Goal: Task Accomplishment & Management: Manage account settings

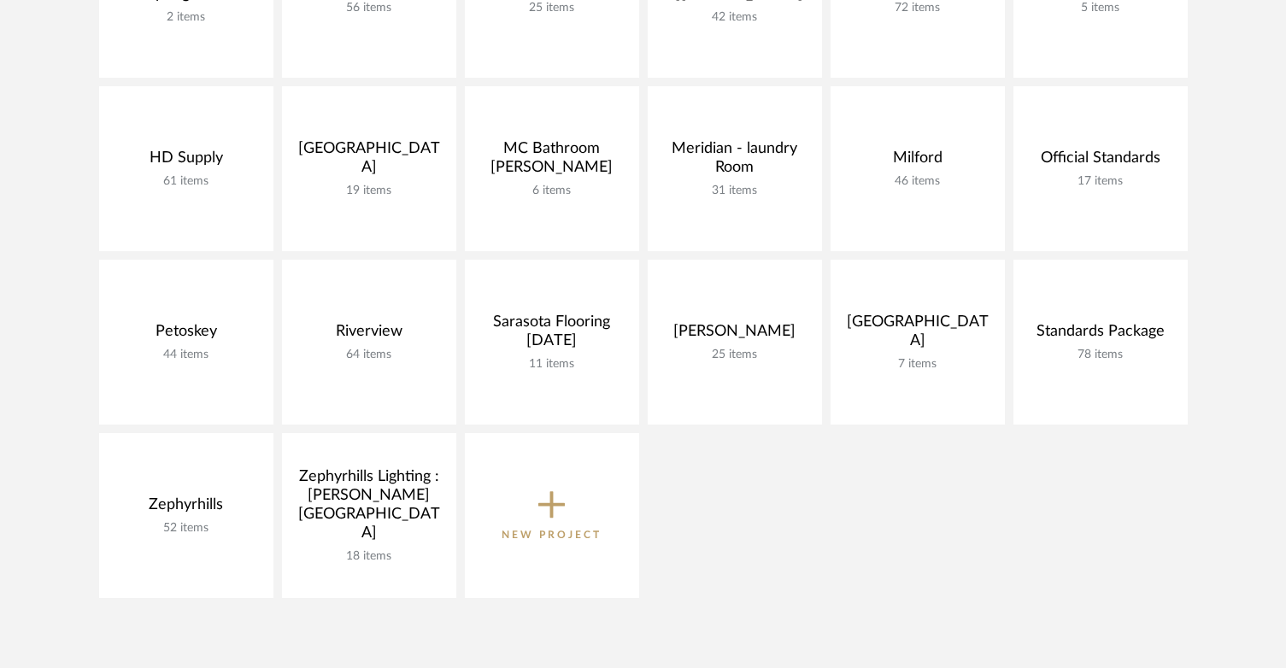
scroll to position [513, 0]
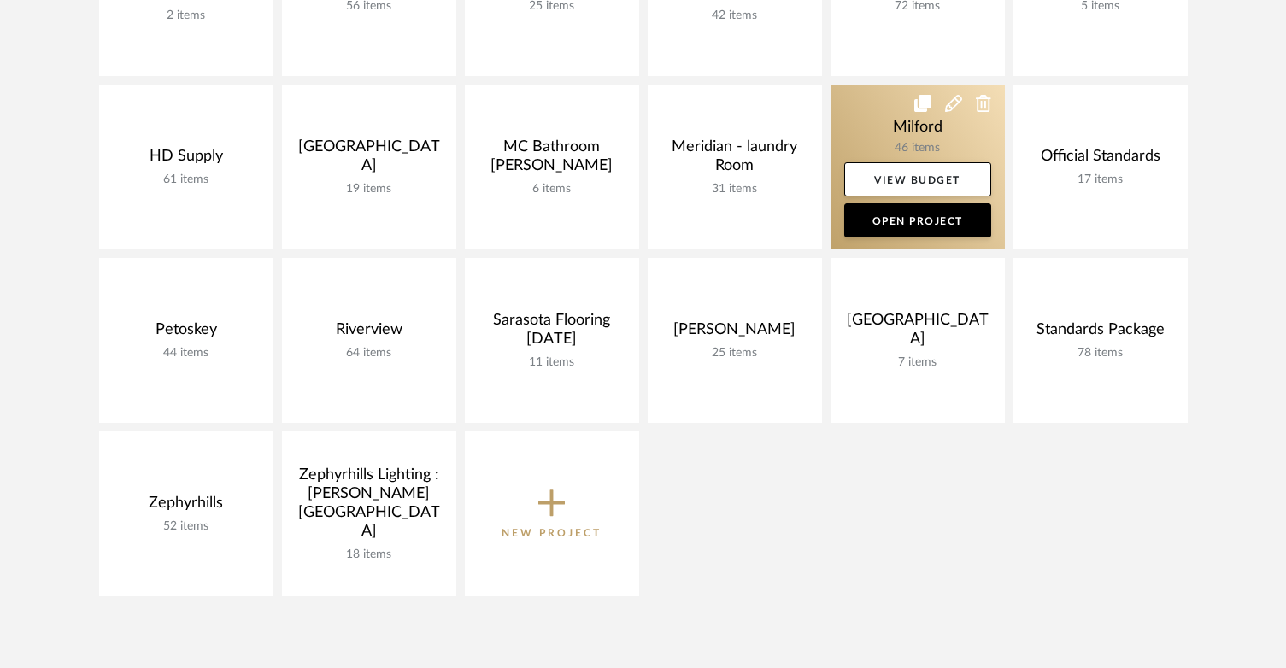
click at [890, 107] on link at bounding box center [918, 167] width 174 height 165
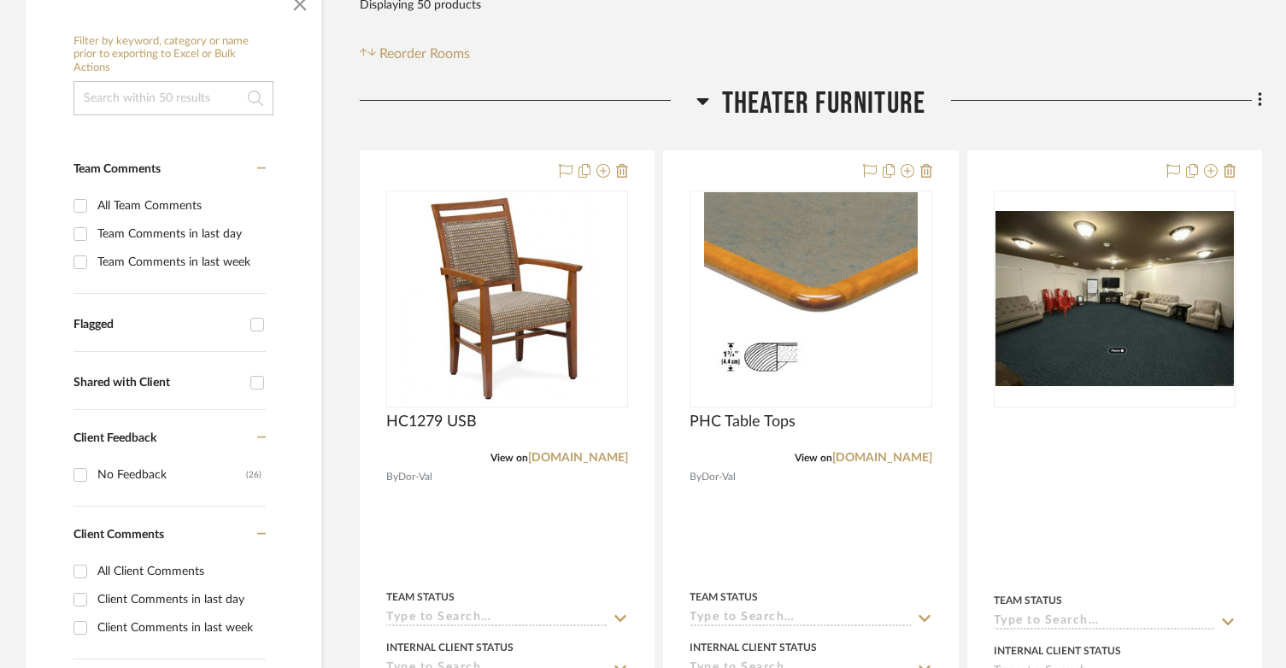
scroll to position [427, 0]
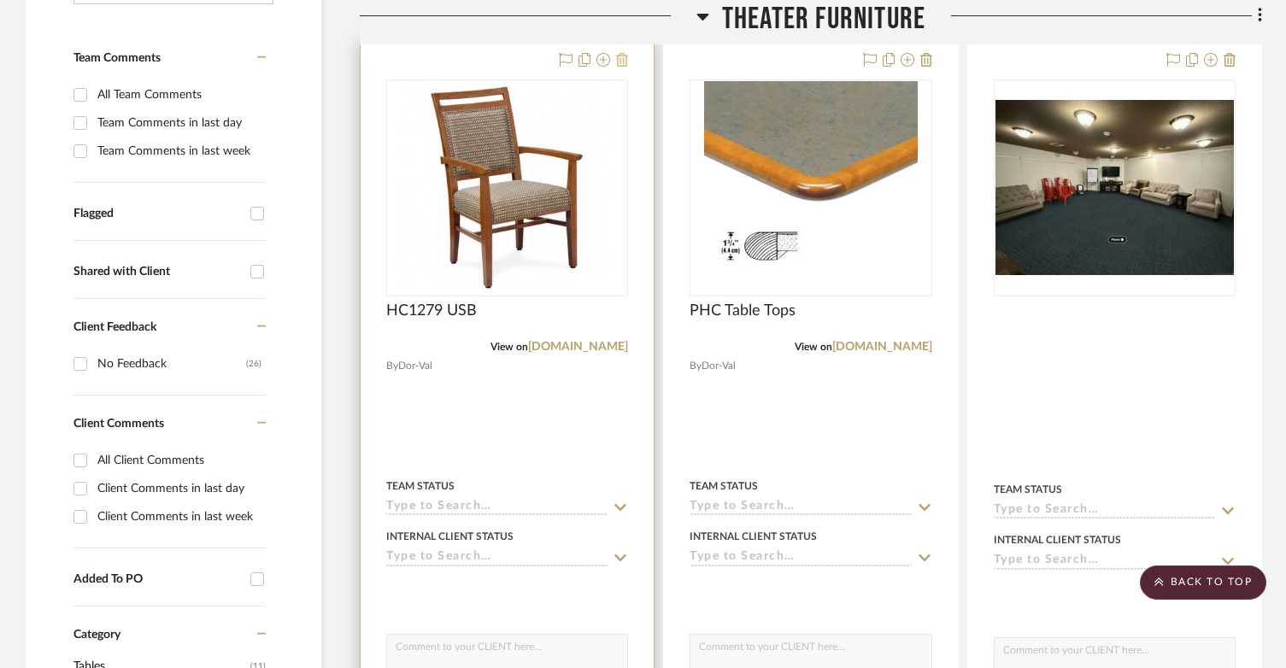
click at [625, 64] on icon at bounding box center [622, 60] width 12 height 14
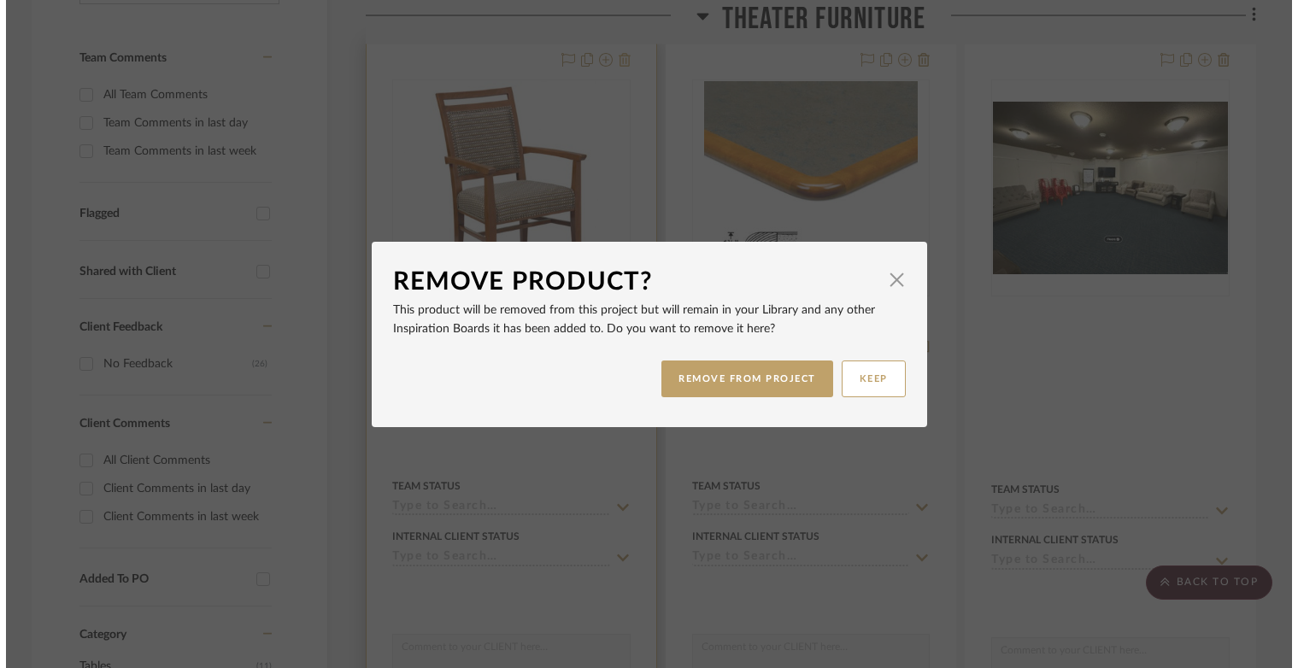
scroll to position [0, 0]
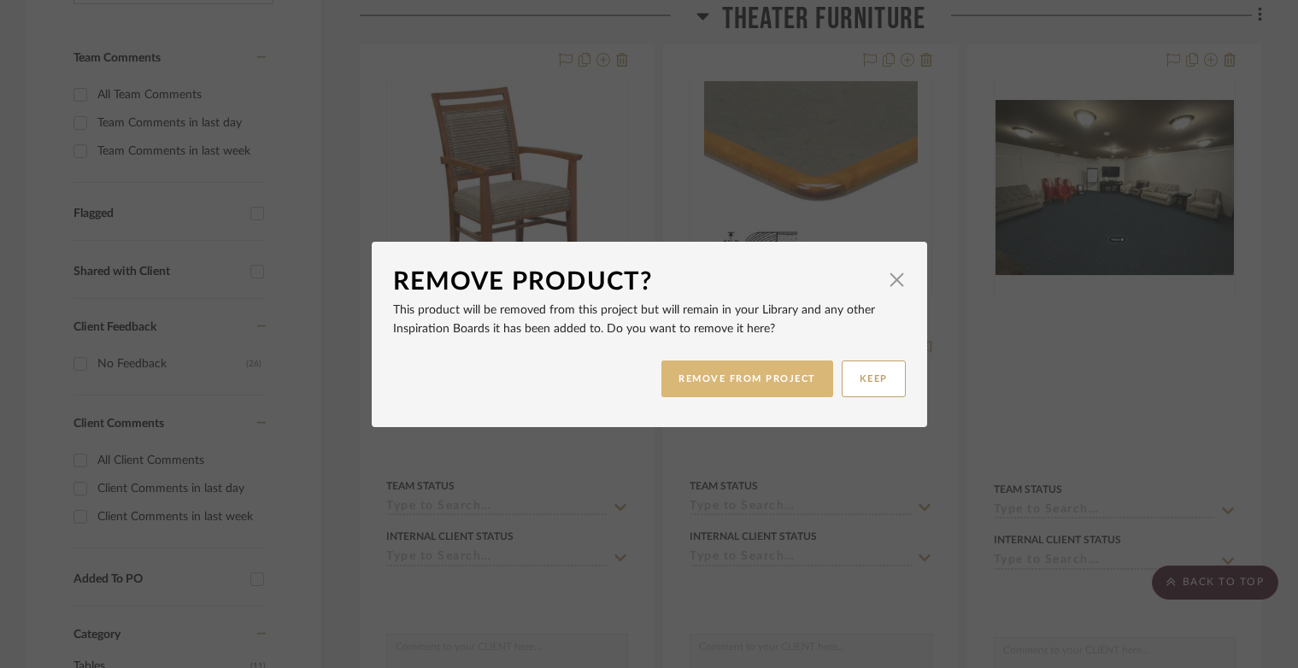
click at [753, 387] on button "REMOVE FROM PROJECT" at bounding box center [747, 379] width 172 height 37
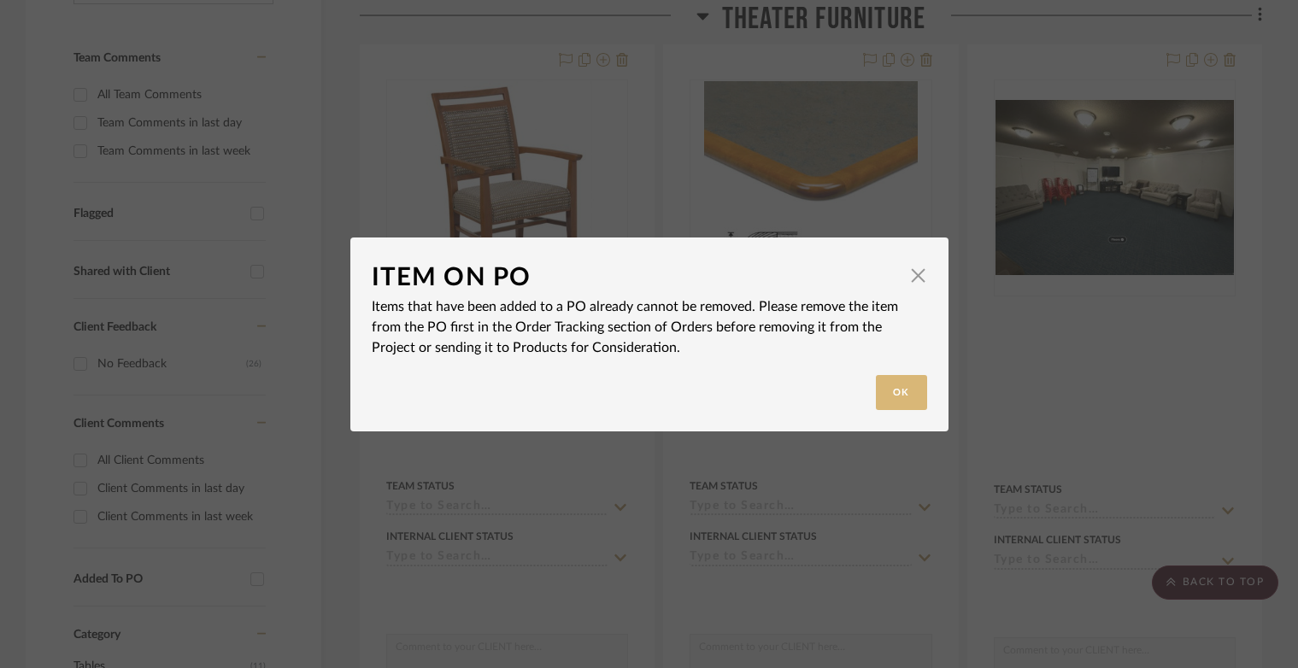
click at [887, 398] on button "Ok" at bounding box center [901, 392] width 51 height 35
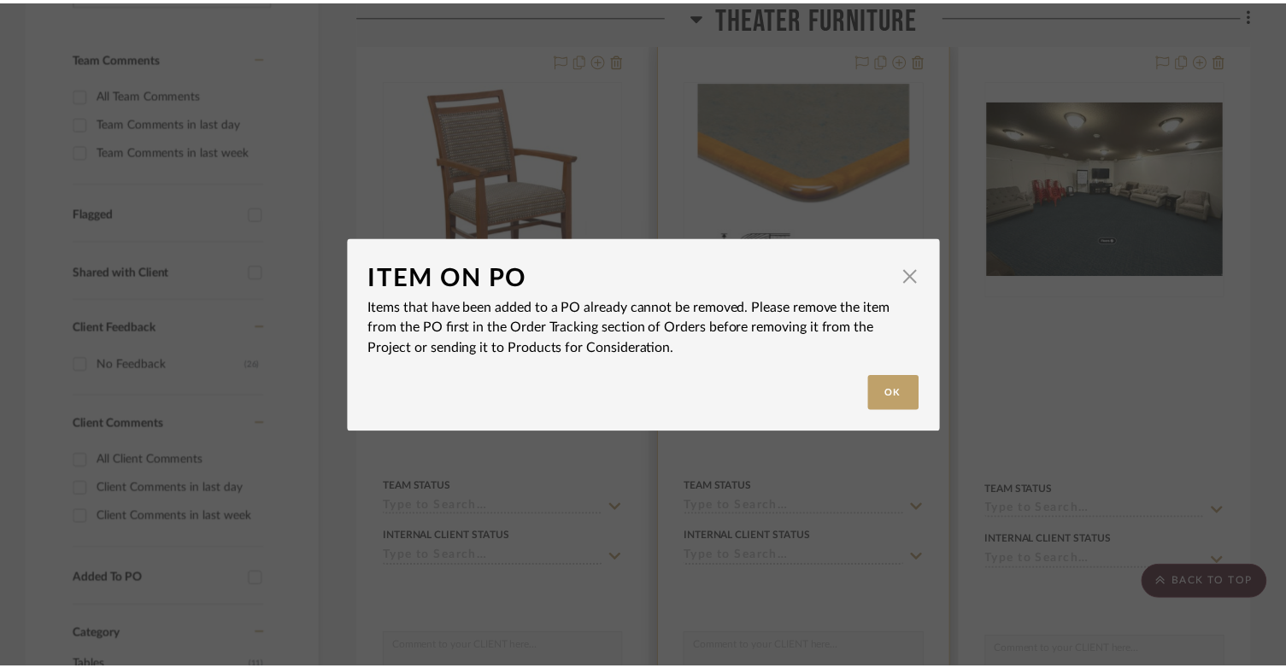
scroll to position [427, 0]
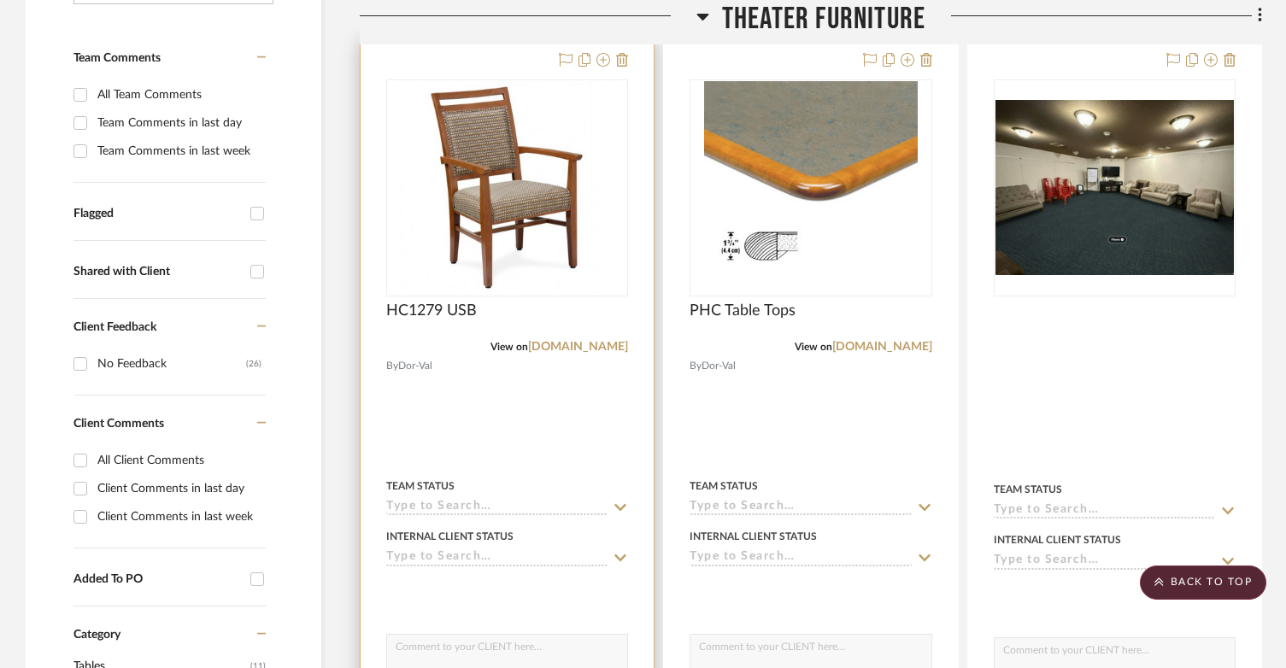
click at [514, 65] on div at bounding box center [507, 415] width 293 height 751
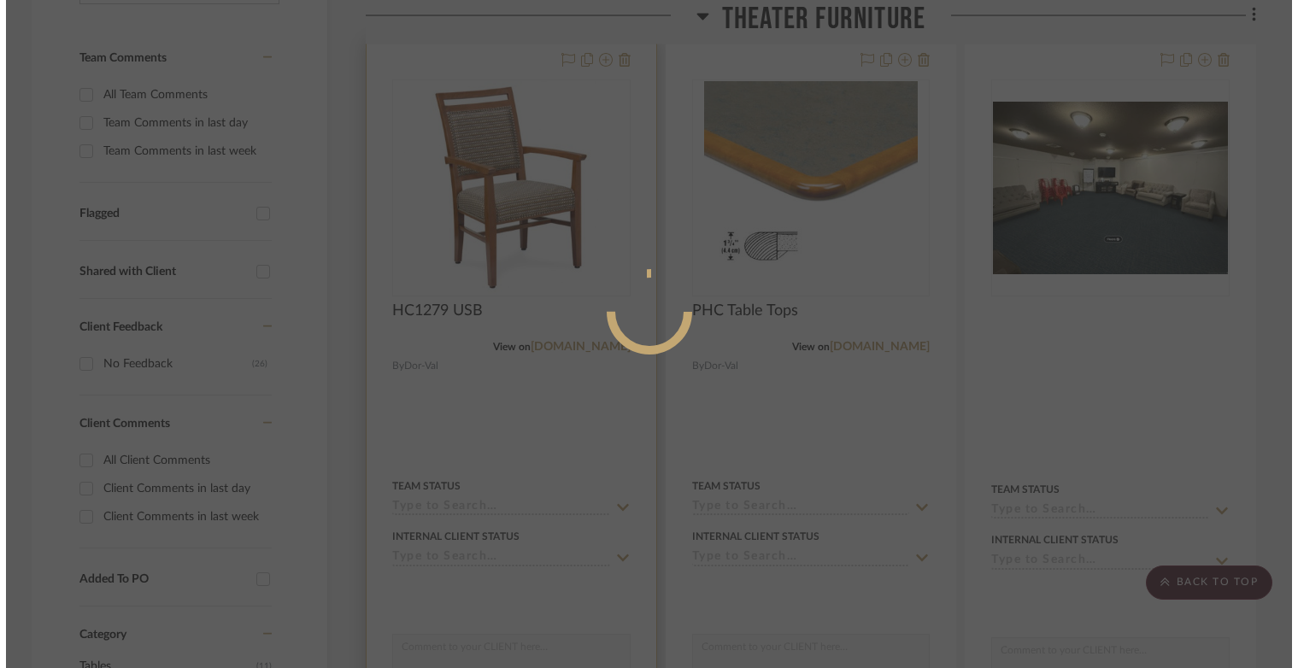
scroll to position [0, 0]
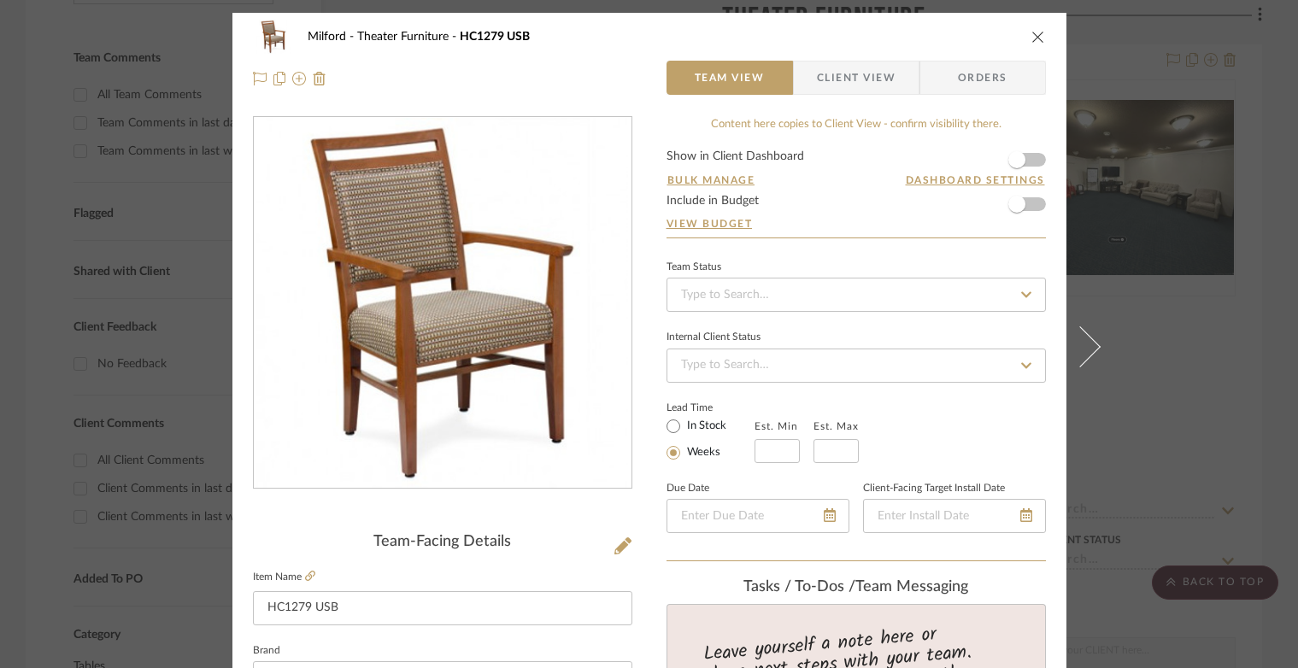
click at [941, 79] on span "Orders" at bounding box center [982, 78] width 87 height 34
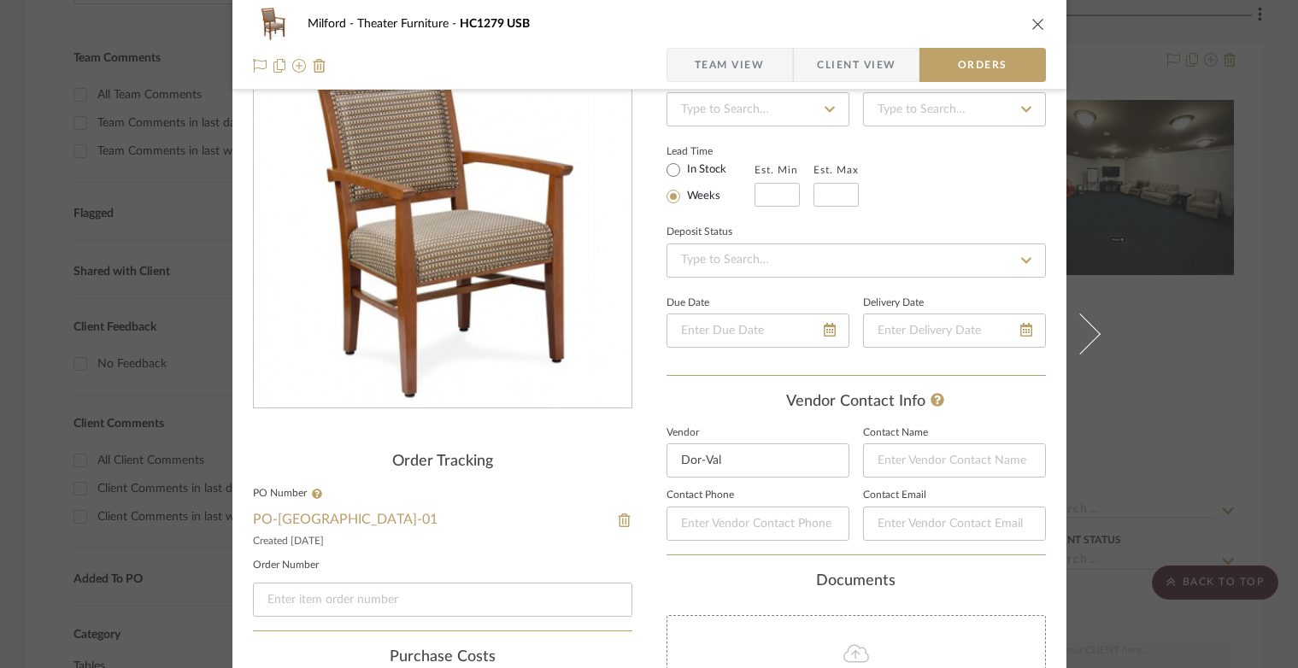
scroll to position [256, 0]
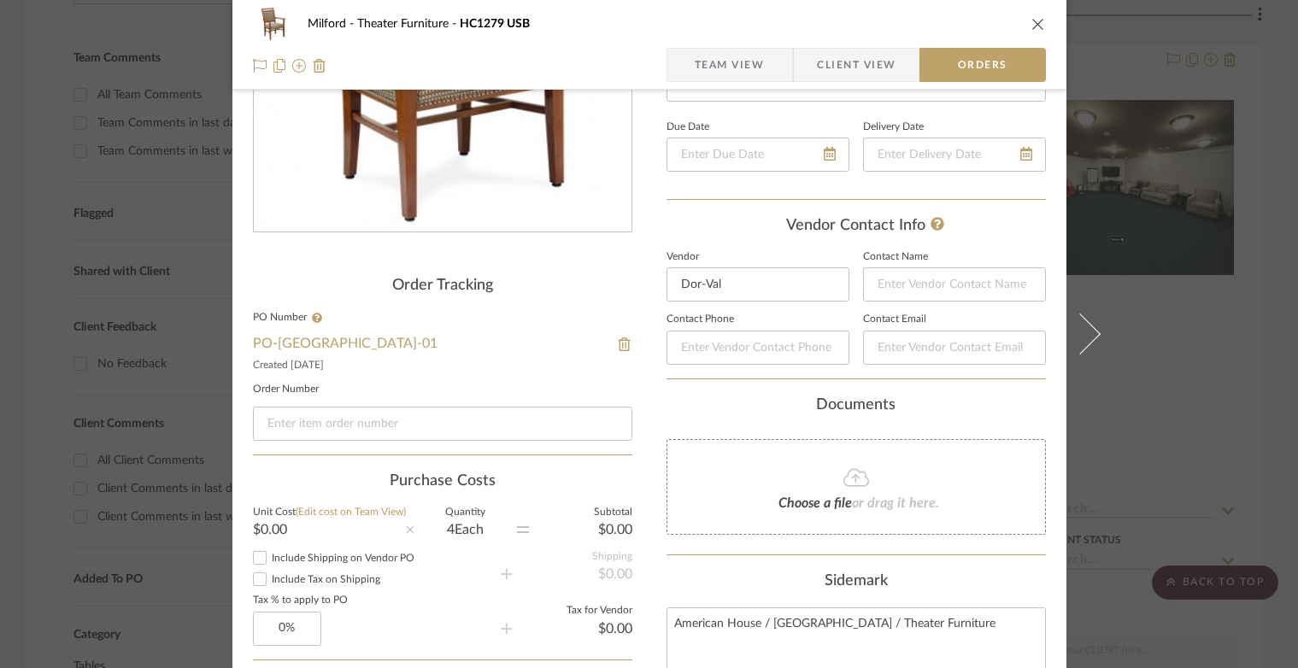
click at [621, 332] on fieldset "PO Number PO-MILFORD-01 Created 08/05/2025" at bounding box center [442, 342] width 379 height 59
click at [619, 340] on img at bounding box center [624, 345] width 15 height 14
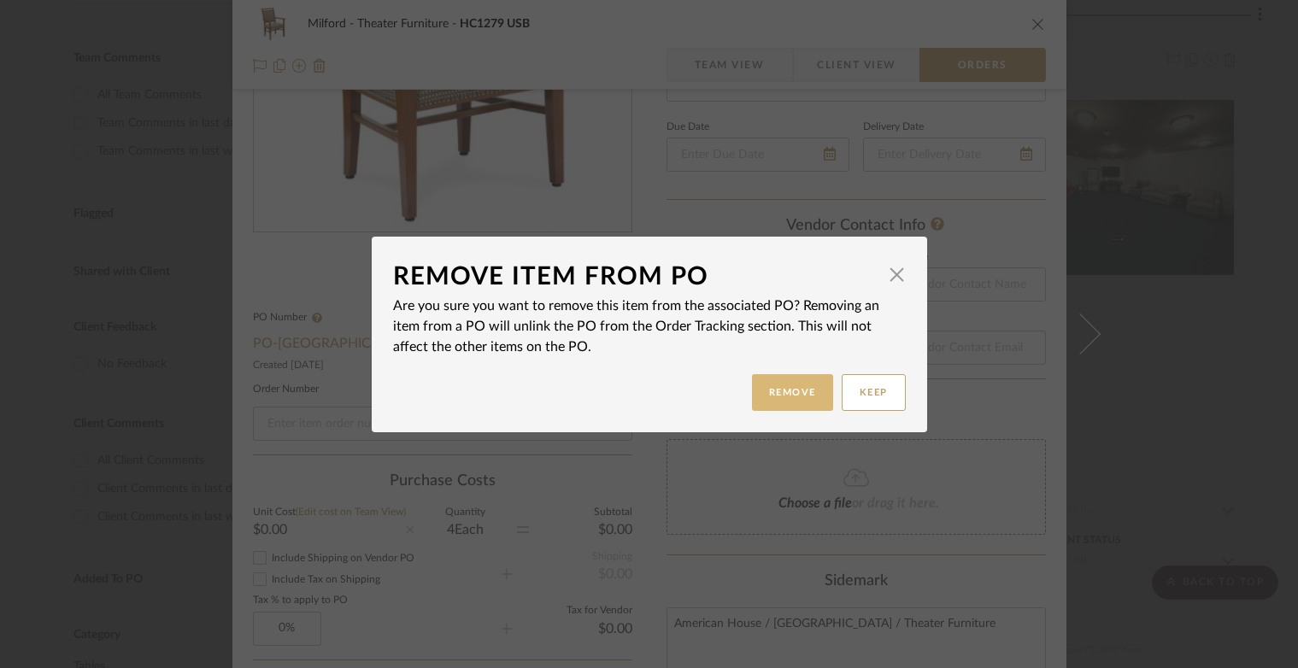
click at [777, 405] on button "Remove" at bounding box center [792, 392] width 81 height 37
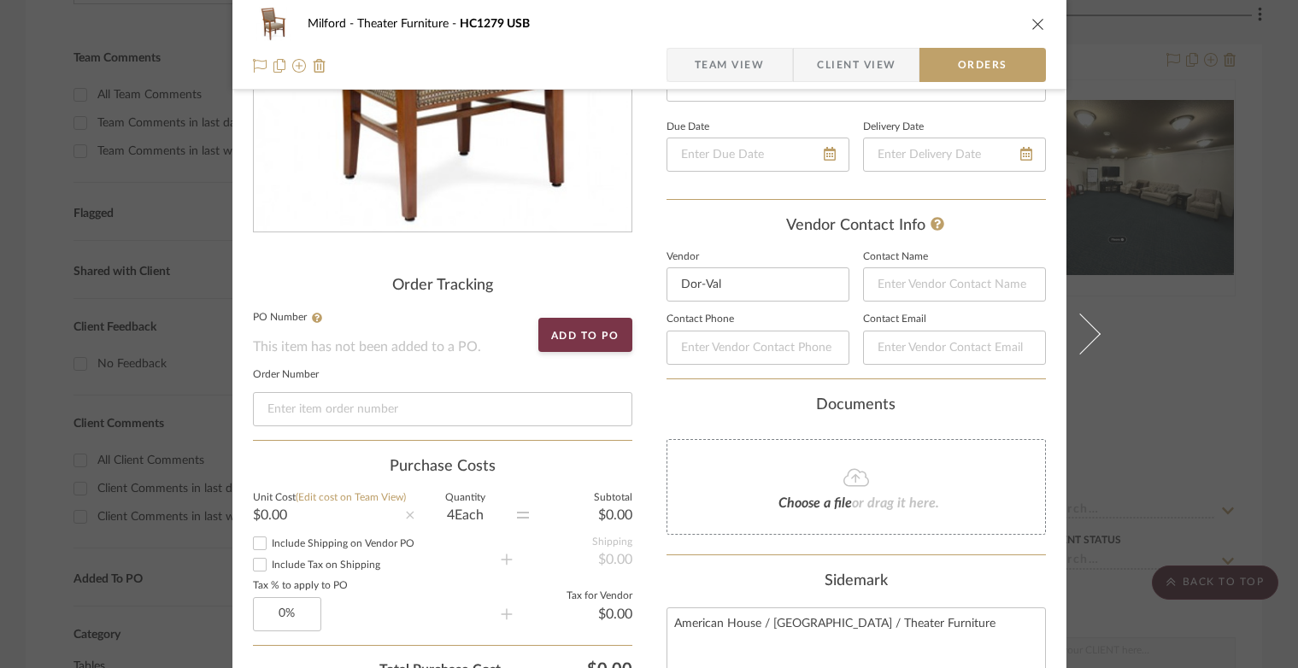
click at [1228, 285] on div "Milford Theater Furniture HC1279 USB Team View Client View Orders Order Trackin…" at bounding box center [649, 334] width 1298 height 668
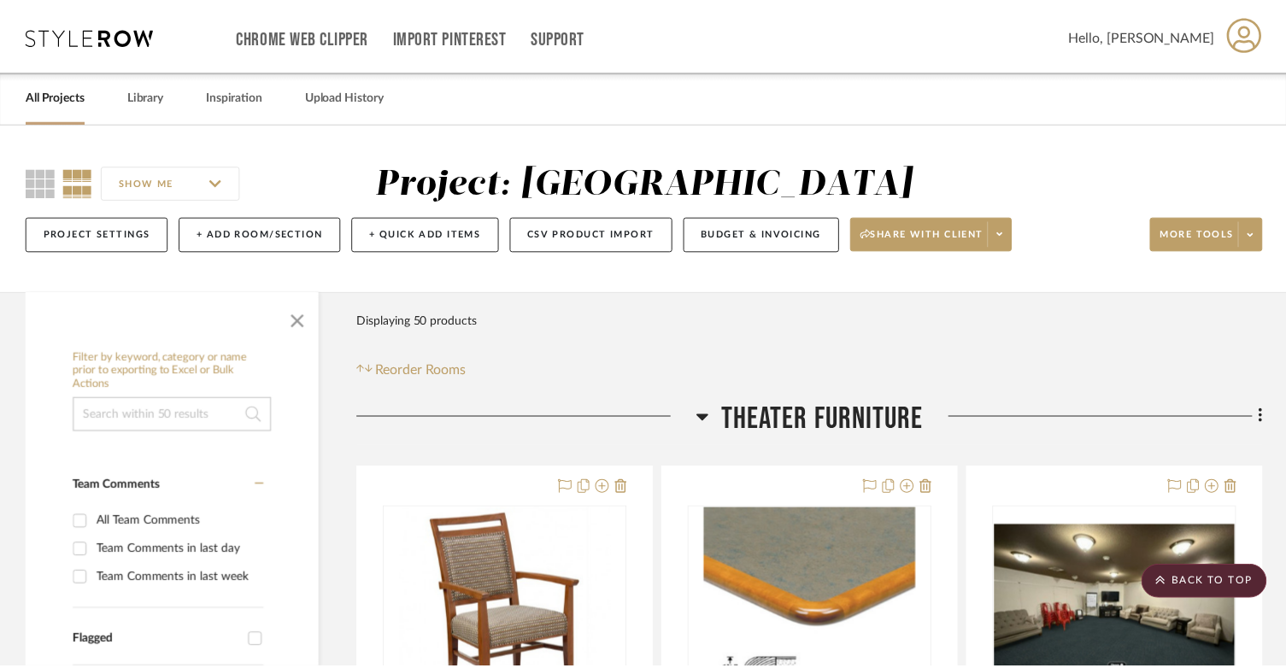
scroll to position [427, 0]
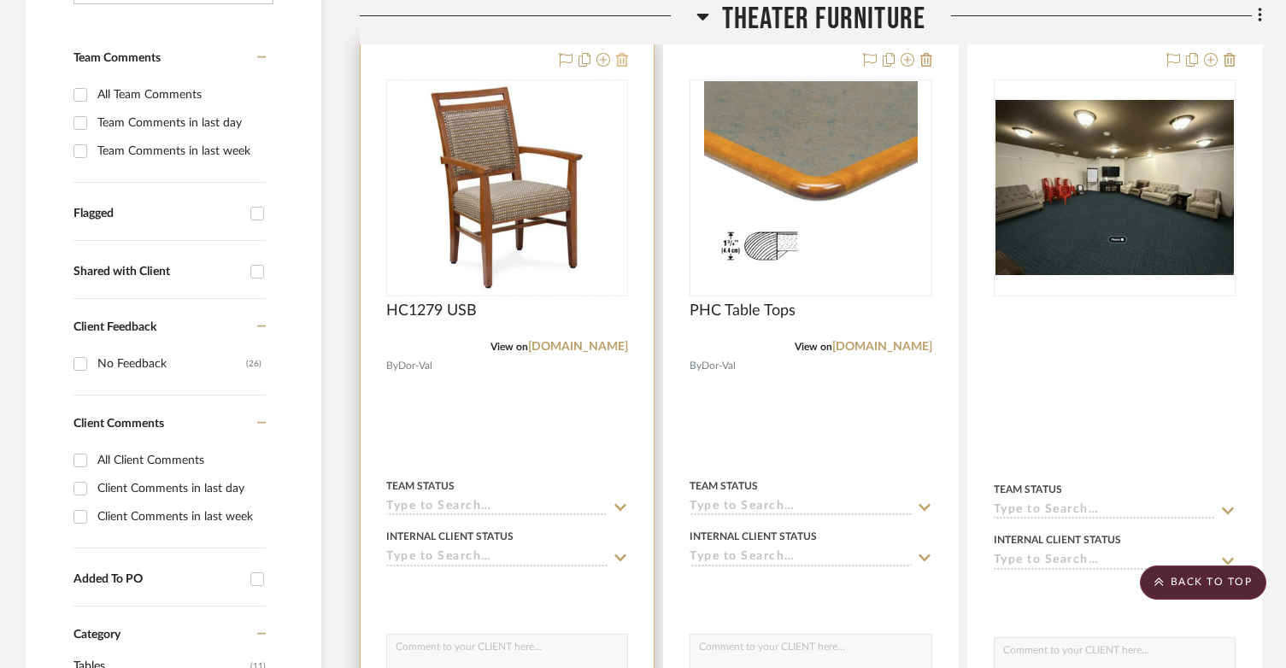
click at [622, 60] on icon at bounding box center [622, 60] width 12 height 14
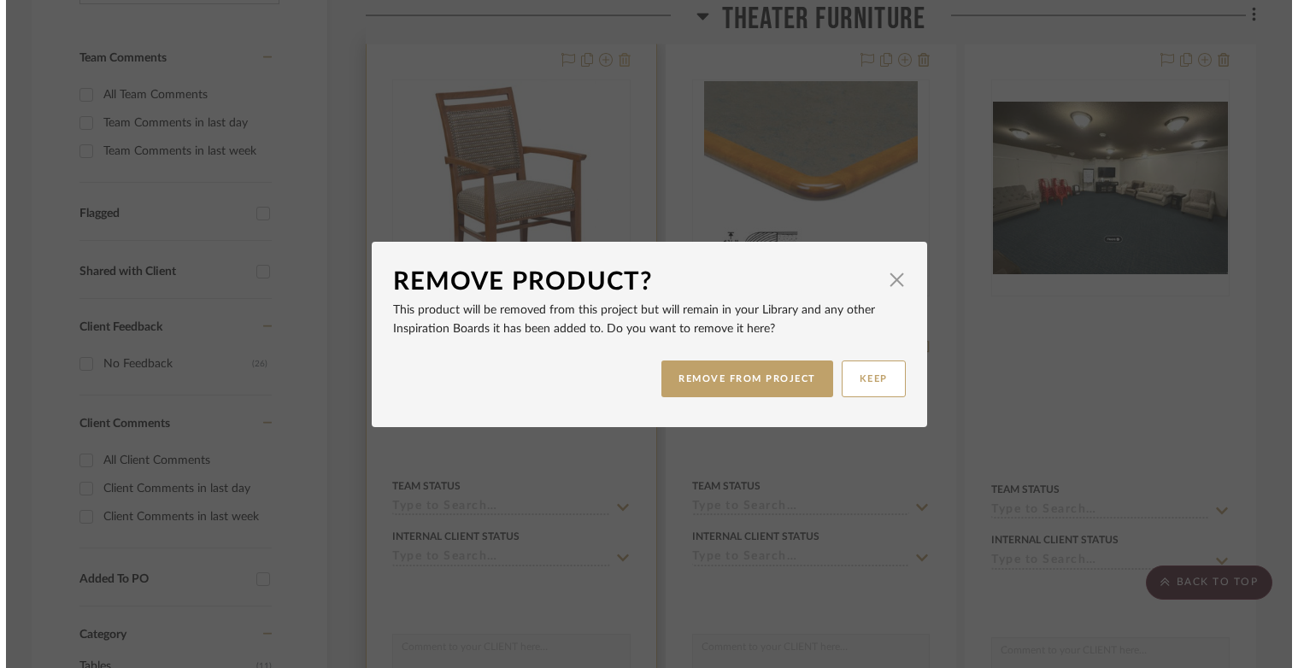
scroll to position [0, 0]
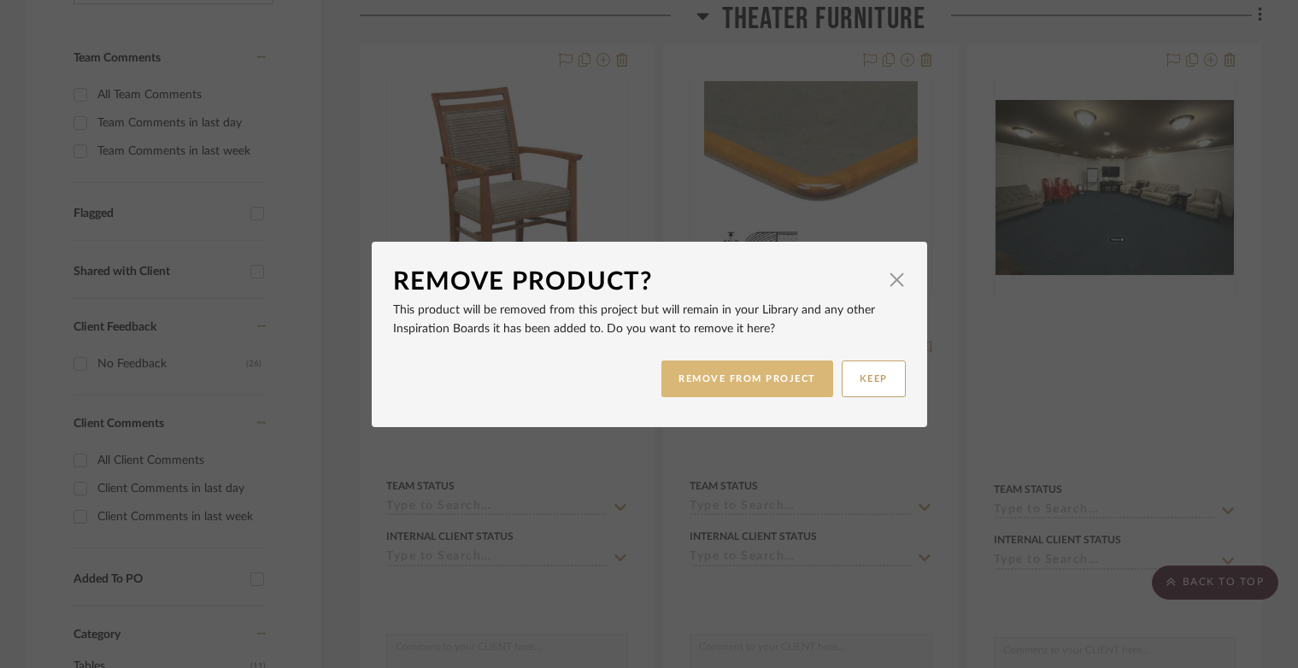
click at [784, 378] on button "REMOVE FROM PROJECT" at bounding box center [747, 379] width 172 height 37
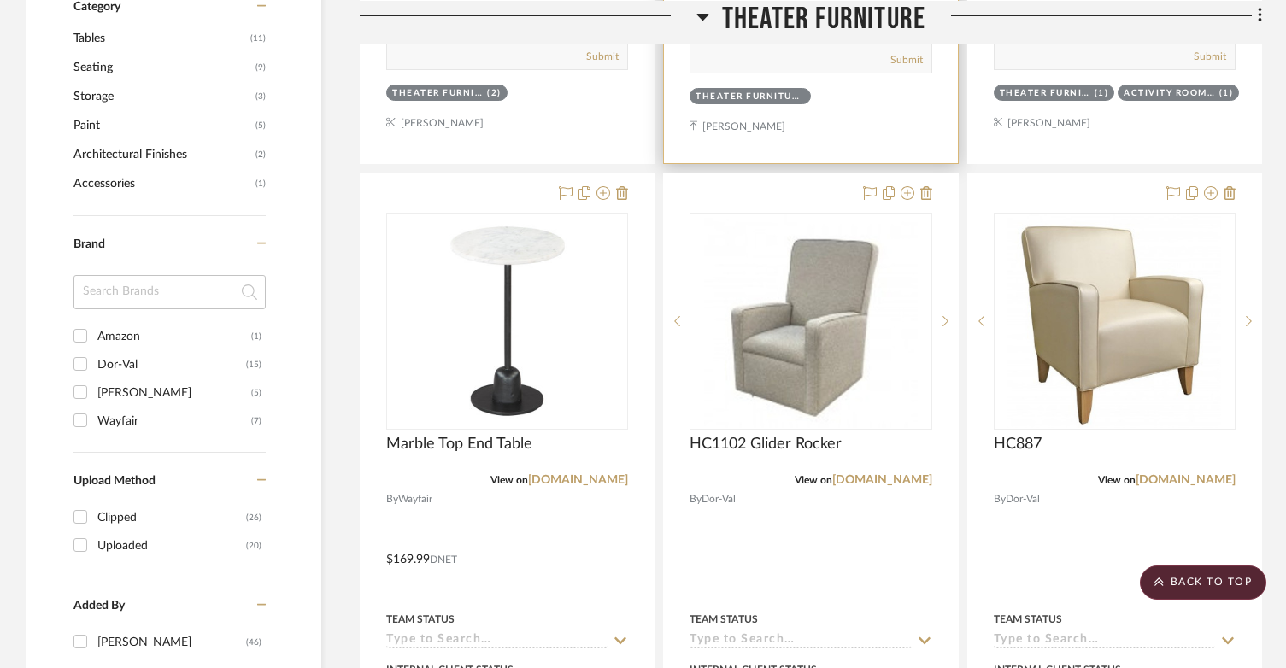
scroll to position [1025, 0]
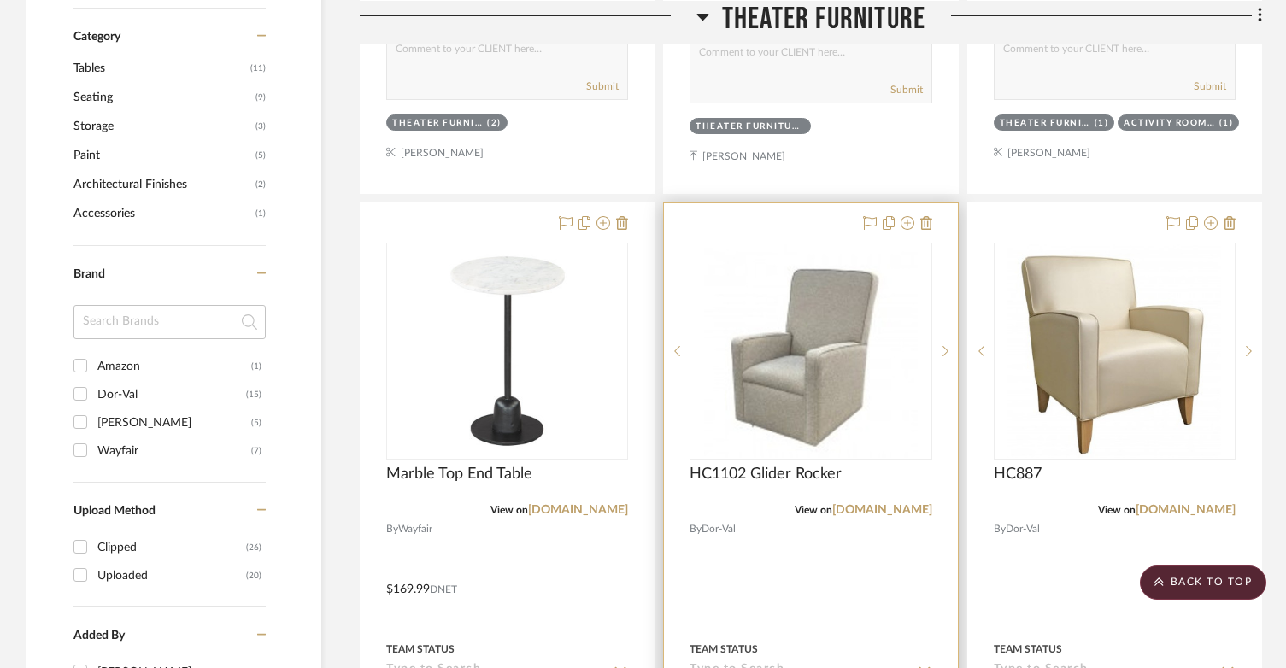
click at [781, 226] on div at bounding box center [810, 577] width 293 height 748
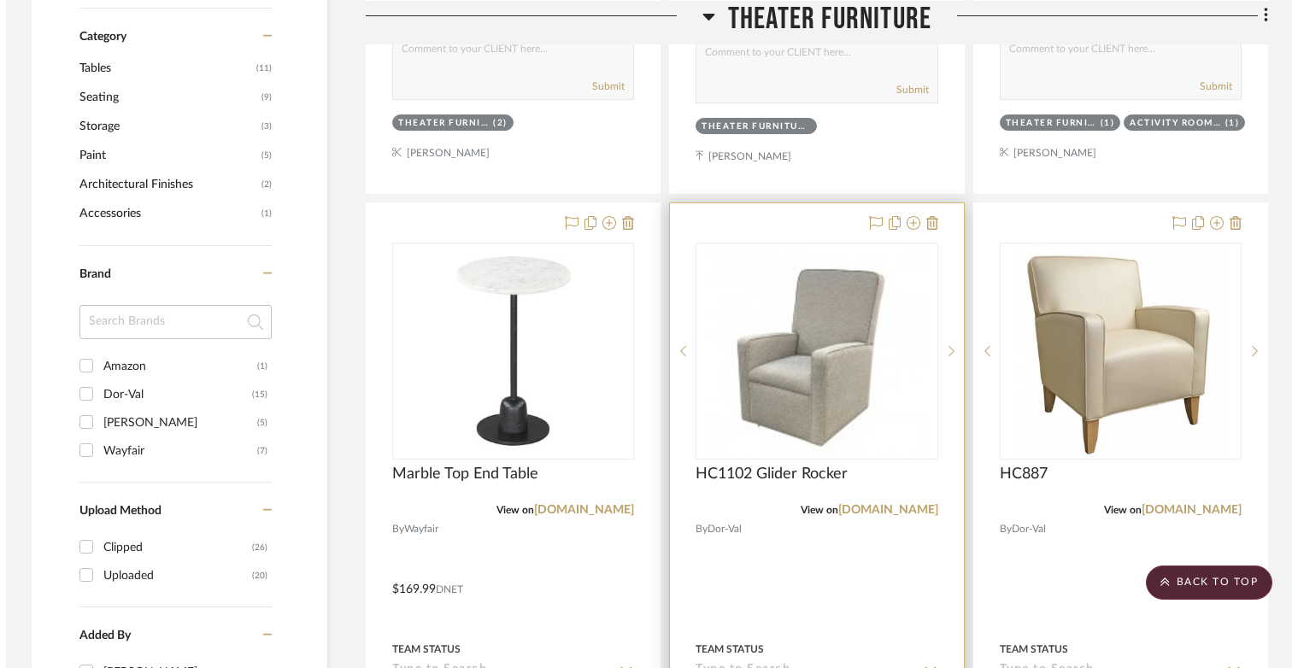
scroll to position [0, 0]
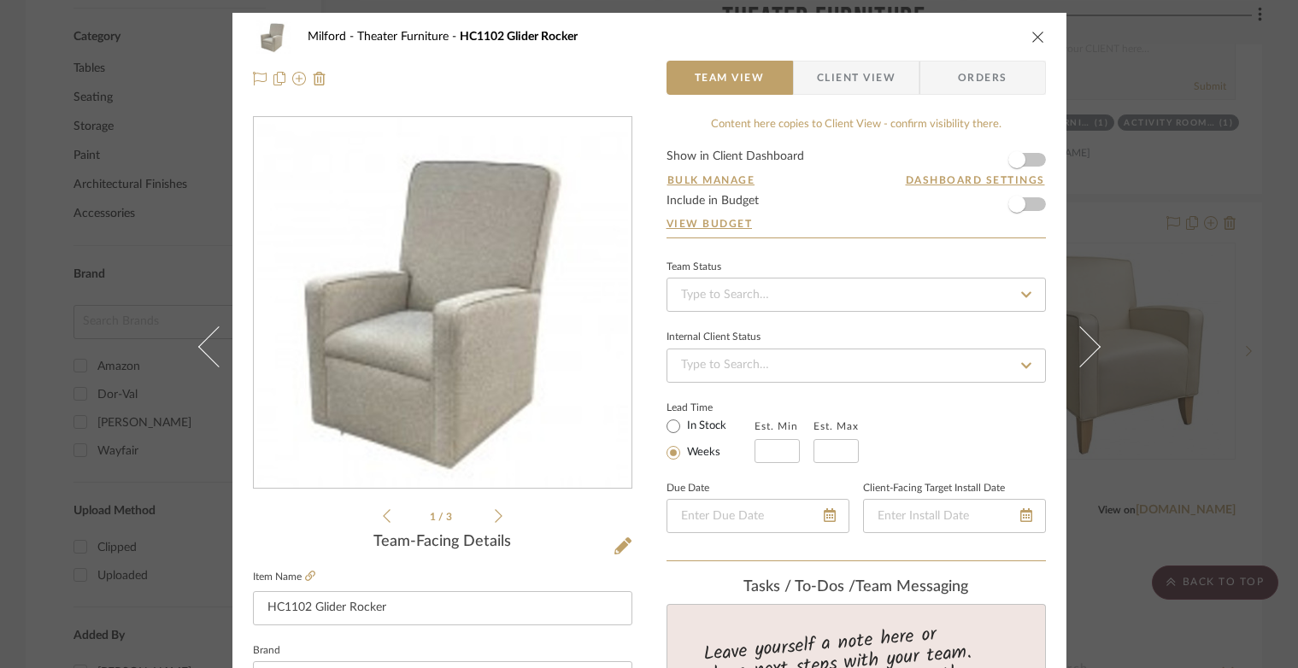
click at [1031, 38] on icon "close" at bounding box center [1038, 37] width 14 height 14
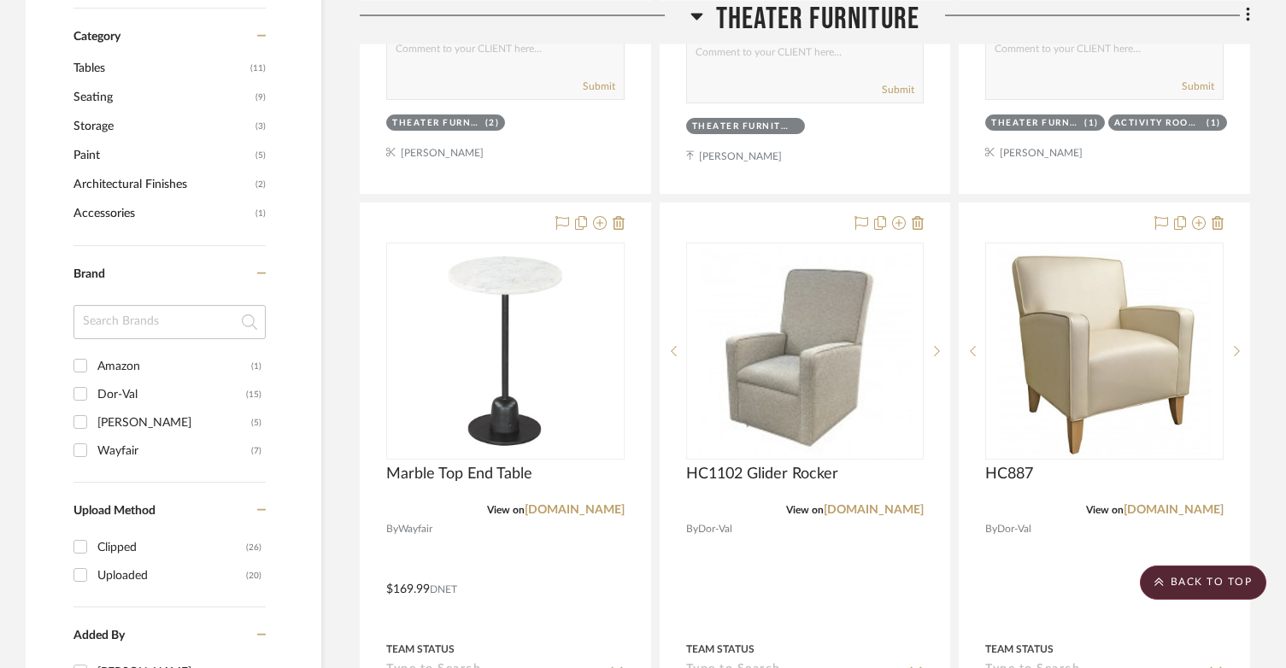
click at [1024, 39] on div at bounding box center [1084, 22] width 331 height 44
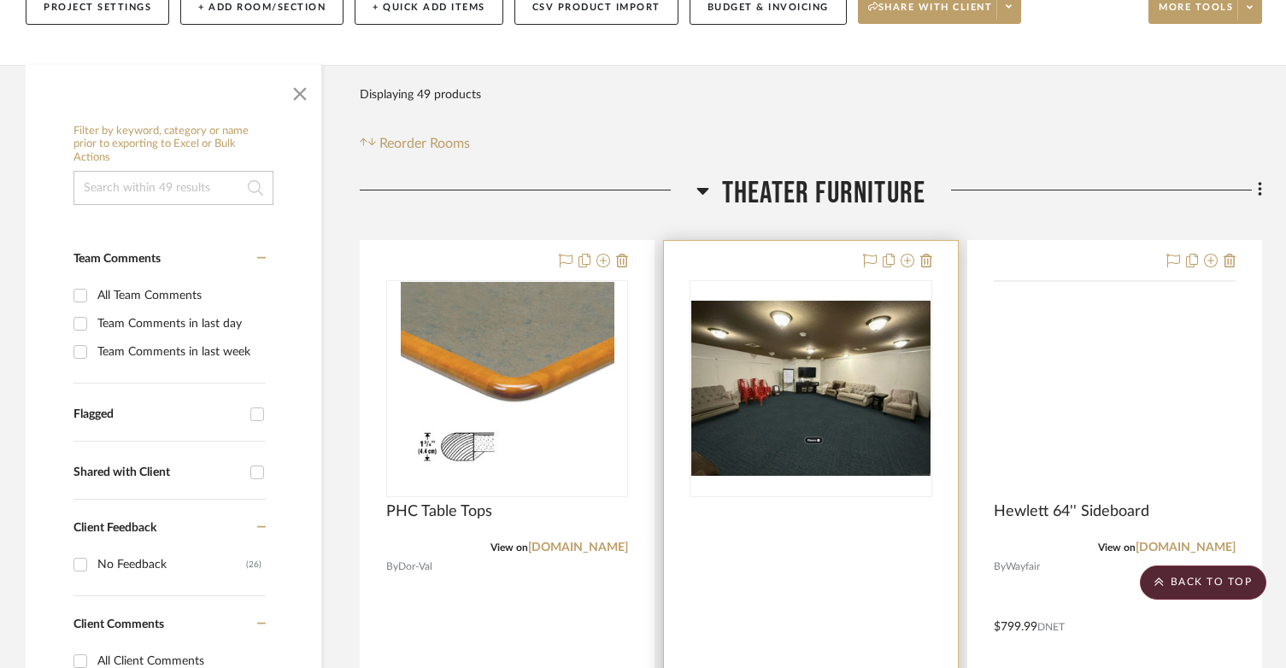
scroll to position [171, 0]
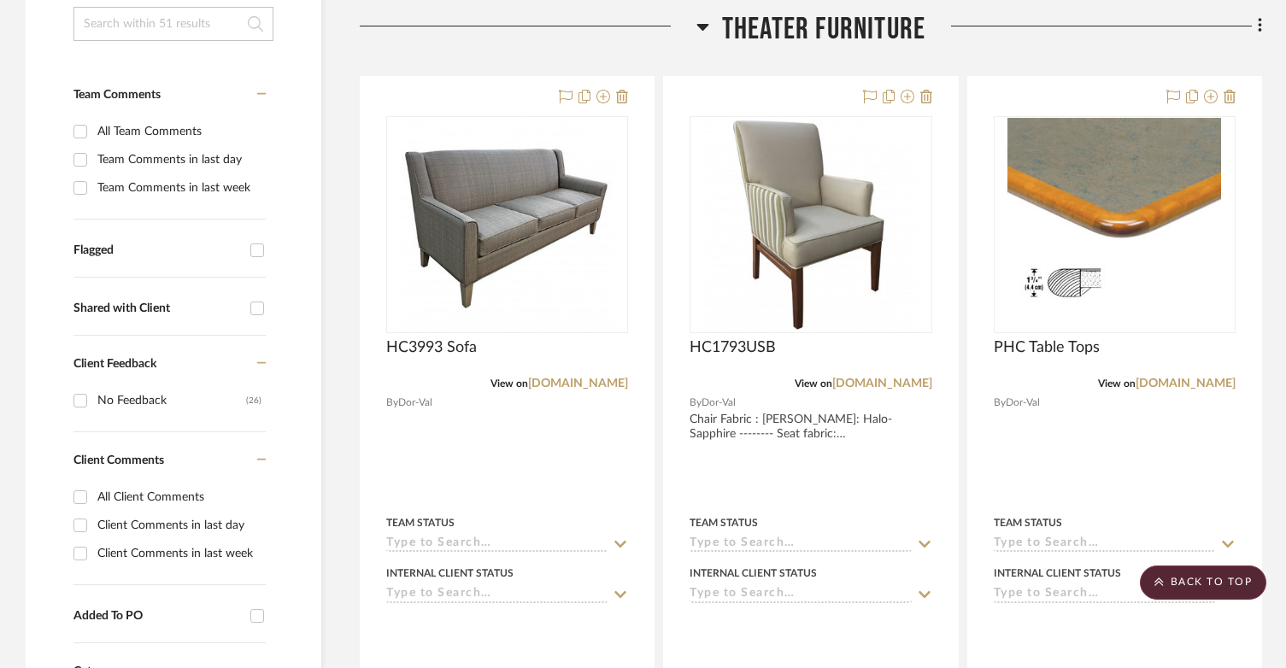
scroll to position [342, 0]
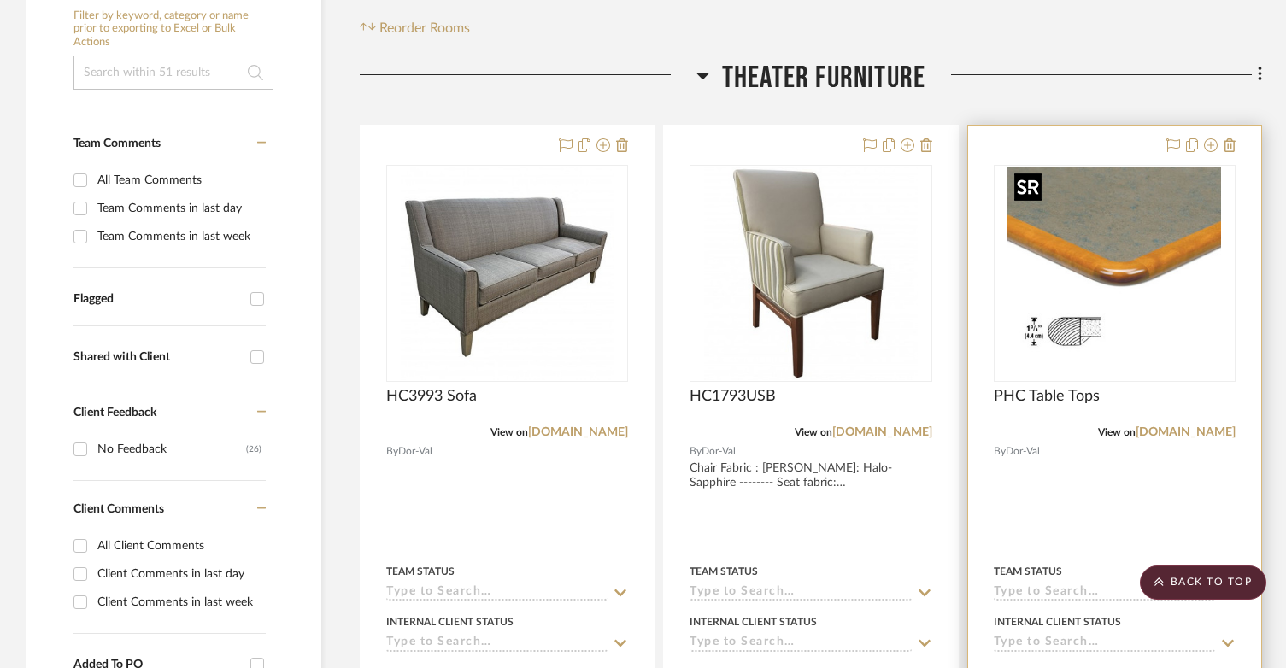
click at [0, 0] on img at bounding box center [0, 0] width 0 height 0
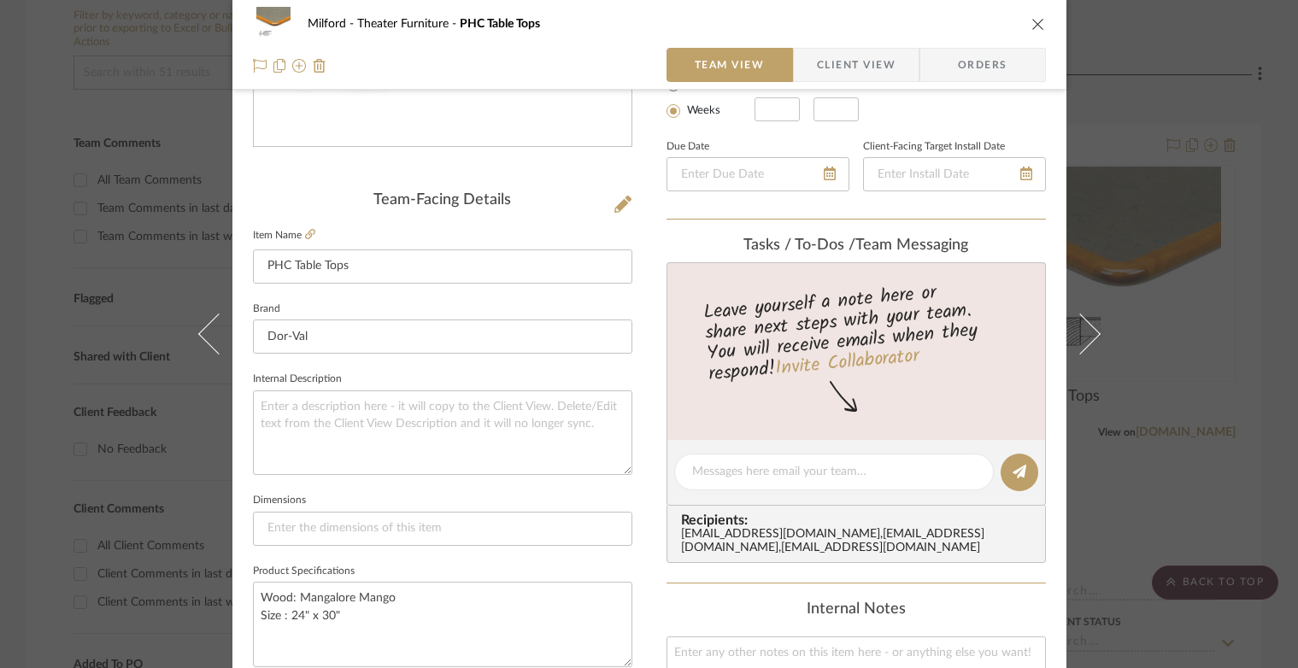
click at [1031, 29] on icon "close" at bounding box center [1038, 24] width 14 height 14
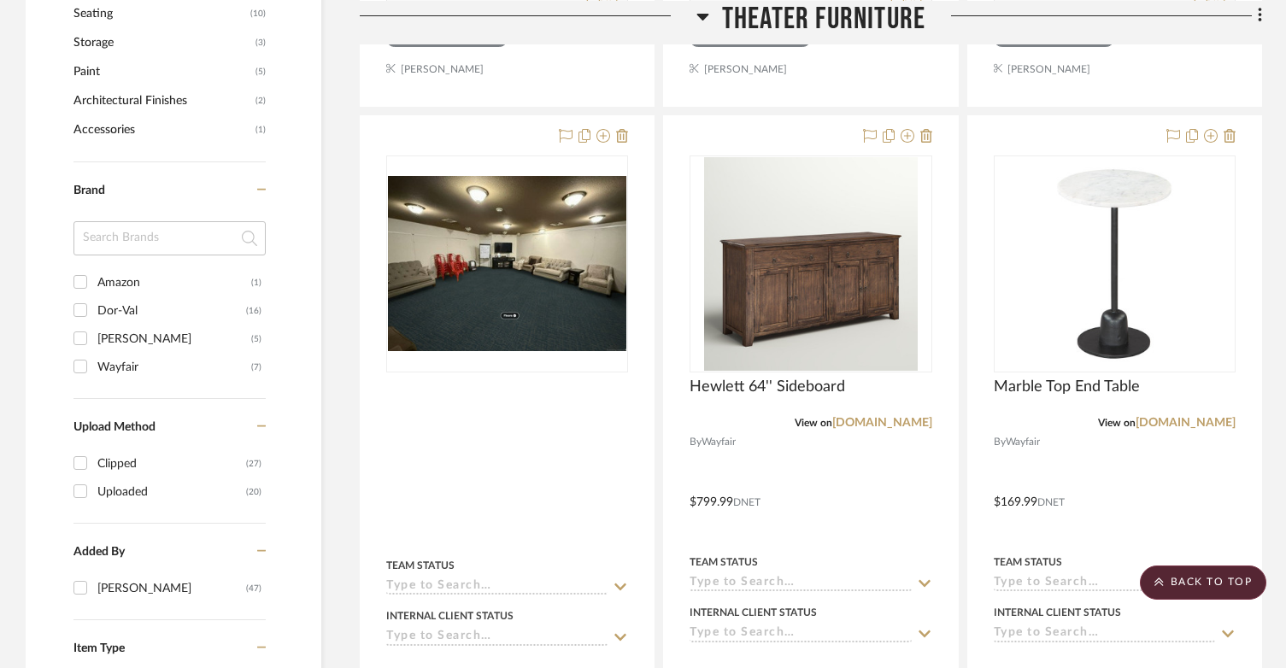
scroll to position [1111, 0]
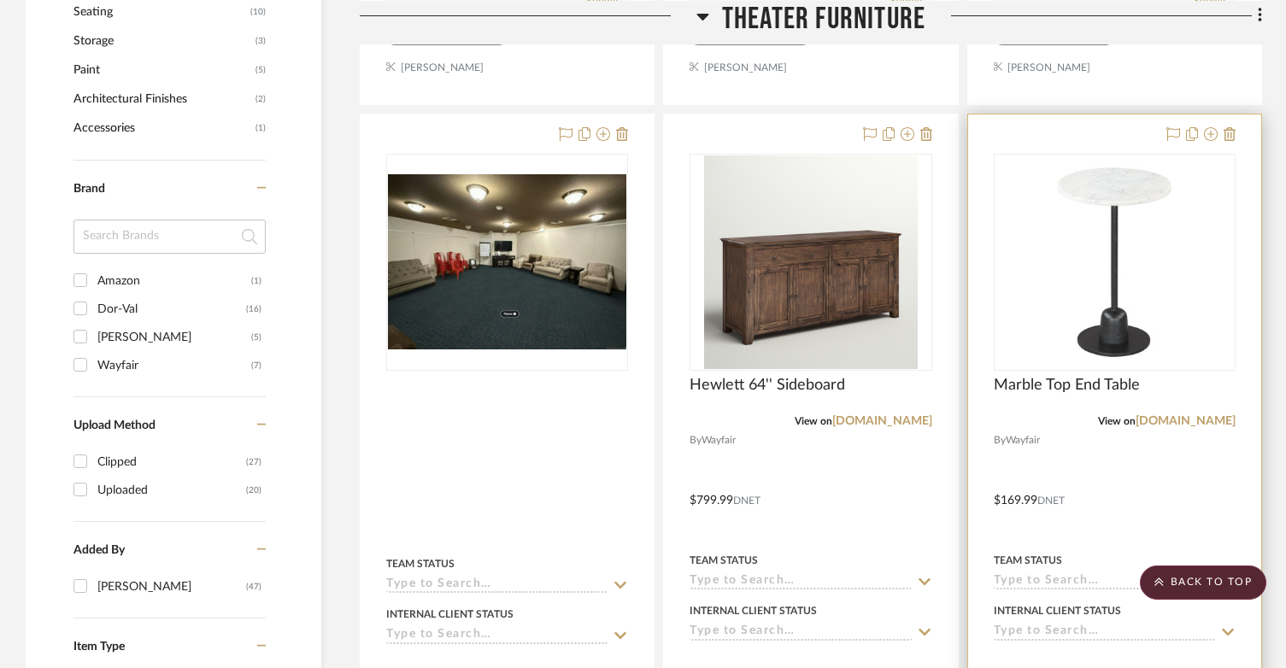
click at [1114, 121] on div at bounding box center [1114, 490] width 293 height 751
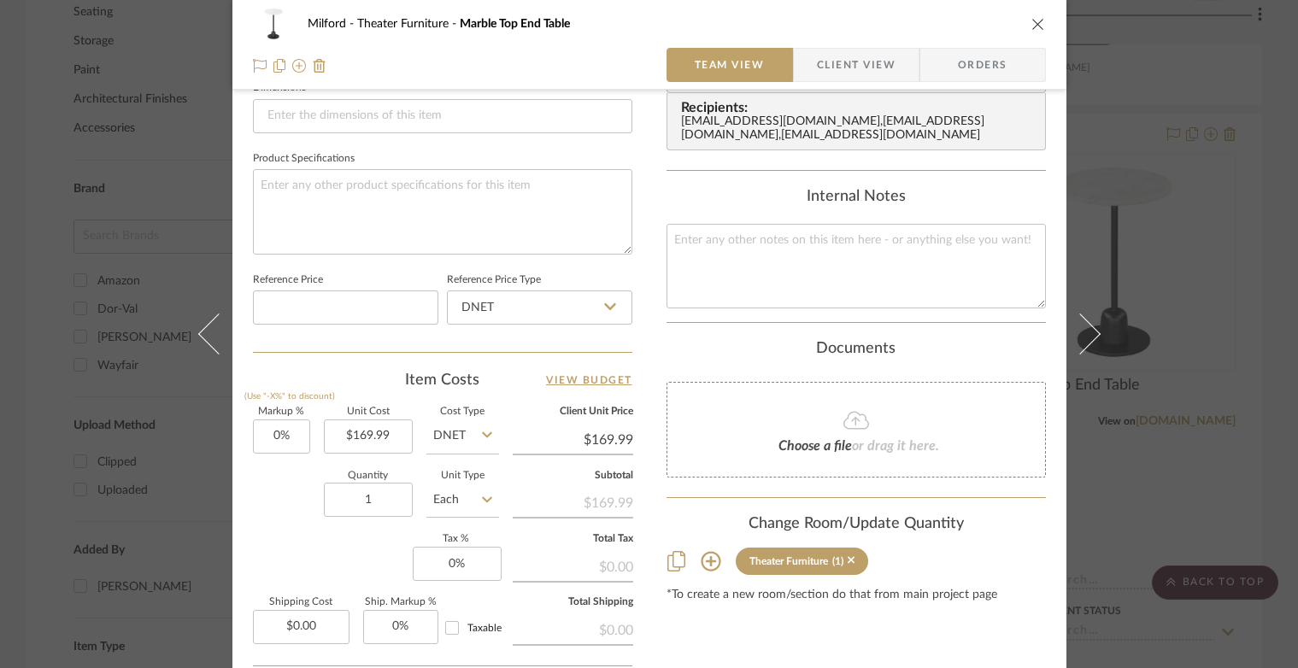
scroll to position [769, 0]
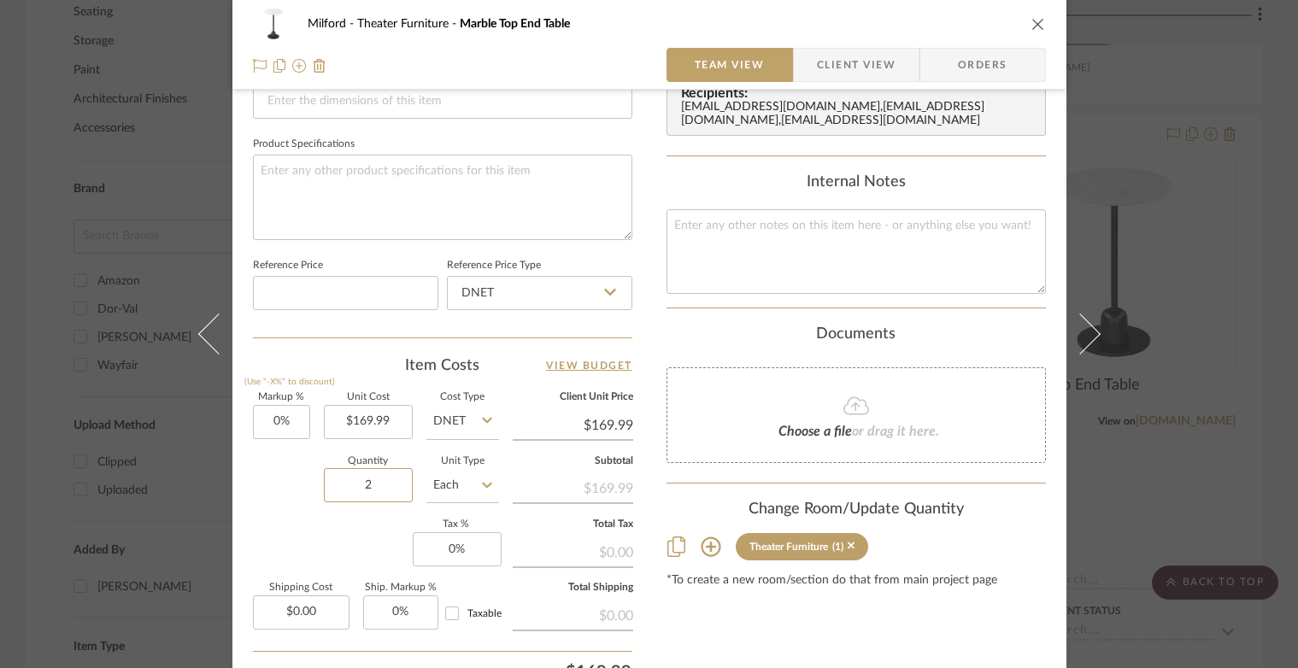
type input "2"
click at [508, 358] on div "Item Costs View Budget" at bounding box center [442, 365] width 379 height 21
click at [1031, 26] on icon "close" at bounding box center [1038, 24] width 14 height 14
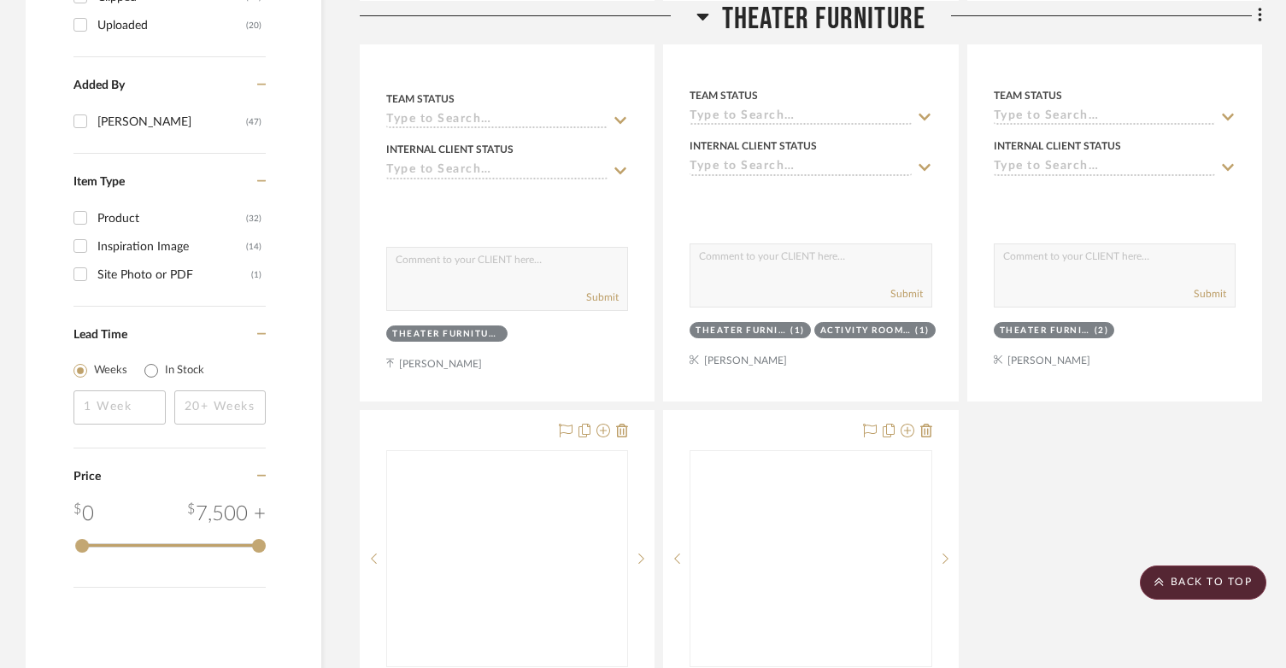
scroll to position [1624, 0]
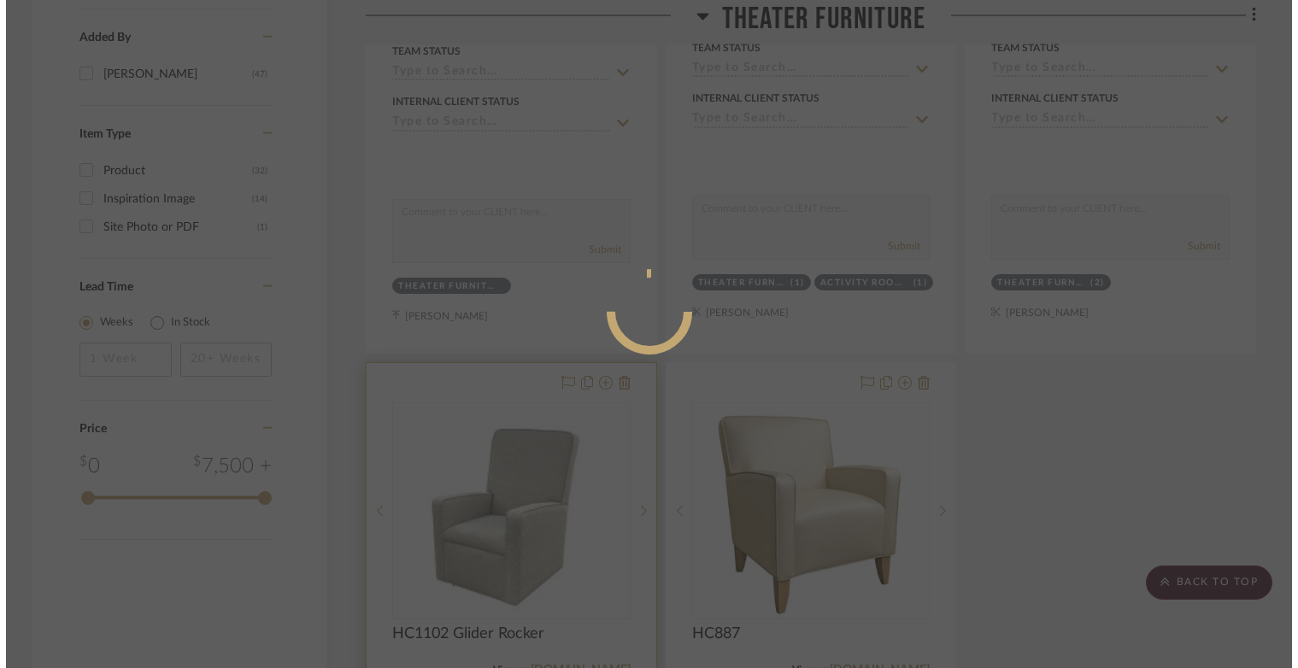
scroll to position [0, 0]
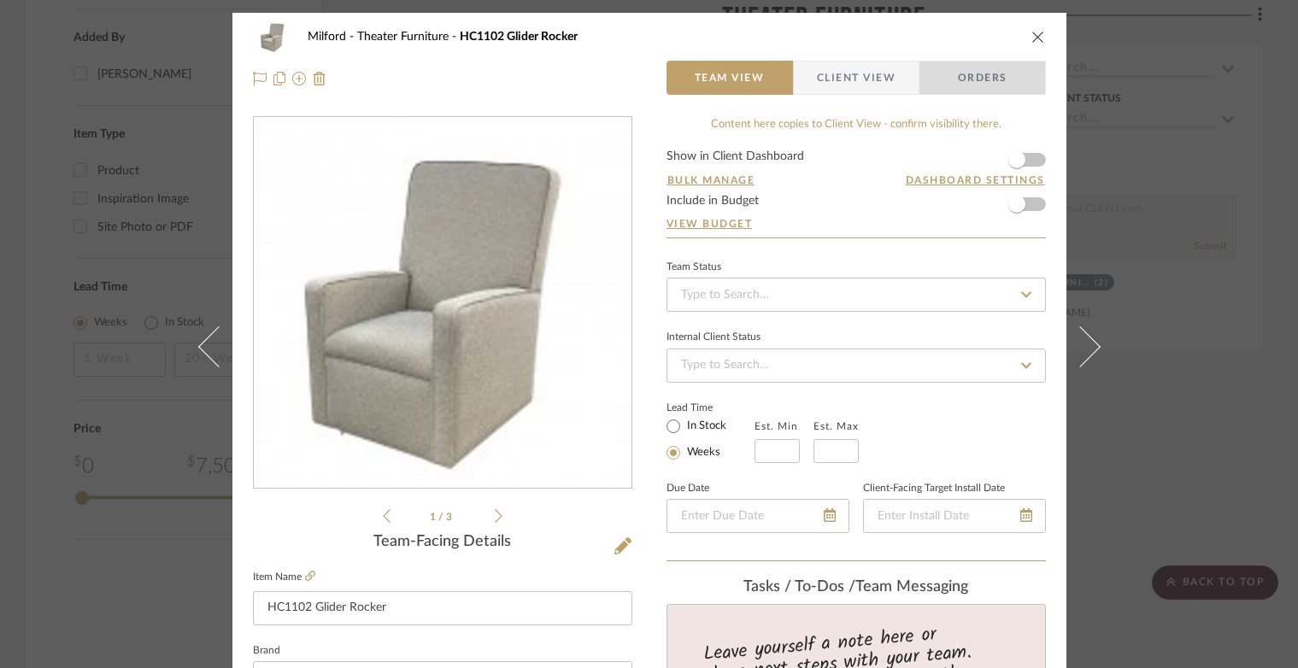
click at [970, 91] on span "Orders" at bounding box center [982, 78] width 87 height 34
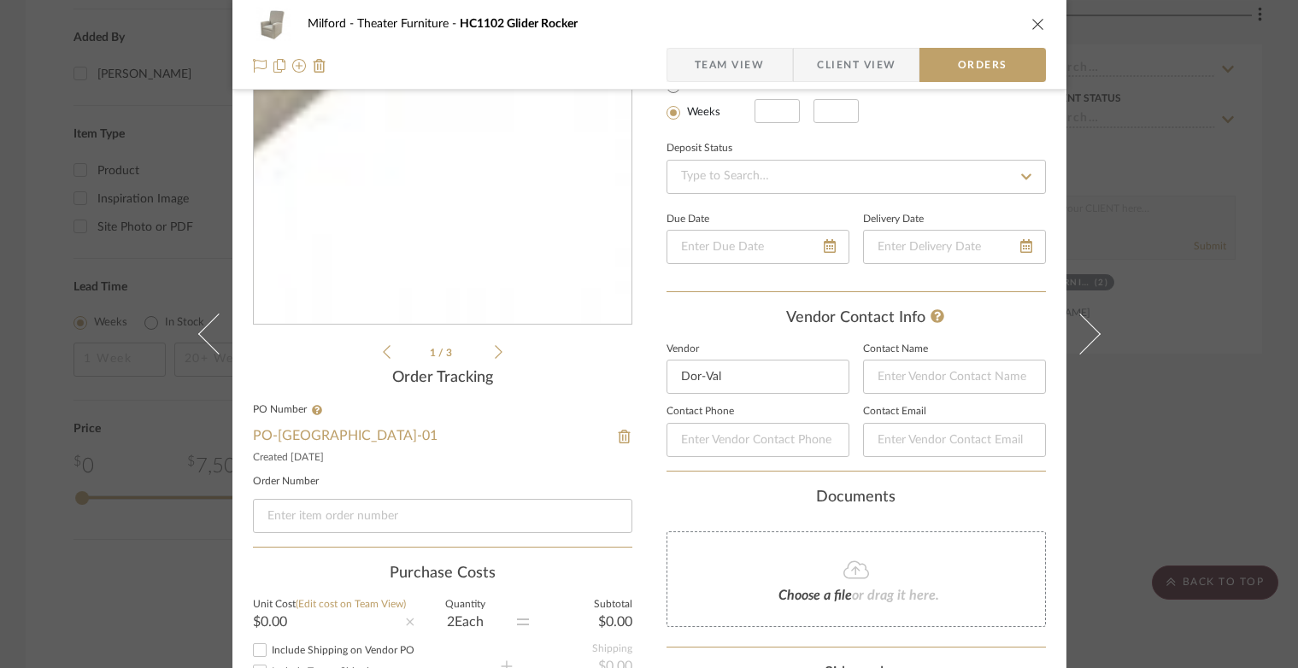
scroll to position [427, 0]
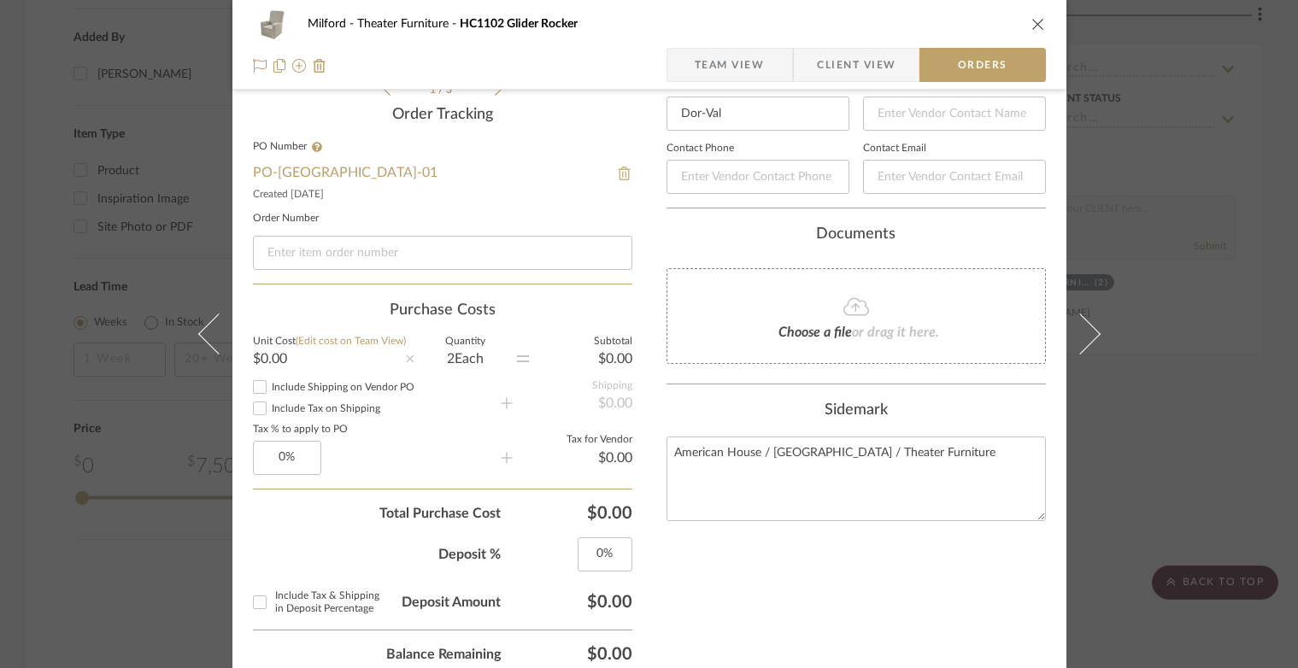
click at [617, 178] on img at bounding box center [624, 174] width 15 height 14
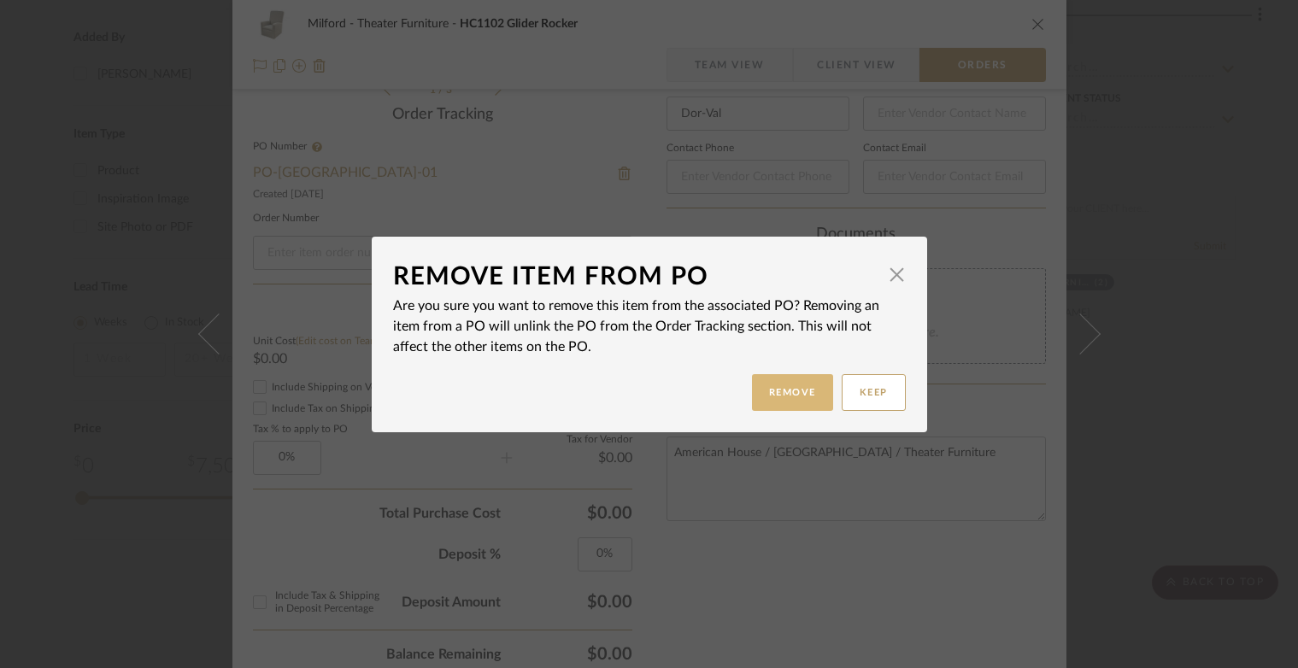
click at [790, 390] on button "Remove" at bounding box center [792, 392] width 81 height 37
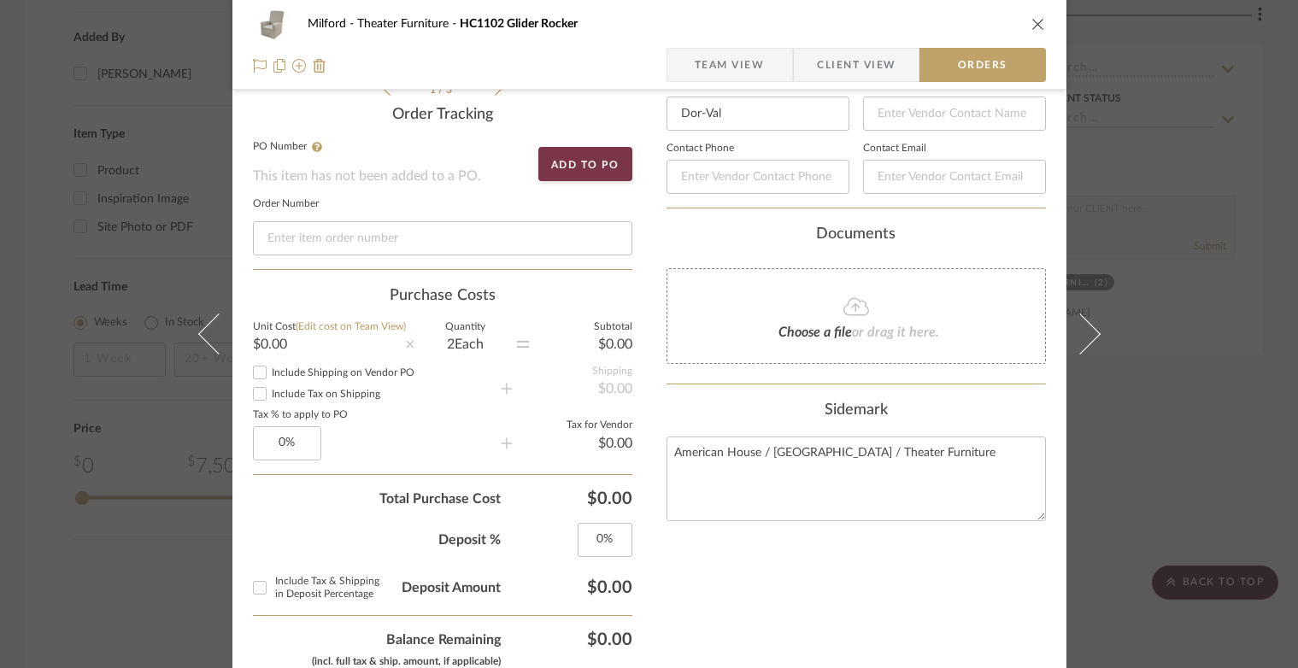
click at [1031, 23] on icon "close" at bounding box center [1038, 24] width 14 height 14
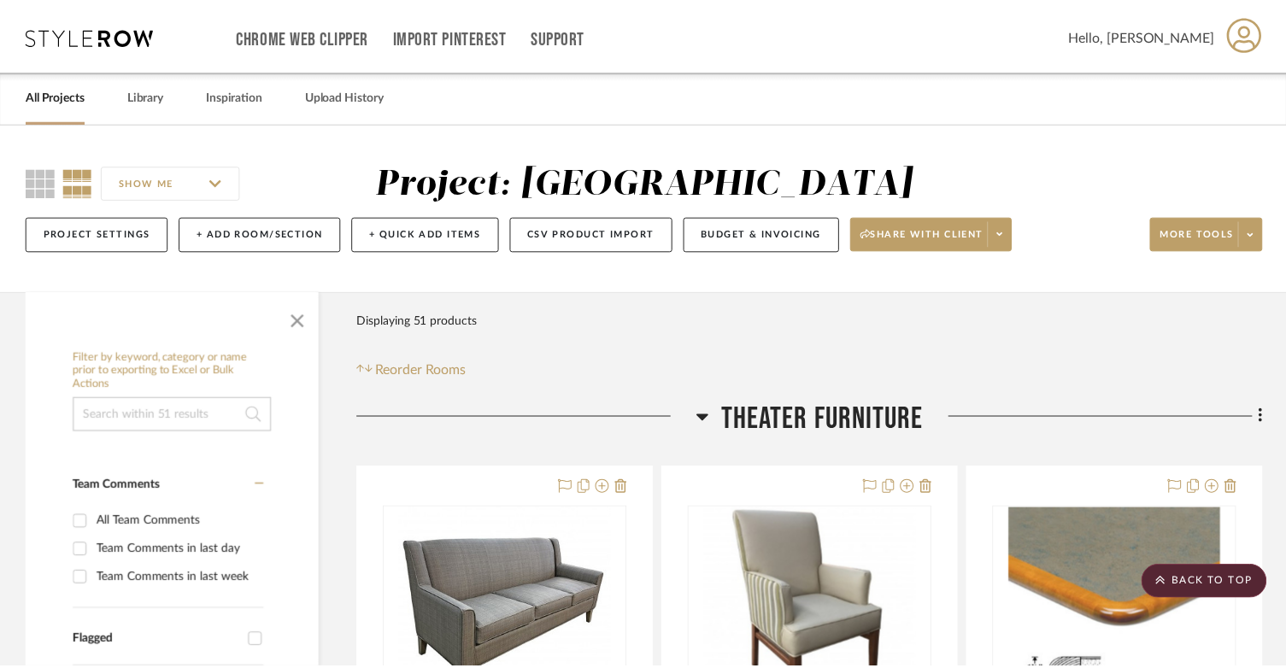
scroll to position [1624, 0]
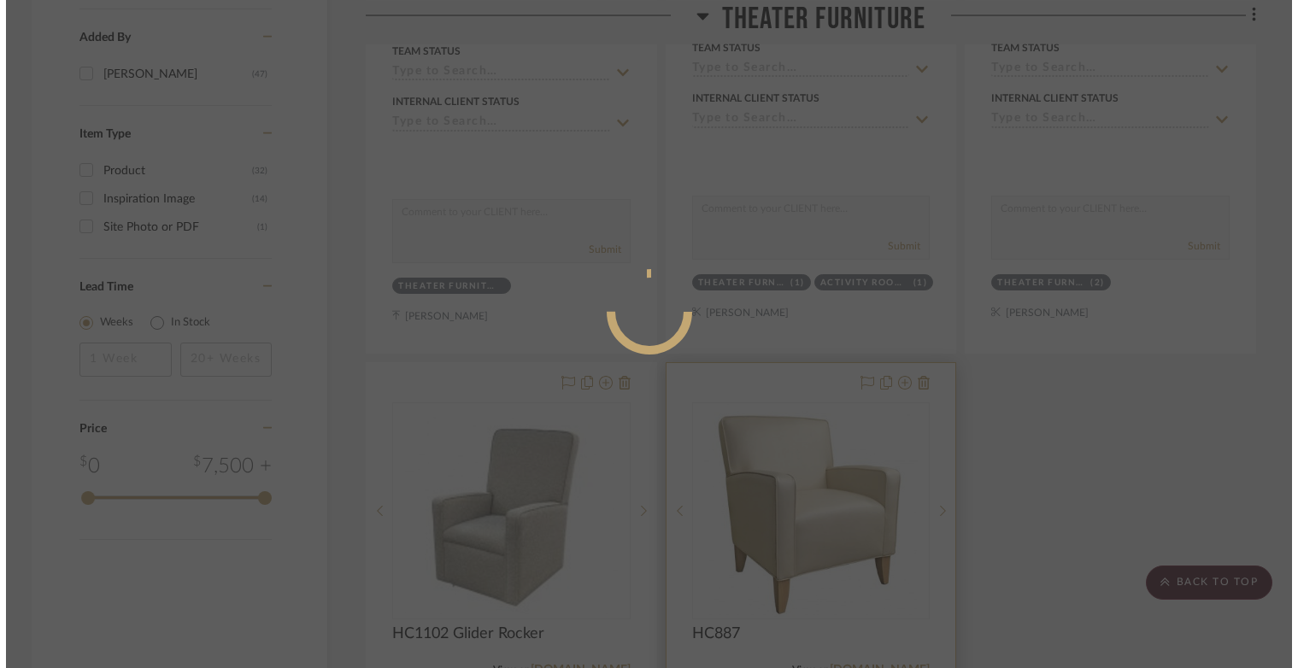
scroll to position [0, 0]
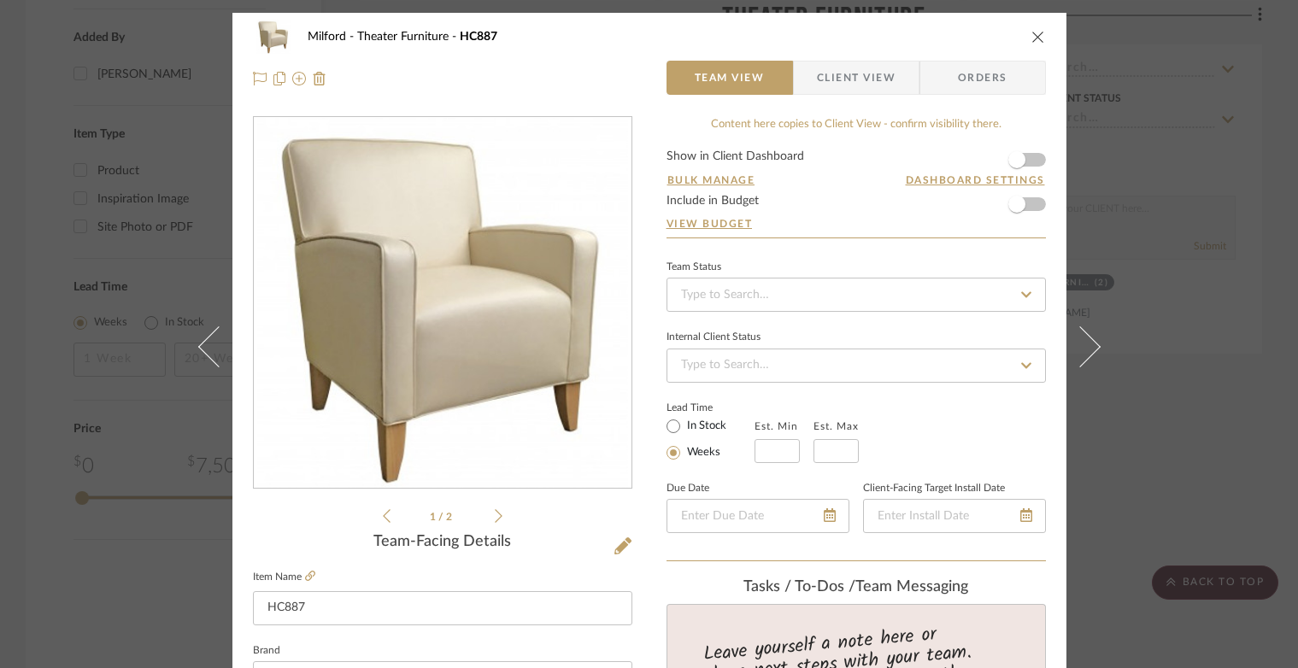
click at [945, 84] on span "Orders" at bounding box center [982, 78] width 87 height 34
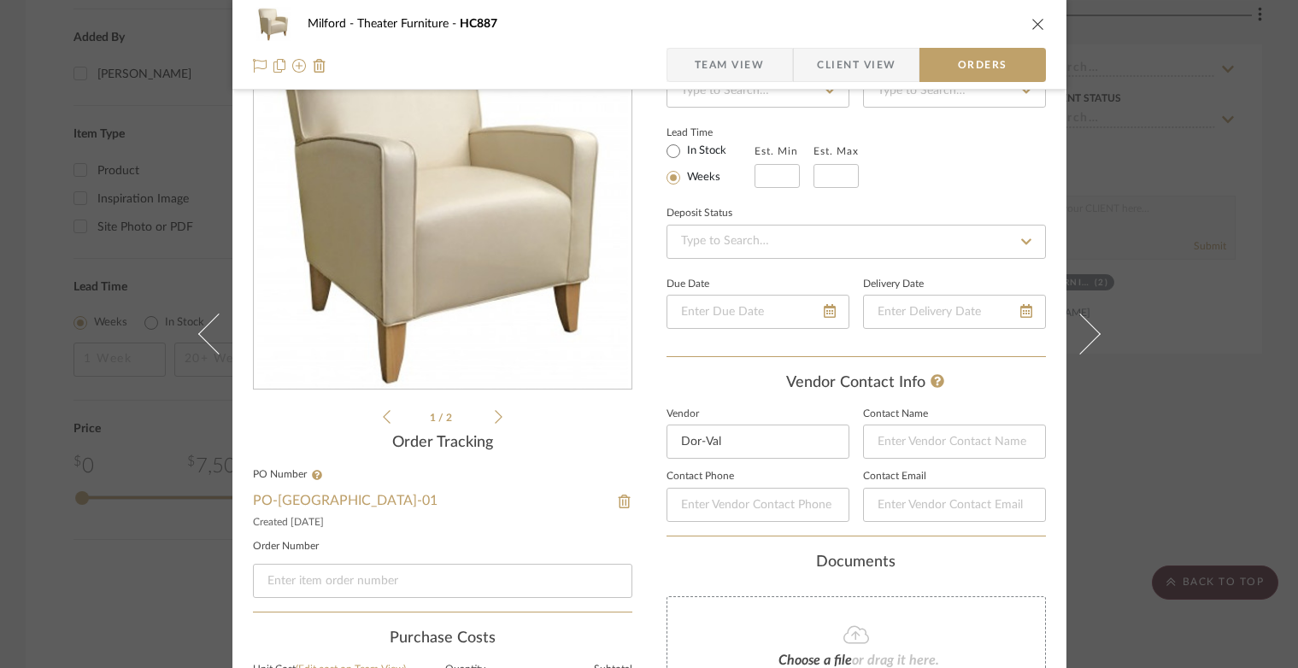
scroll to position [342, 0]
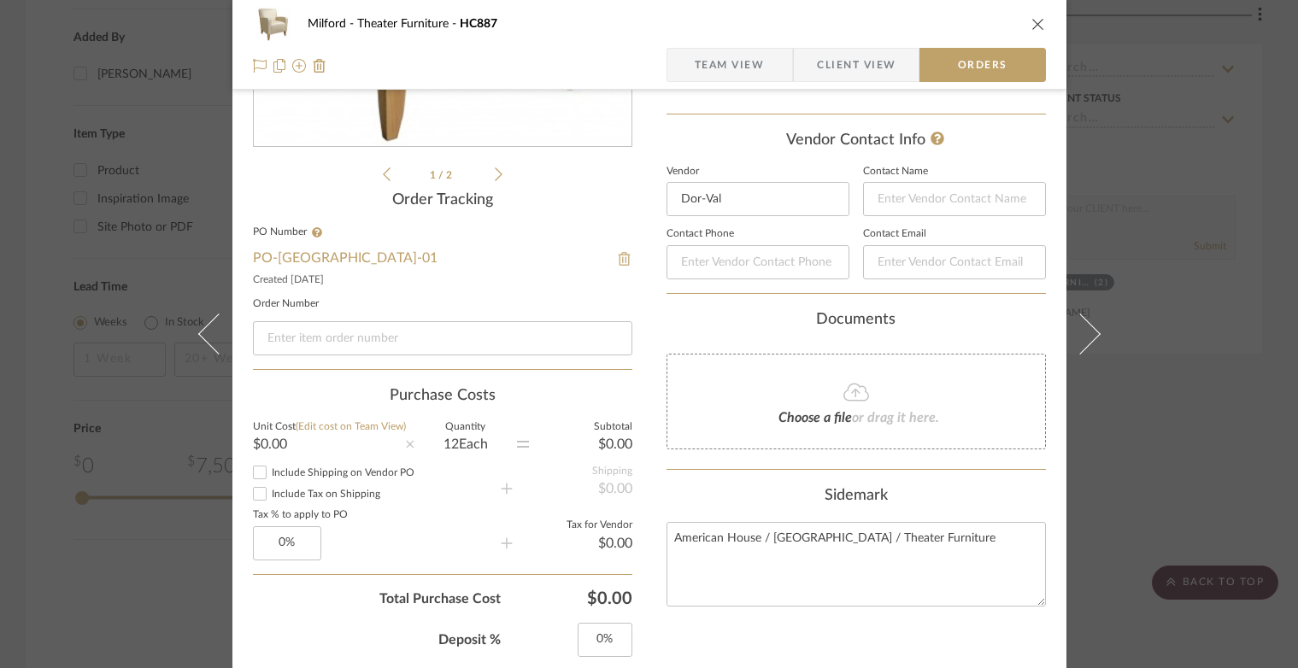
click at [617, 260] on img at bounding box center [624, 259] width 15 height 14
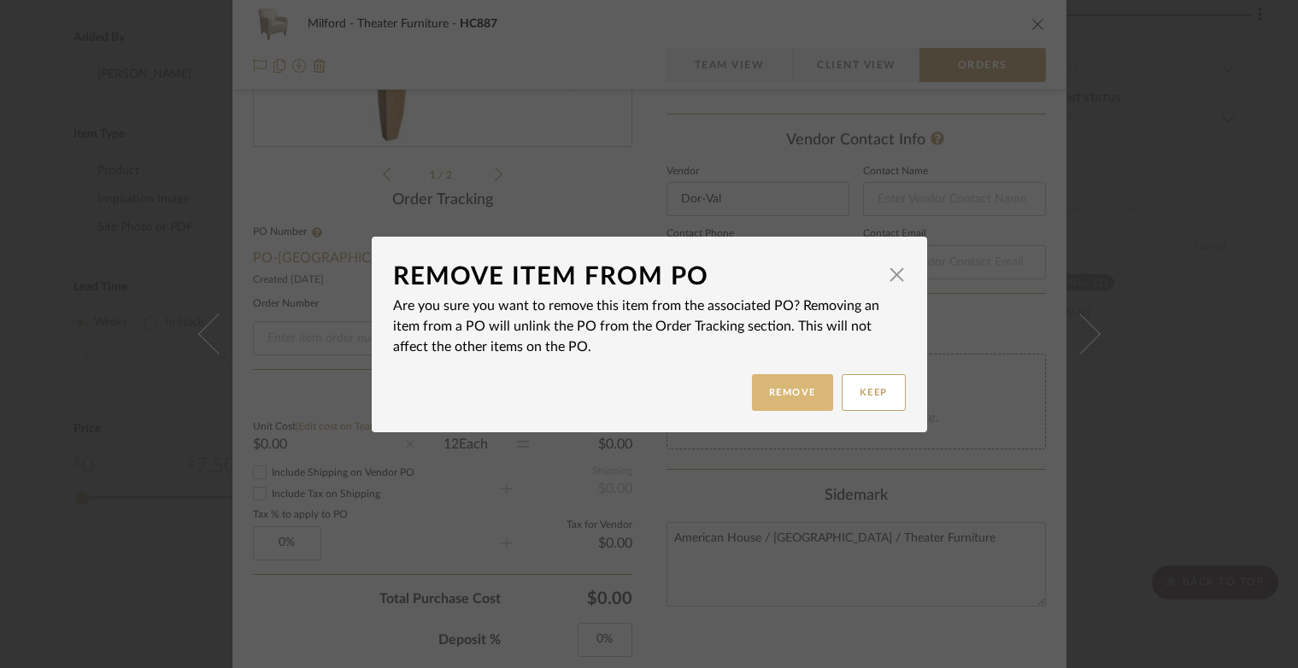
click at [764, 407] on button "Remove" at bounding box center [792, 392] width 81 height 37
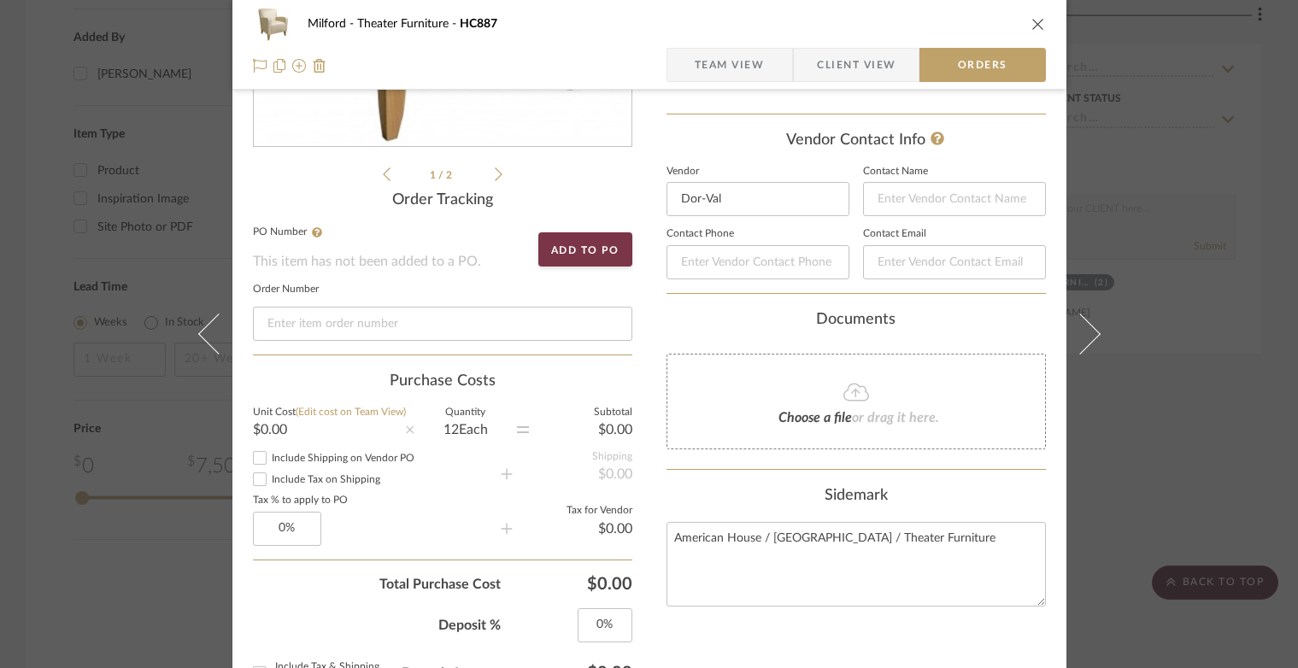
click at [1031, 21] on icon "close" at bounding box center [1038, 24] width 14 height 14
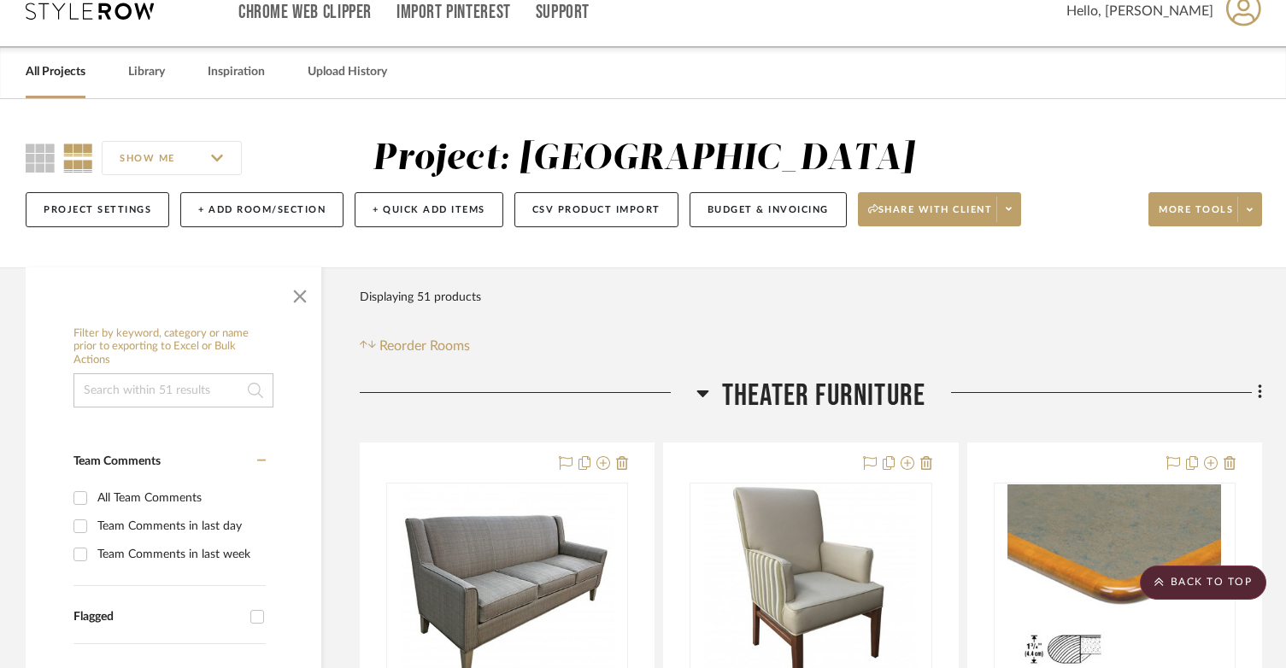
scroll to position [0, 0]
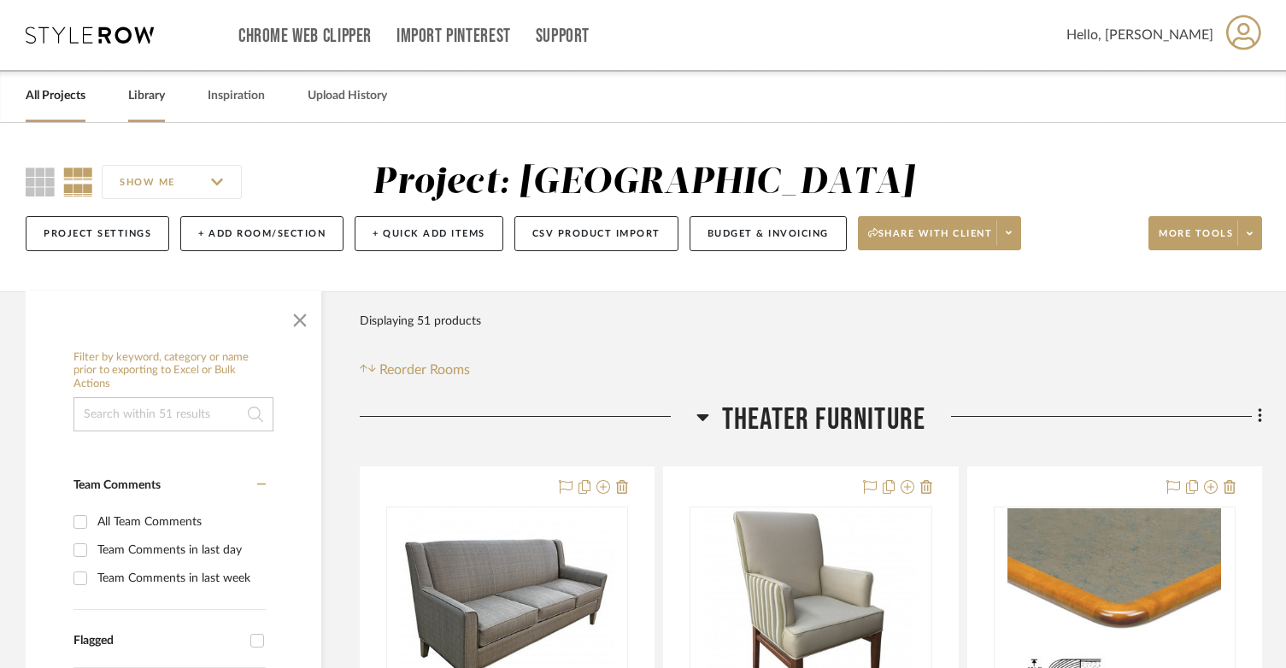
click at [132, 91] on link "Library" at bounding box center [146, 96] width 37 height 23
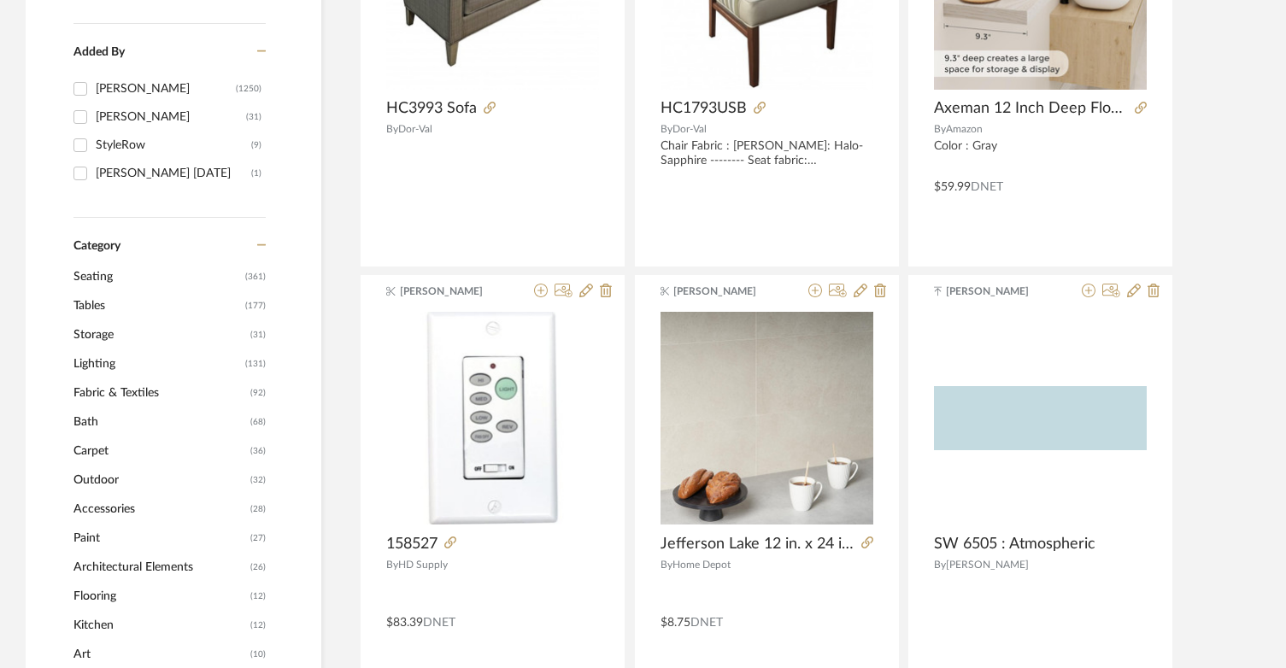
scroll to position [513, 0]
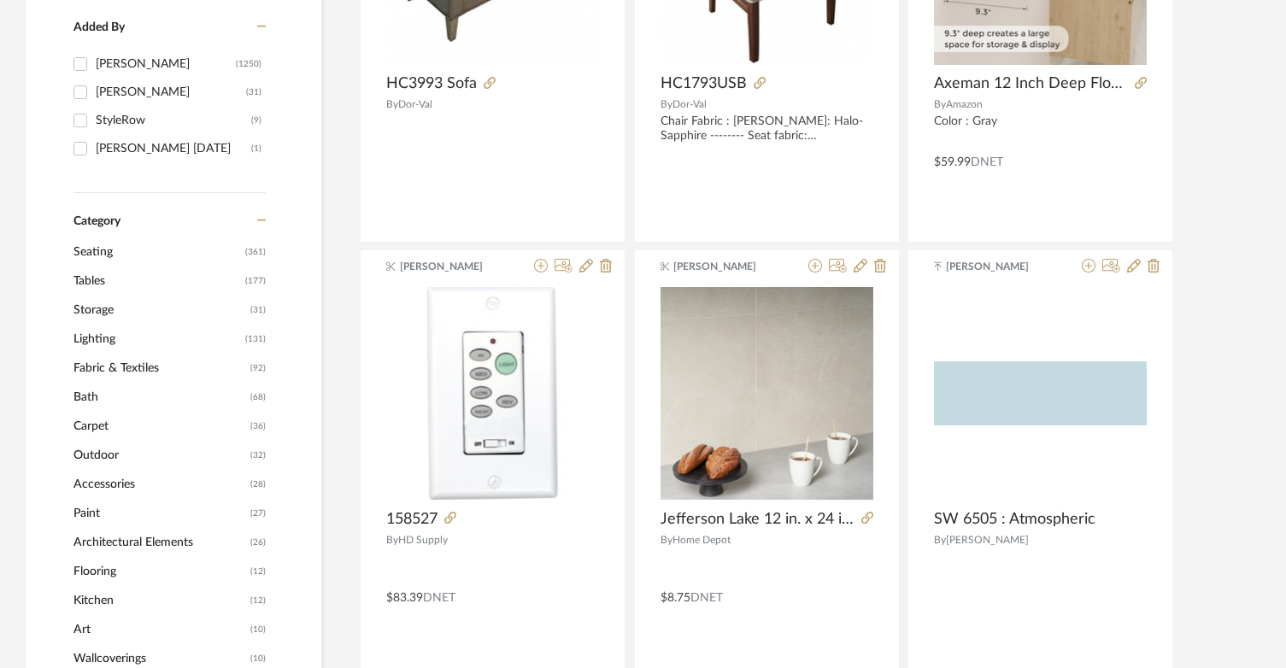
click at [93, 248] on span "Seating" at bounding box center [156, 252] width 167 height 29
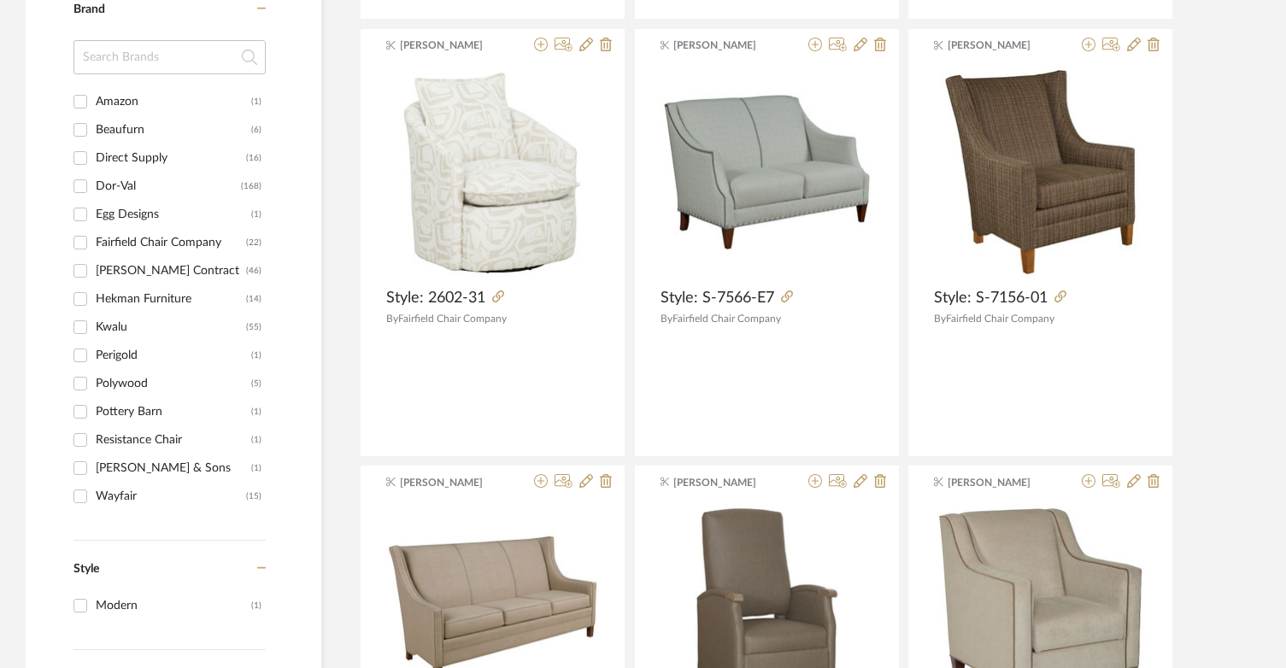
scroll to position [1706, 0]
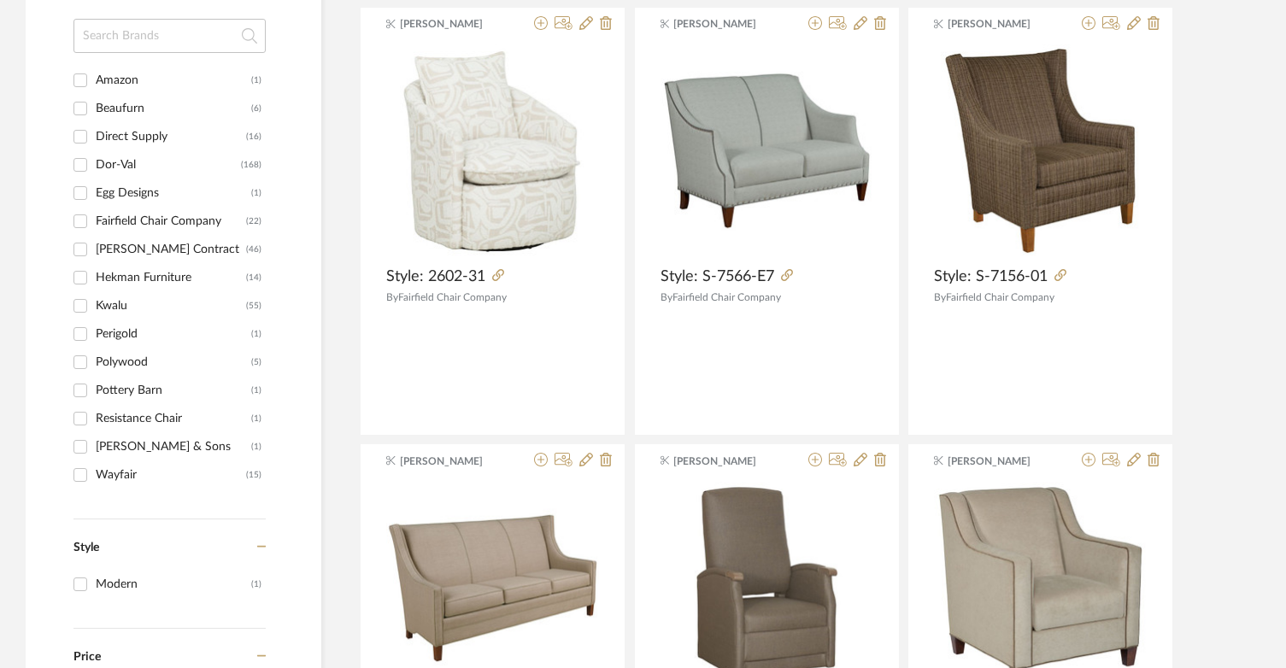
click at [96, 477] on div "Wayfair" at bounding box center [171, 474] width 150 height 27
click at [94, 477] on input "Wayfair (15)" at bounding box center [80, 474] width 27 height 27
checkbox input "true"
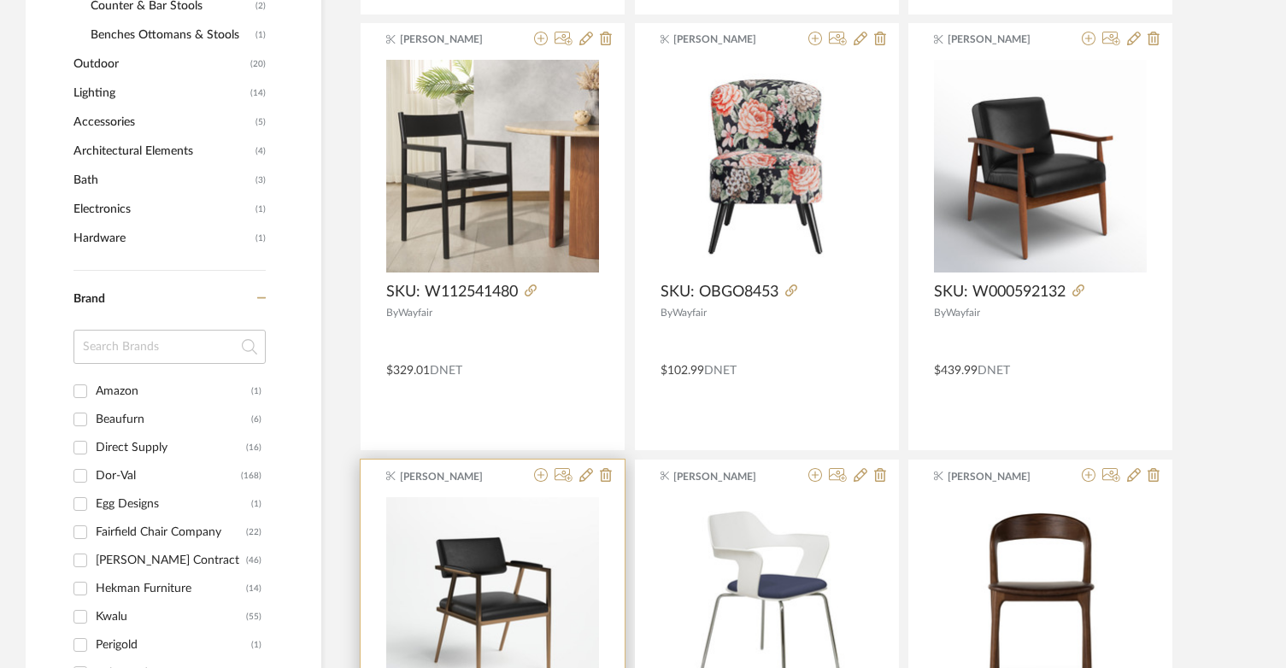
scroll to position [786, 0]
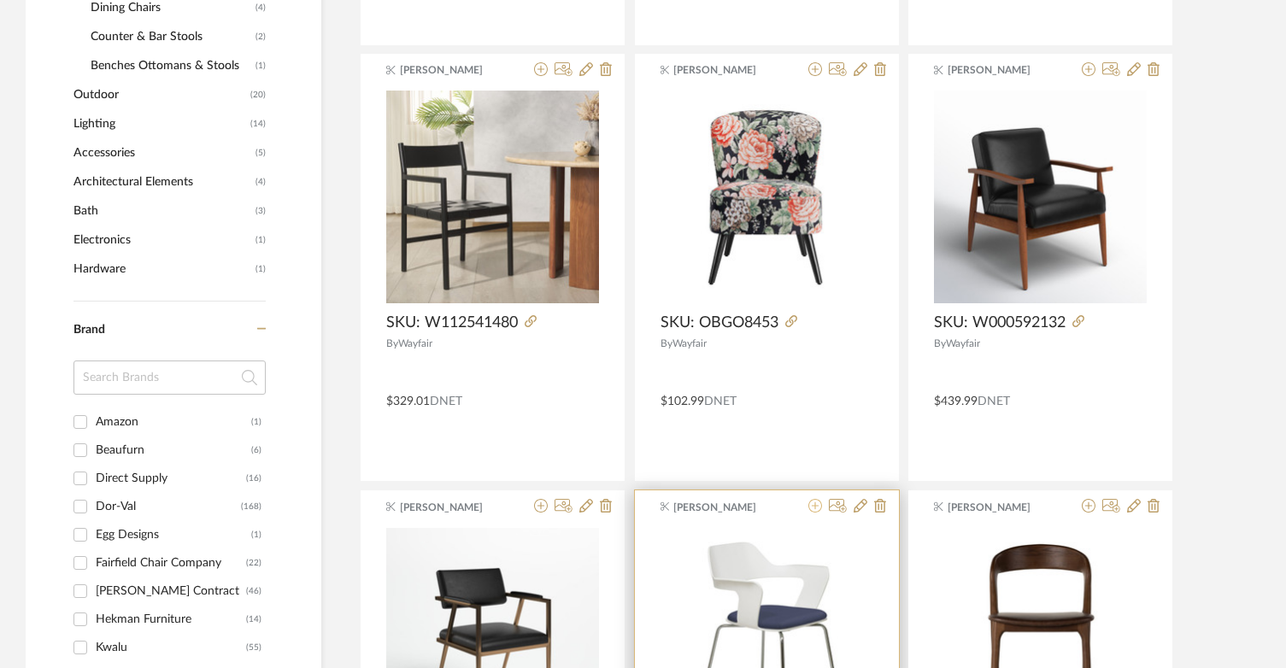
click at [812, 503] on icon at bounding box center [815, 506] width 14 height 14
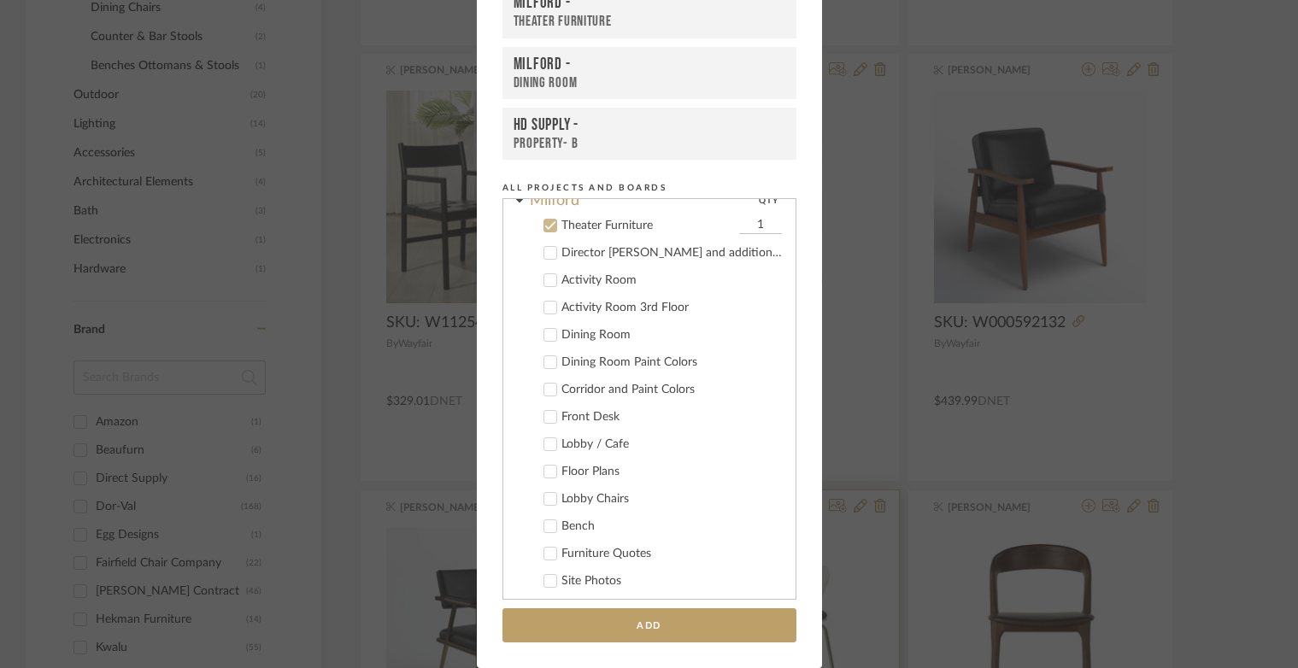
scroll to position [479, 0]
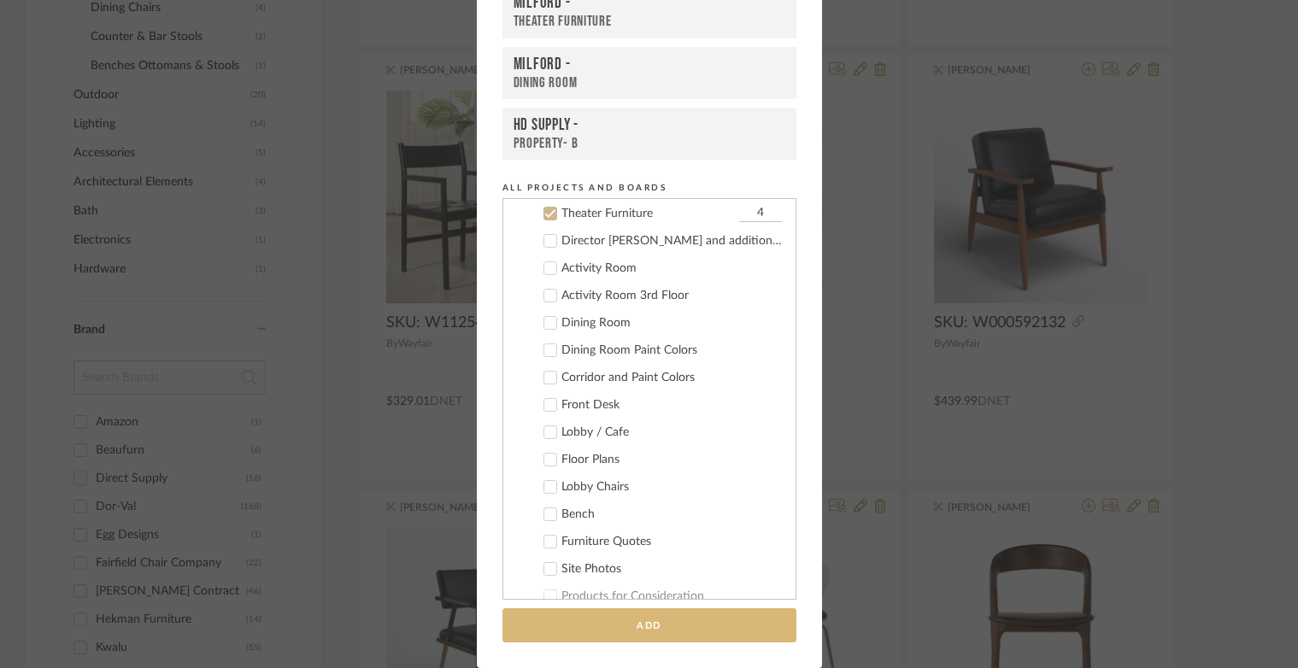
type input "4"
click at [725, 619] on button "Add" at bounding box center [649, 625] width 294 height 35
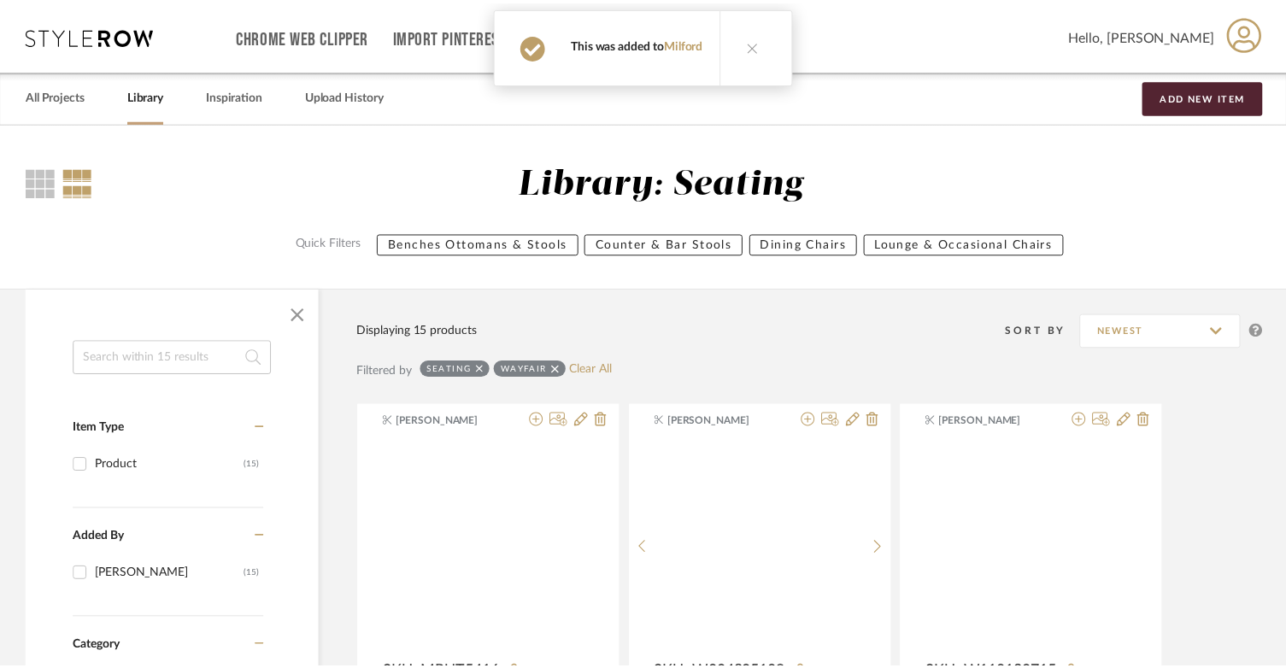
scroll to position [786, 0]
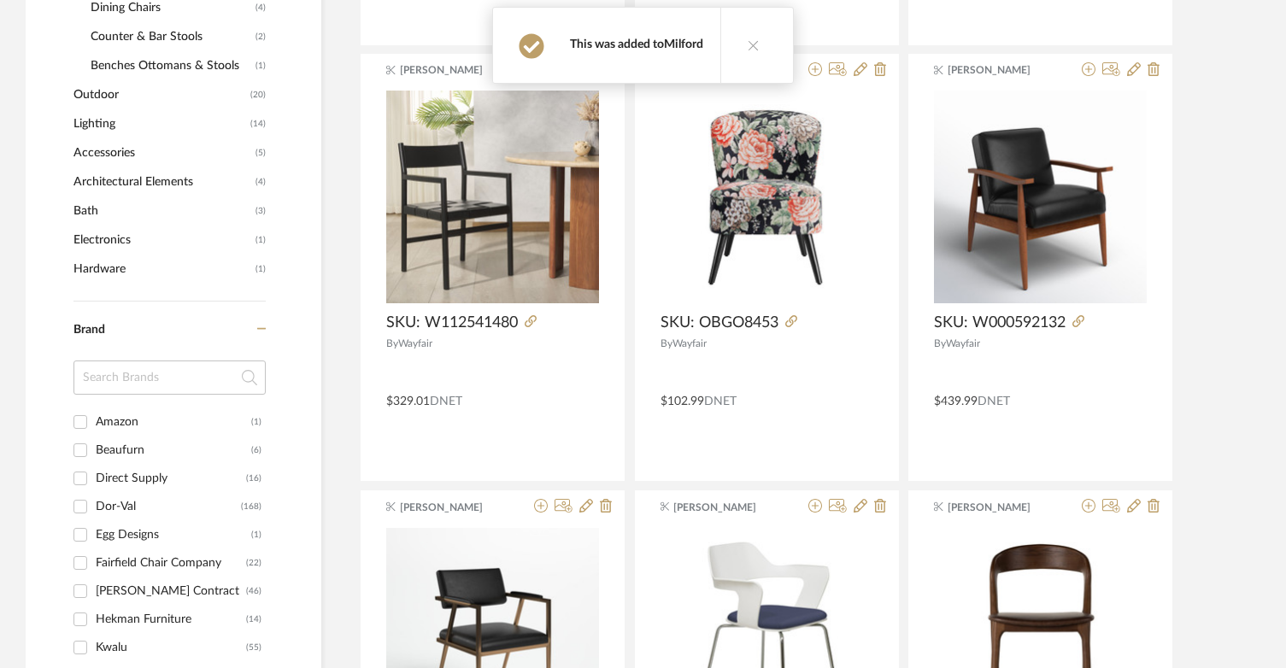
click at [683, 45] on link "Milford" at bounding box center [683, 44] width 39 height 12
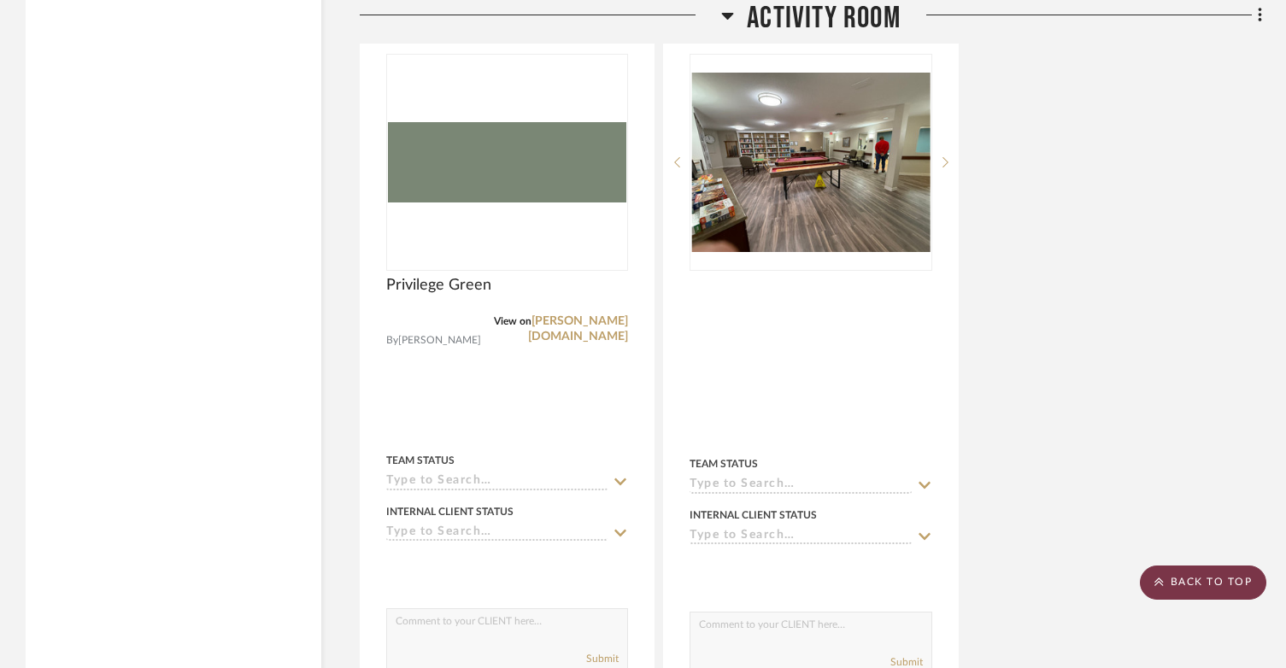
click at [1173, 579] on scroll-to-top-button "BACK TO TOP" at bounding box center [1203, 583] width 126 height 34
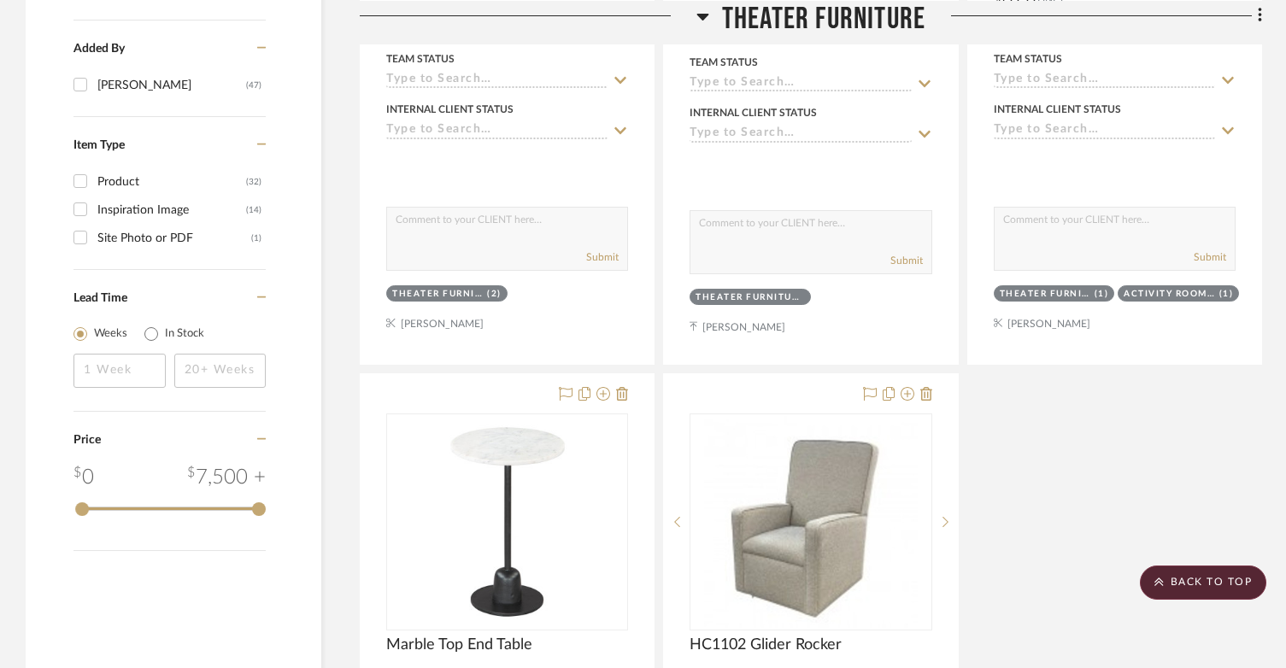
scroll to position [1624, 0]
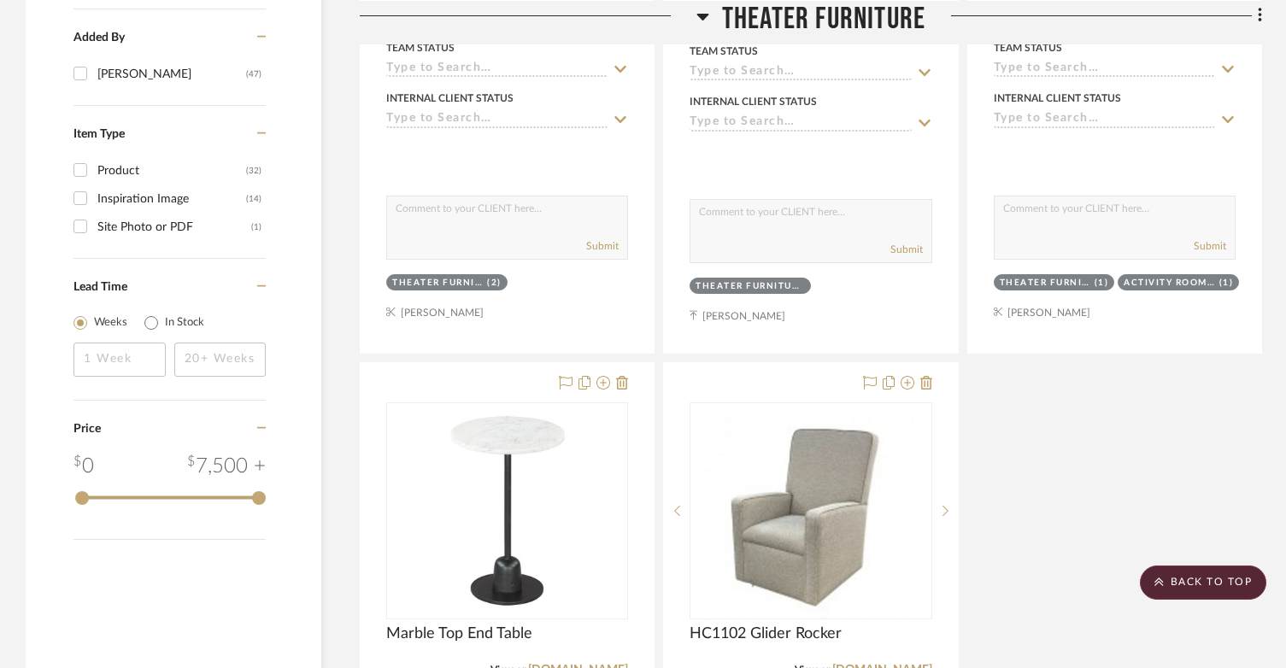
click at [708, 15] on icon at bounding box center [702, 15] width 13 height 21
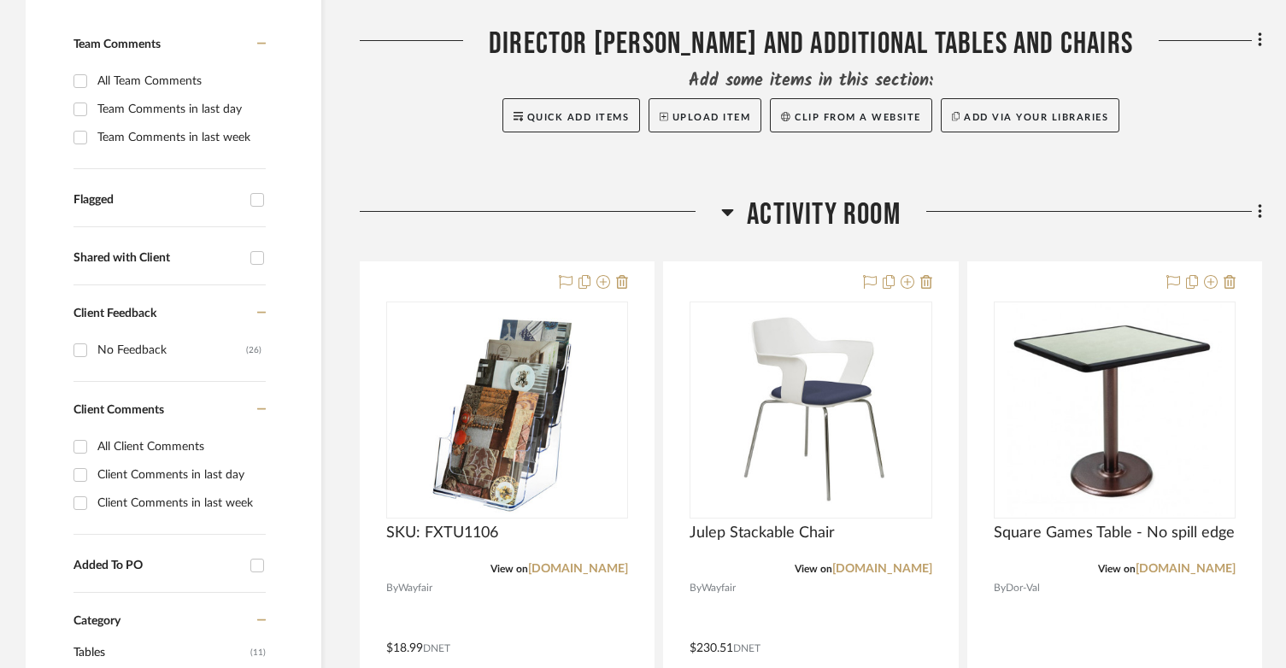
scroll to position [513, 0]
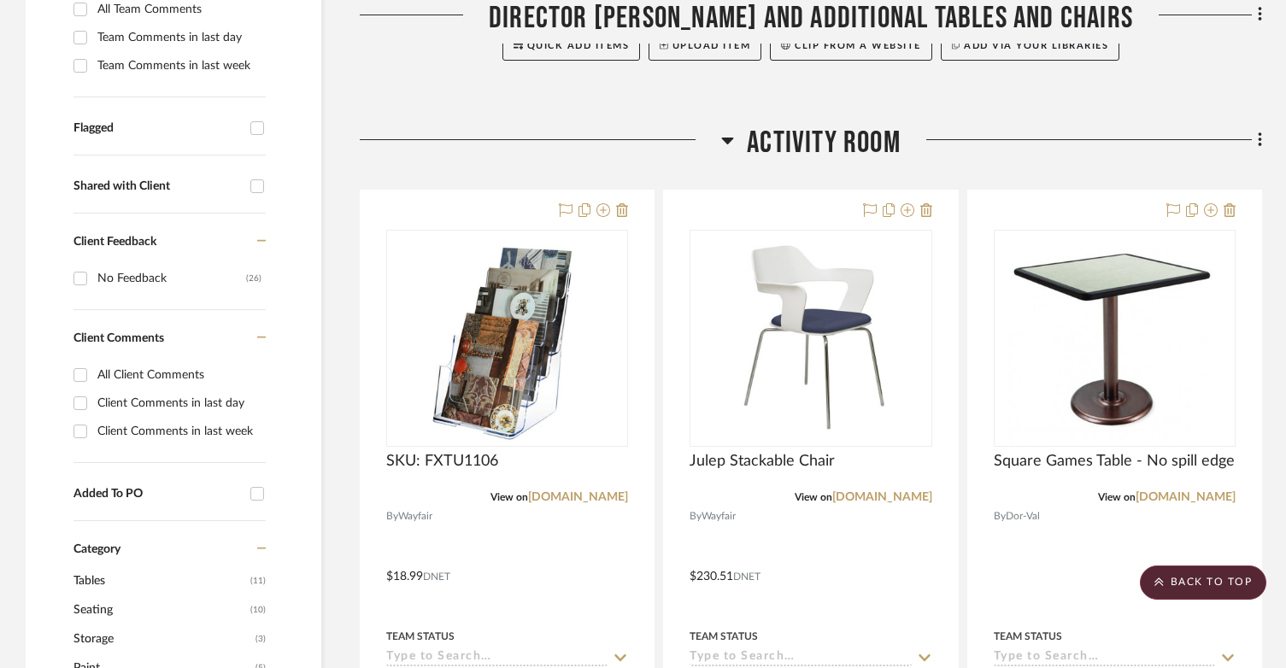
click at [789, 140] on span "Activity Room" at bounding box center [824, 143] width 154 height 37
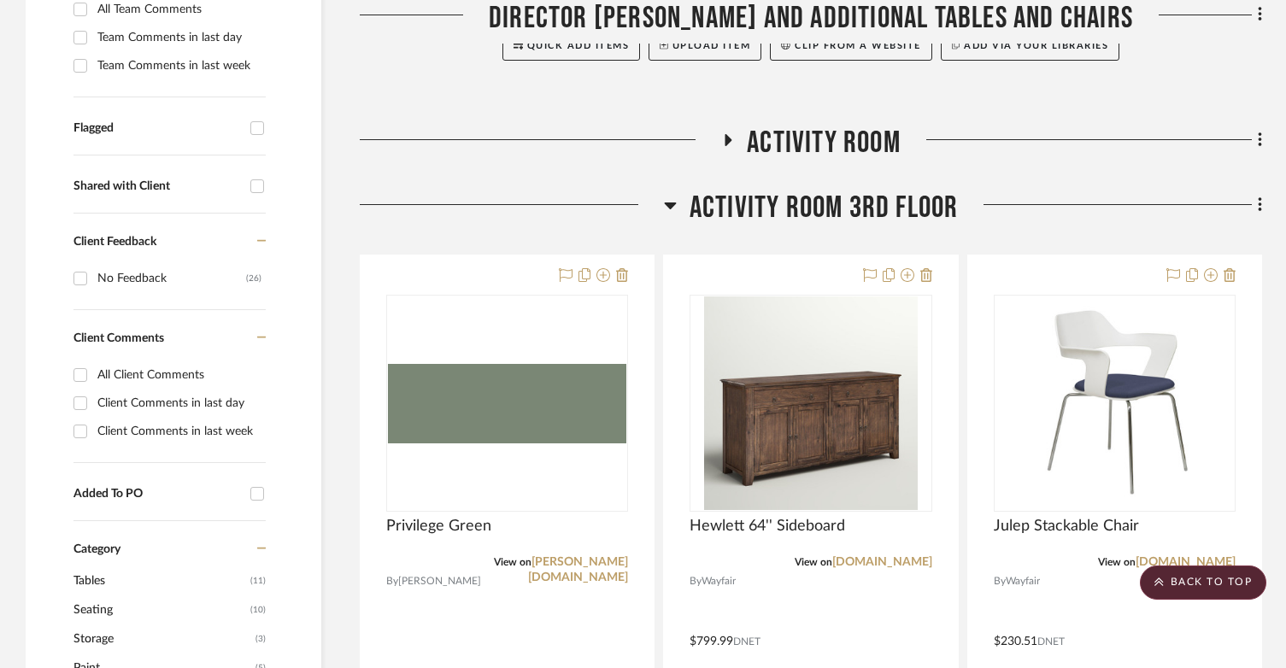
click at [730, 137] on icon at bounding box center [728, 139] width 21 height 13
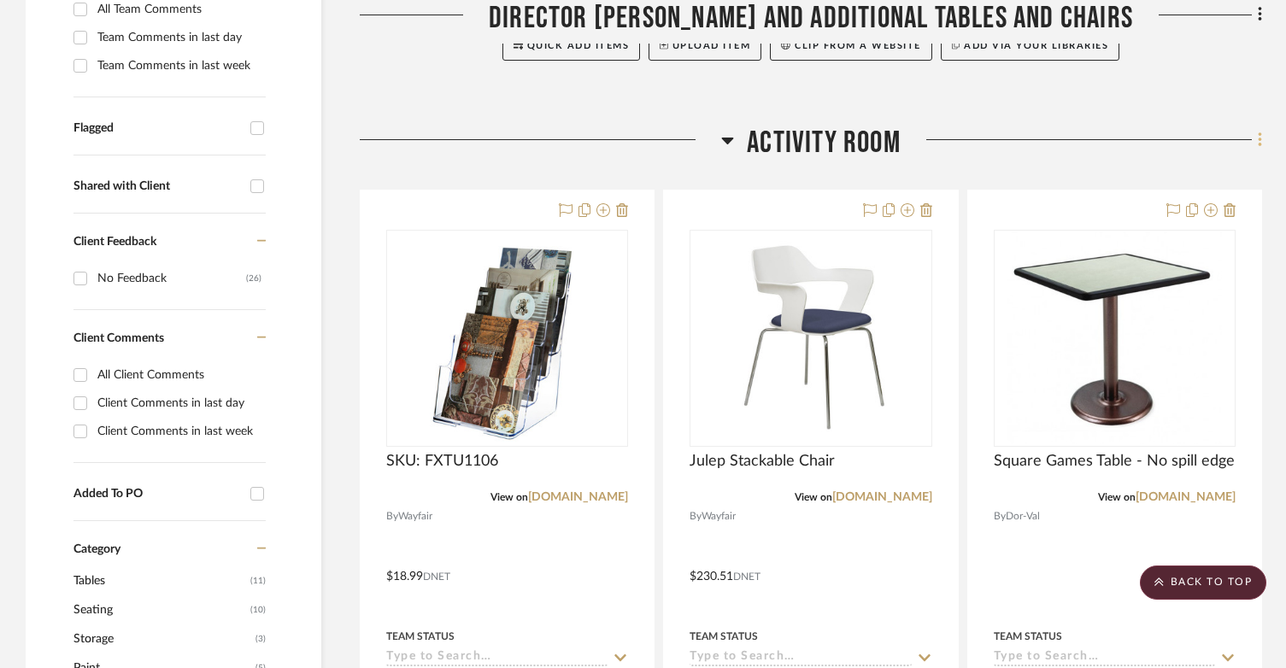
click at [1256, 141] on fa-icon at bounding box center [1257, 141] width 11 height 28
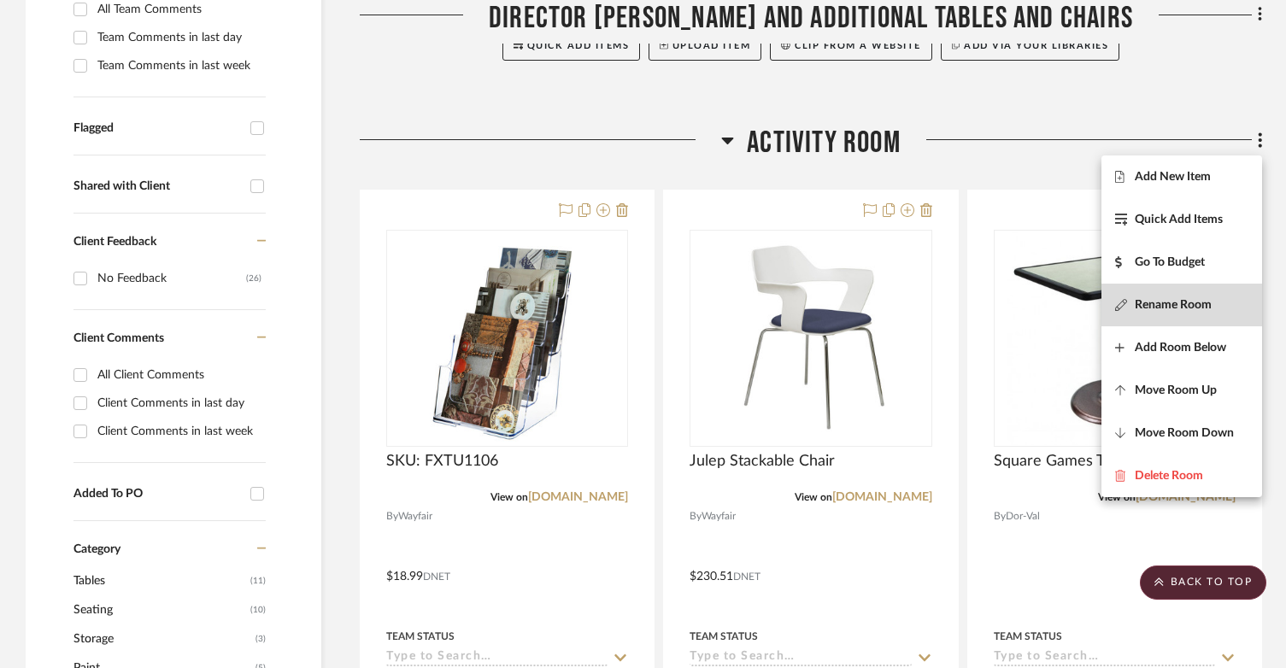
click at [1211, 314] on button "Rename Room" at bounding box center [1181, 305] width 161 height 43
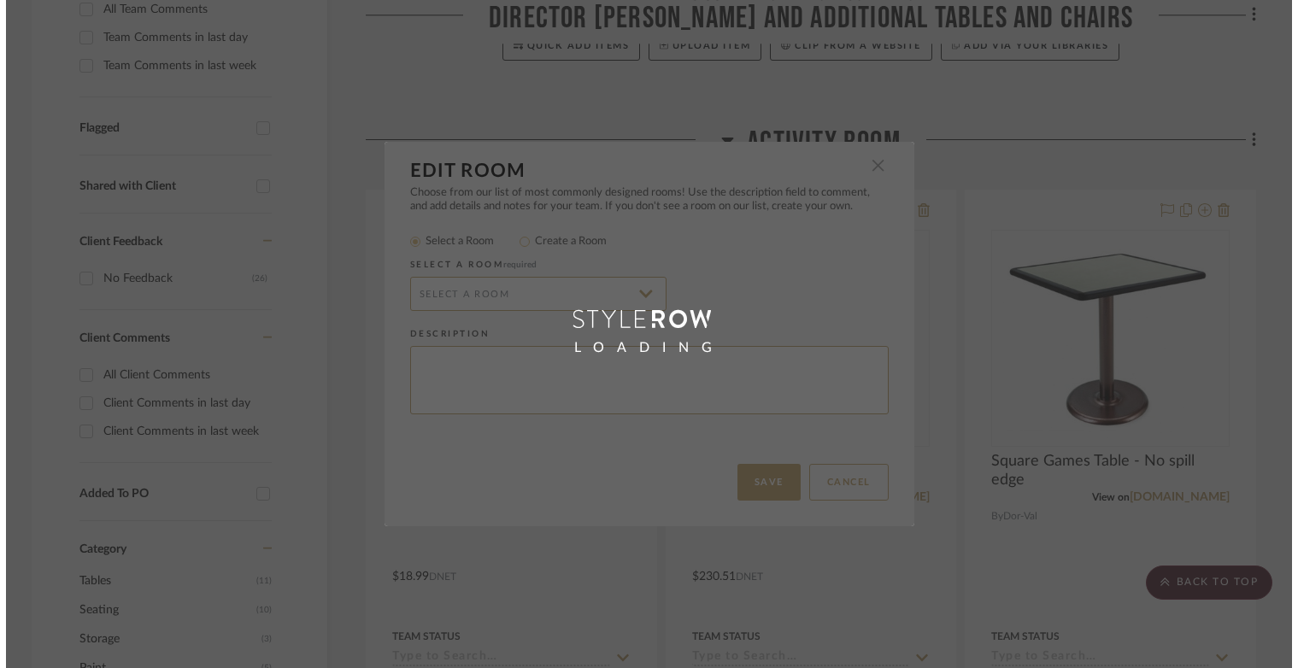
scroll to position [0, 0]
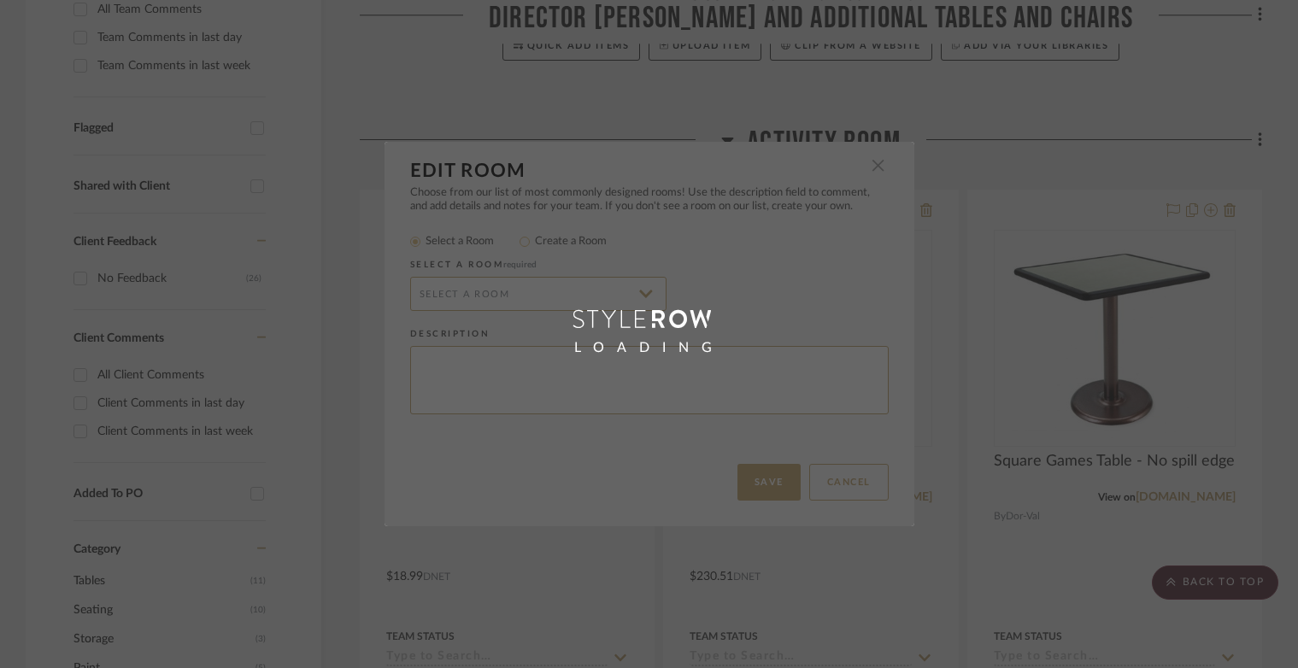
radio input "false"
radio input "true"
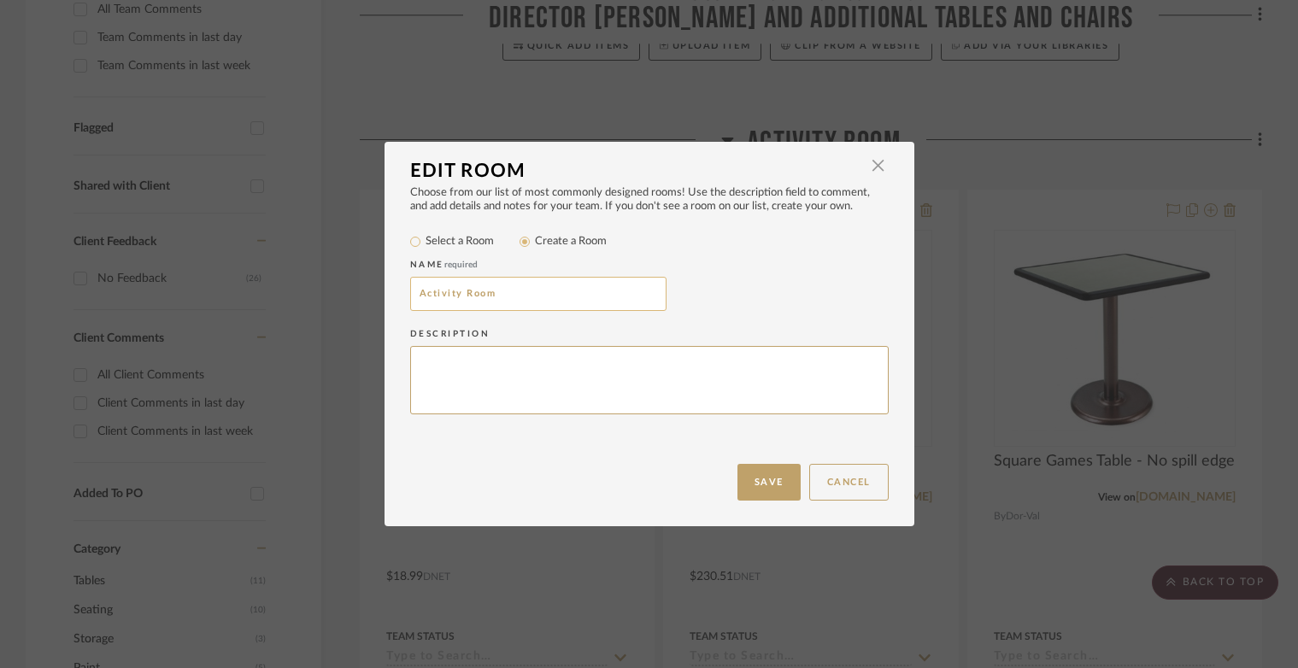
click at [420, 297] on input "Activity Room" at bounding box center [538, 294] width 256 height 34
click at [420, 297] on input "Libary Room" at bounding box center [538, 294] width 256 height 34
type input "Library Room"
click at [755, 478] on button "Save" at bounding box center [768, 482] width 63 height 37
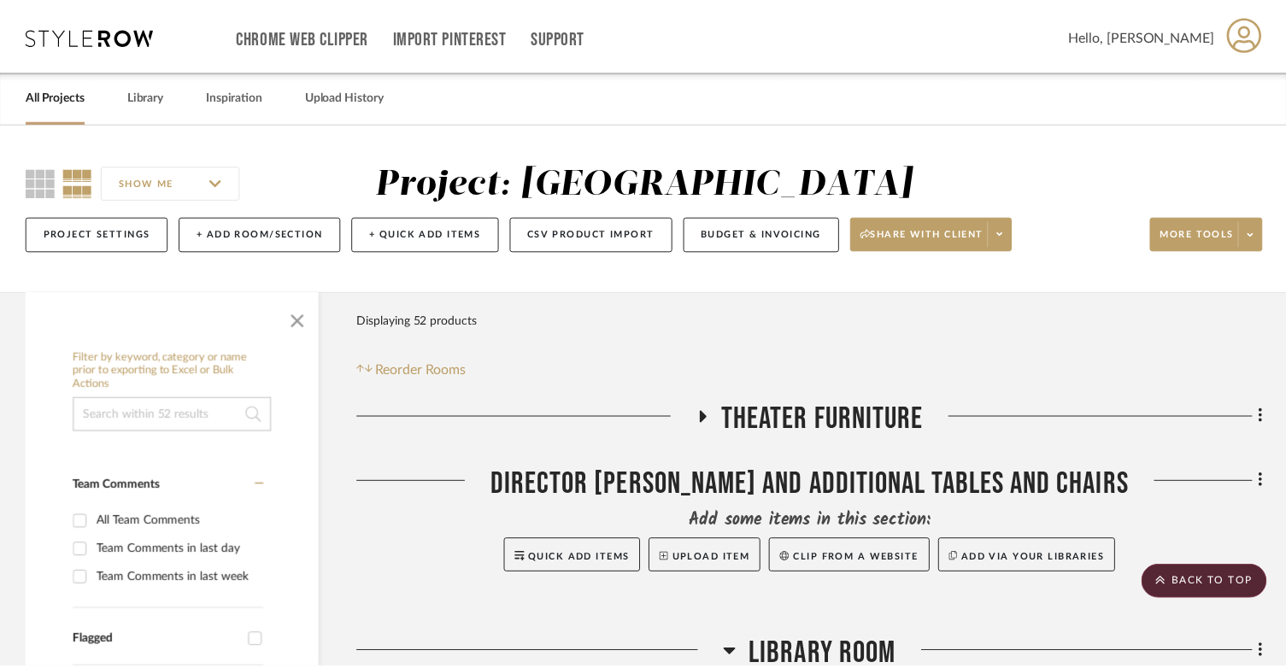
scroll to position [513, 0]
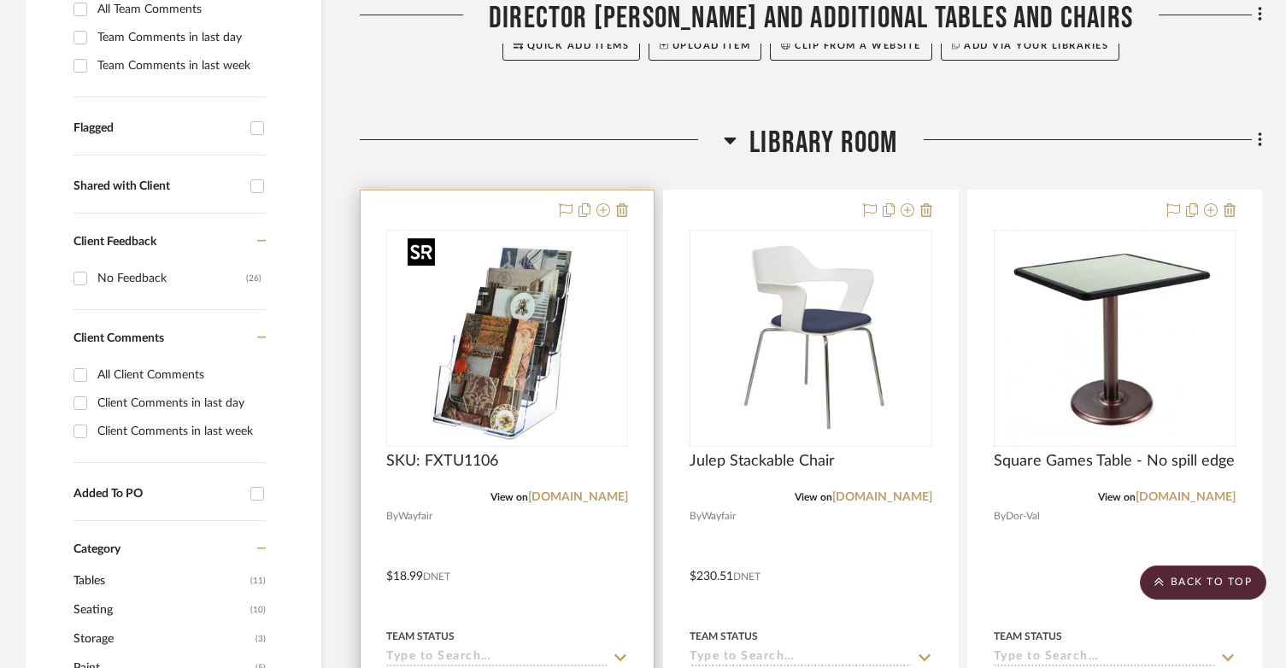
click at [479, 363] on img "0" at bounding box center [508, 339] width 214 height 214
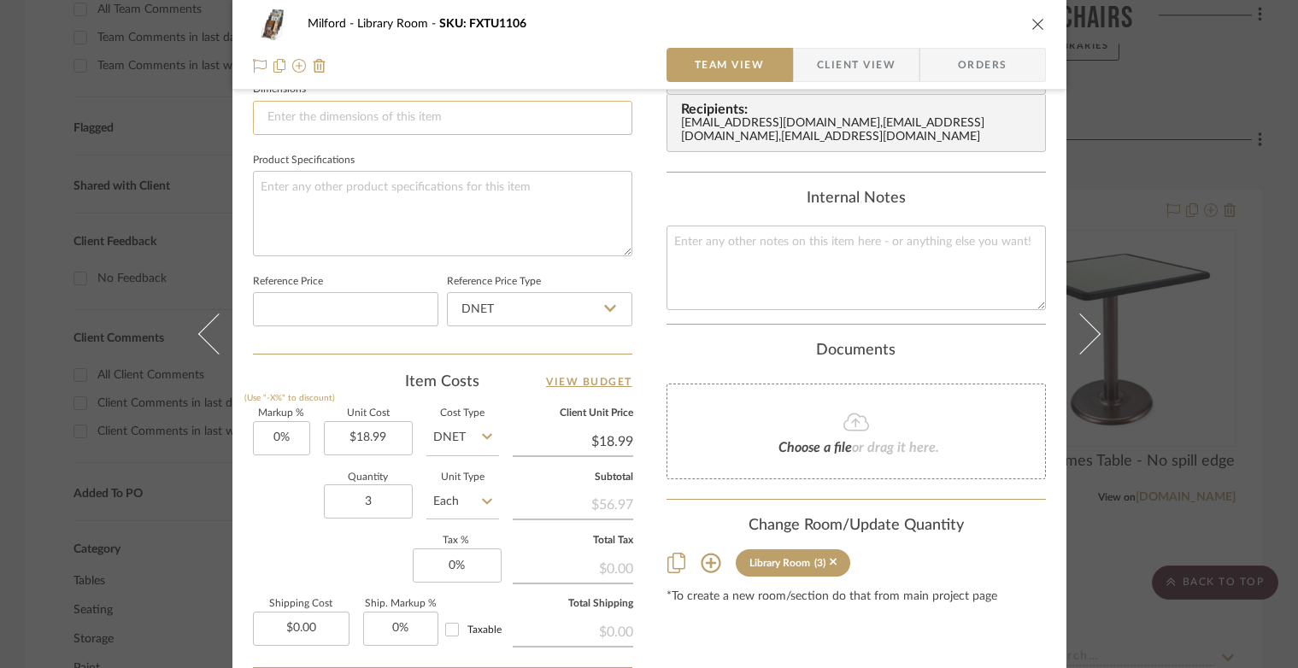
scroll to position [855, 0]
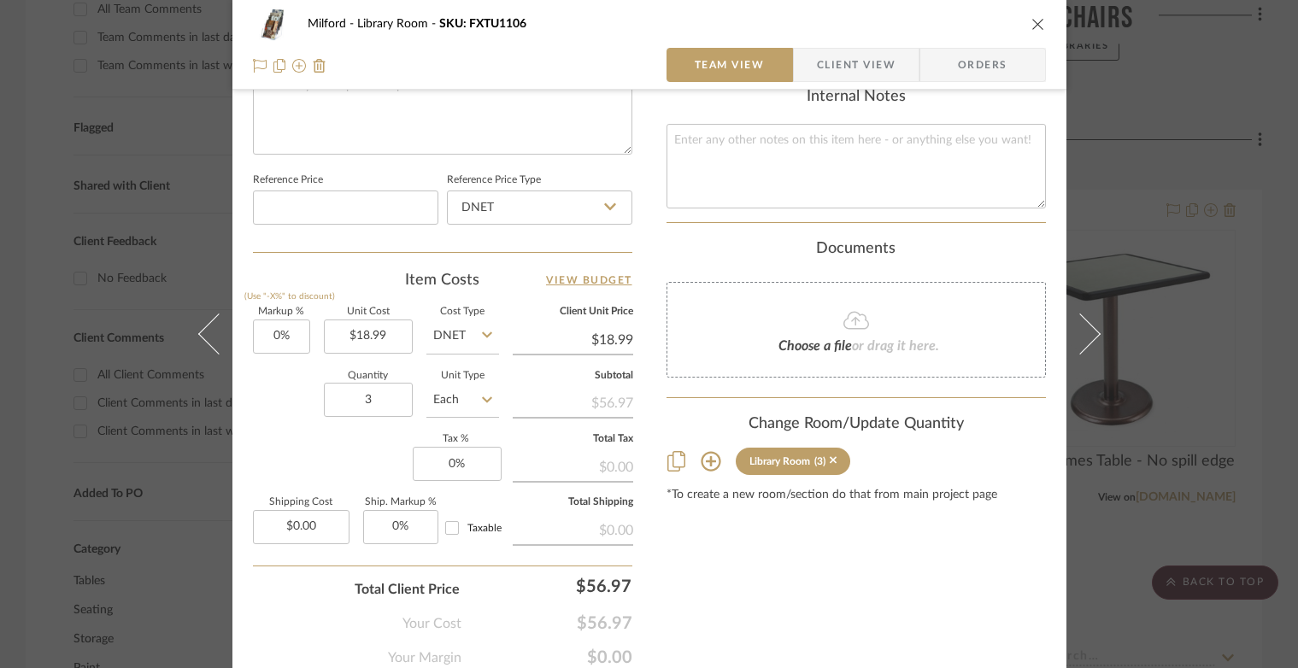
click at [1032, 31] on button "close" at bounding box center [1038, 23] width 15 height 15
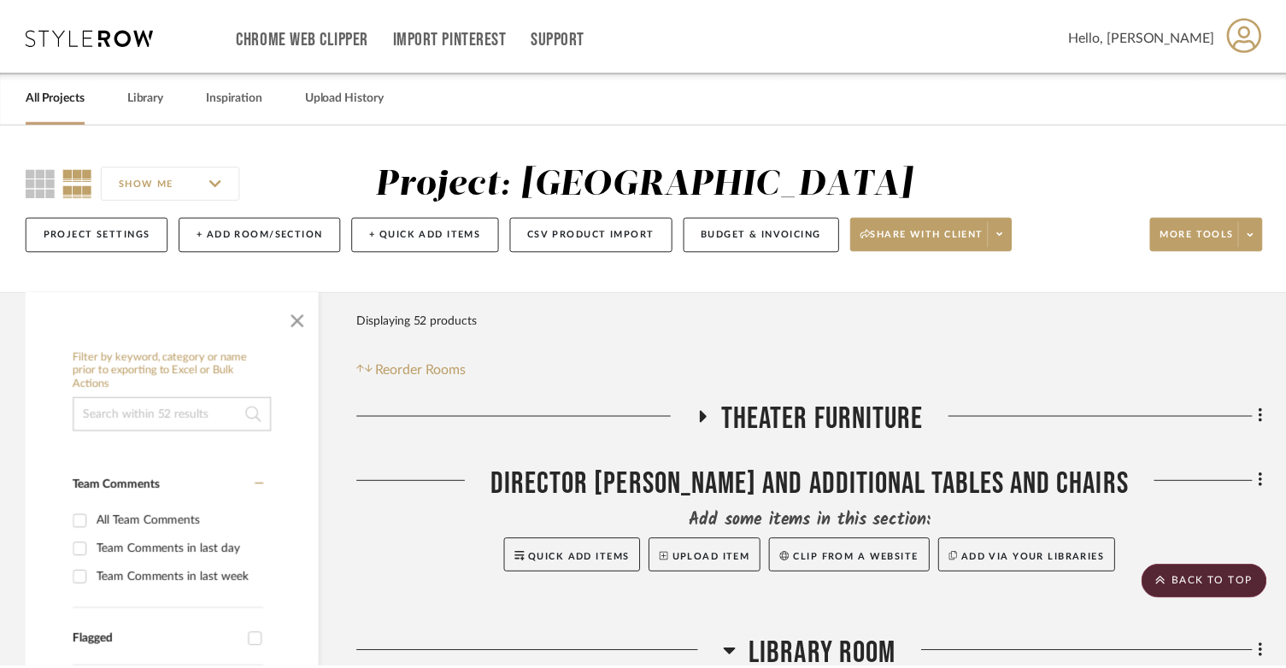
scroll to position [513, 0]
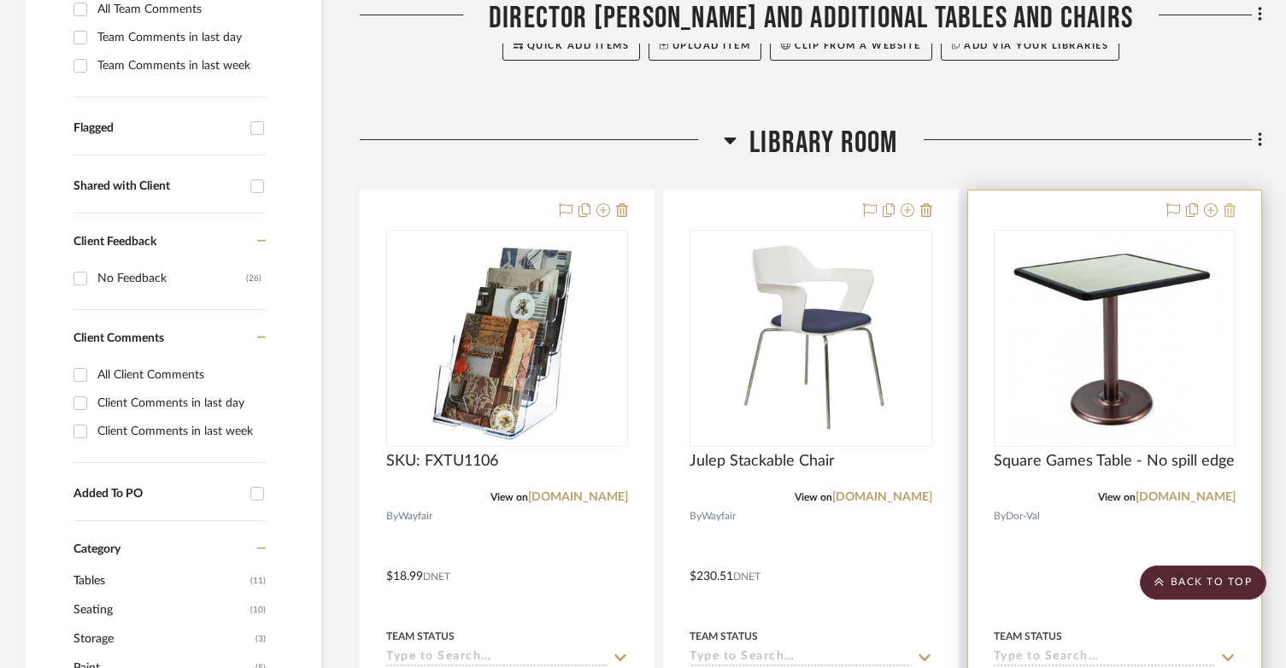
click at [1229, 205] on icon at bounding box center [1230, 210] width 12 height 14
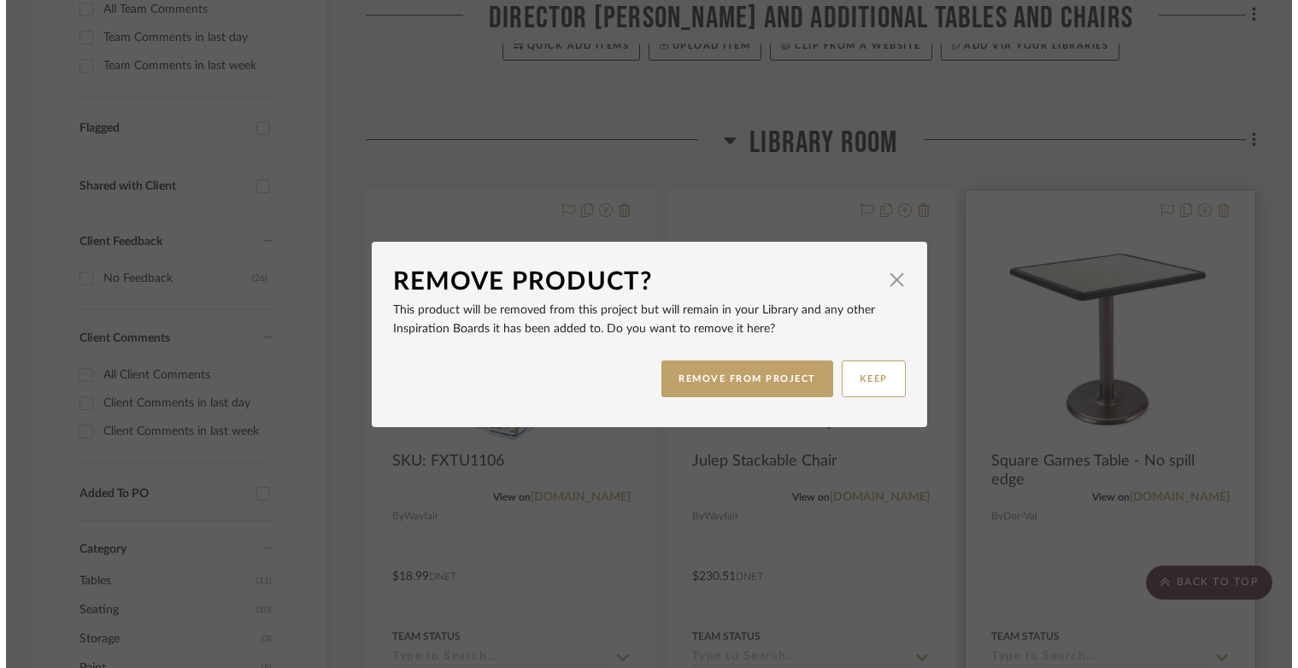
scroll to position [0, 0]
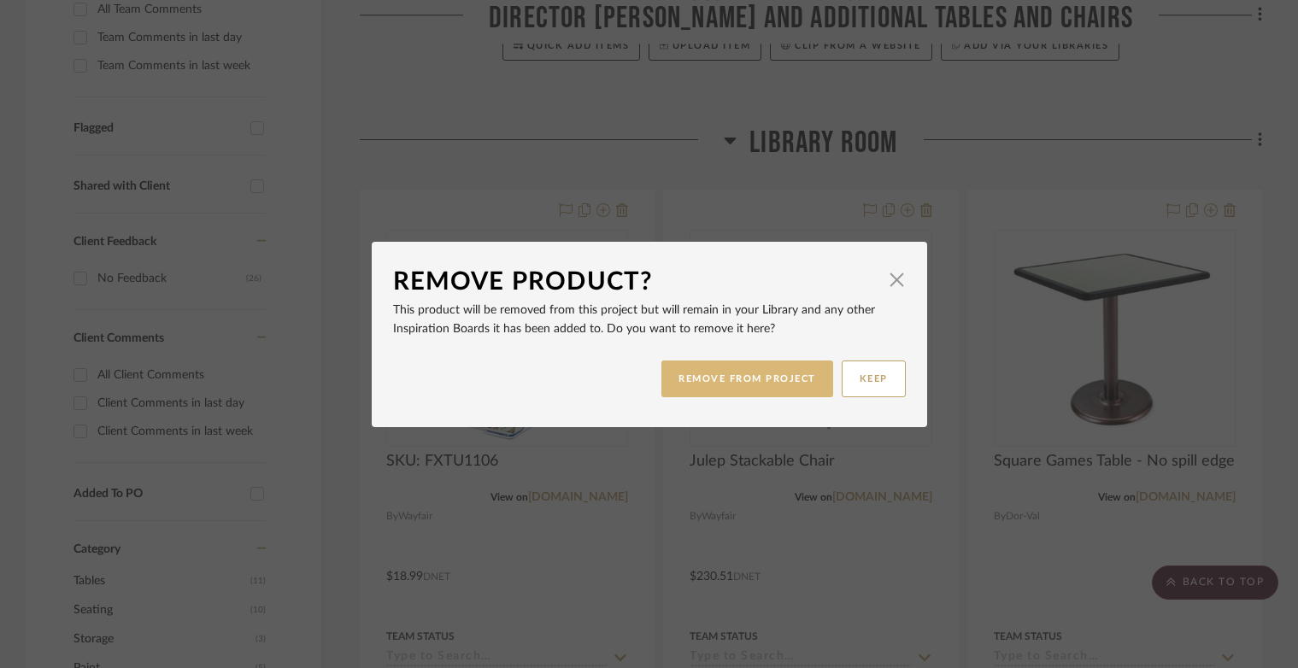
click at [783, 382] on button "REMOVE FROM PROJECT" at bounding box center [747, 379] width 172 height 37
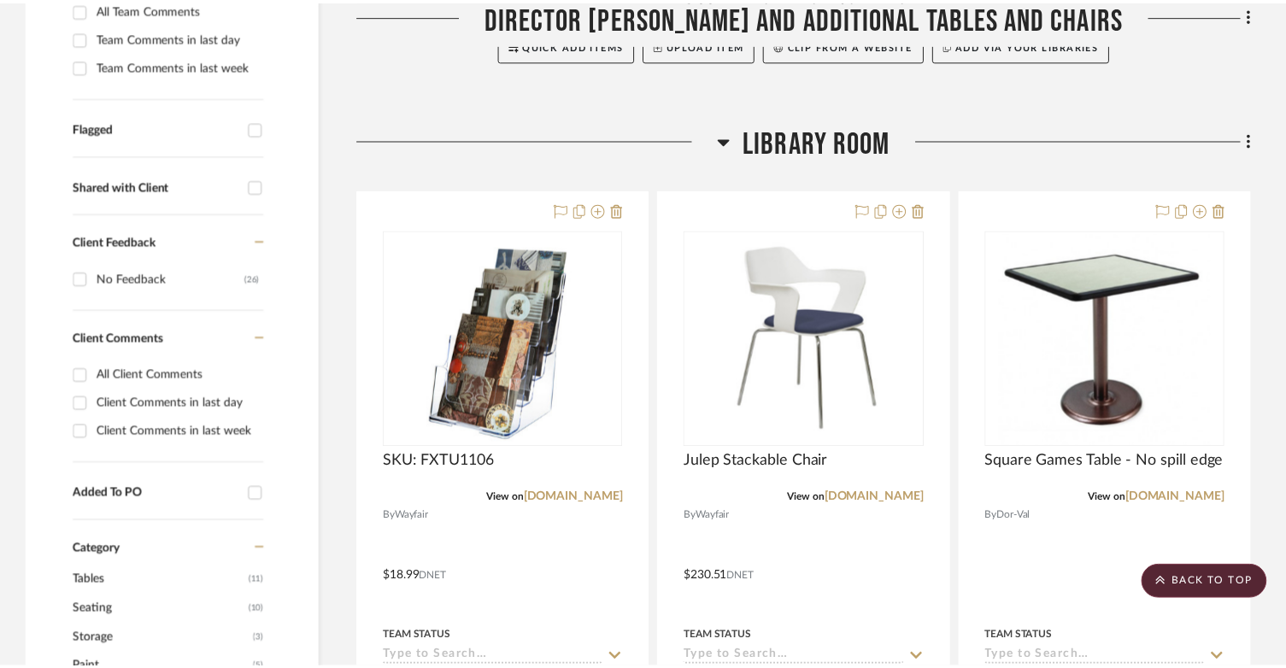
scroll to position [513, 0]
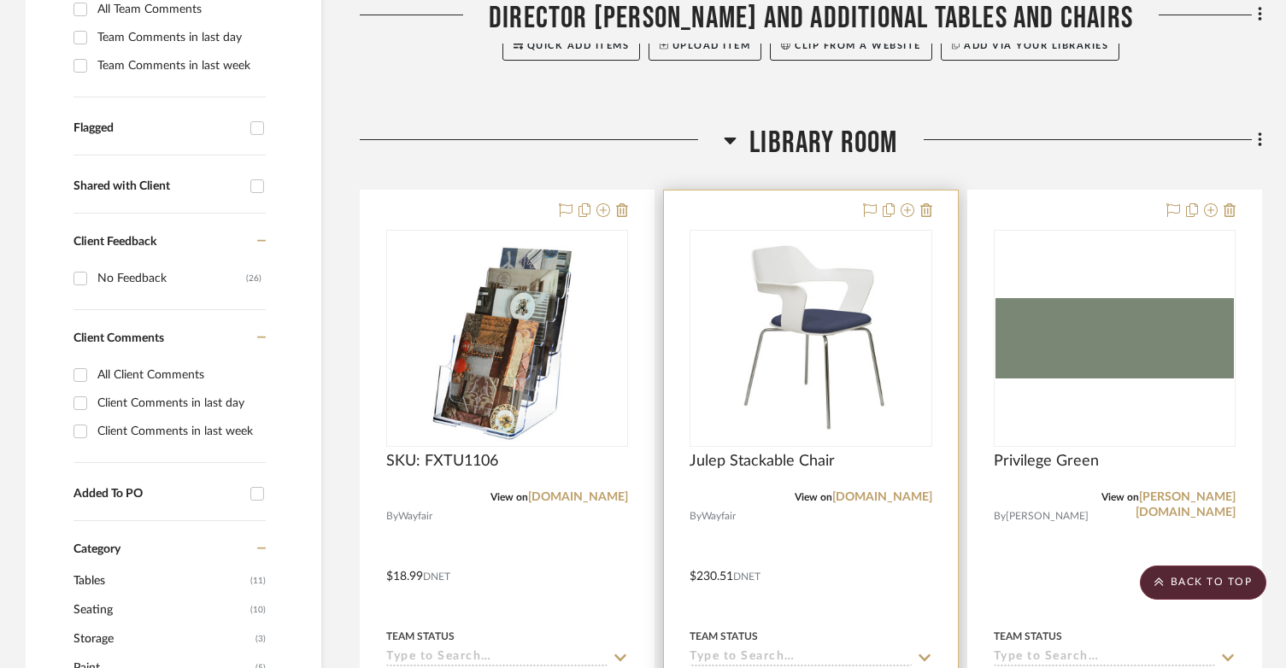
click at [790, 210] on div at bounding box center [810, 565] width 293 height 748
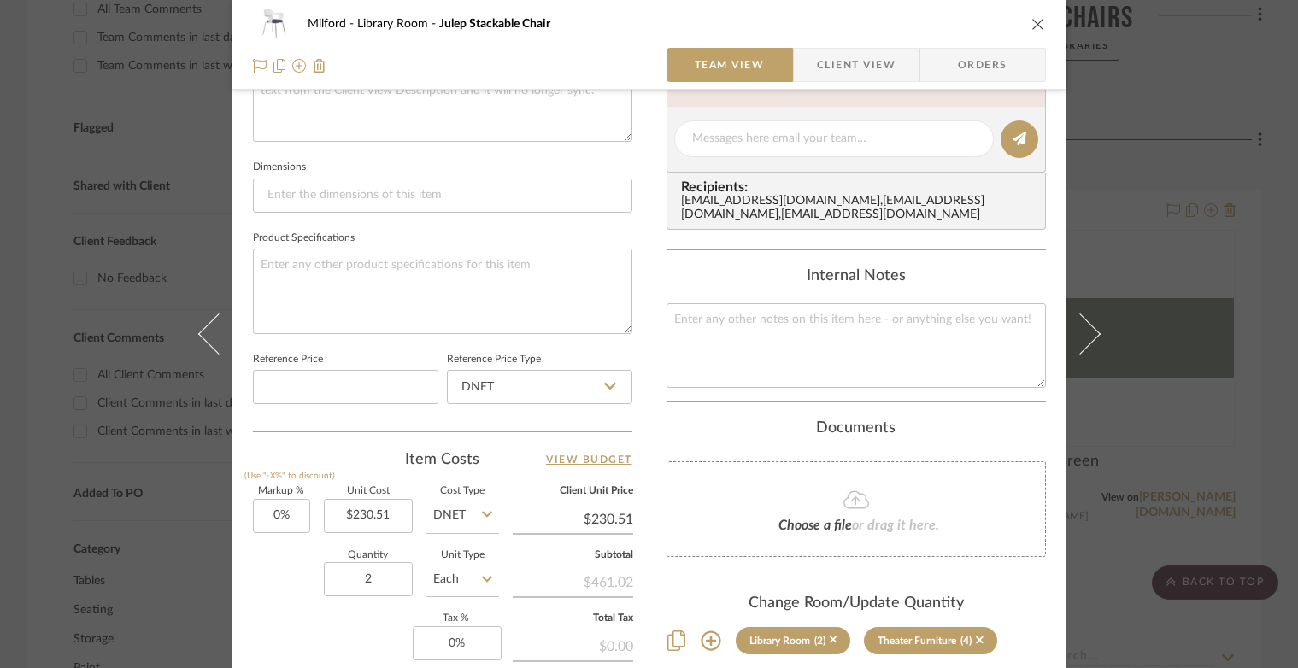
scroll to position [684, 0]
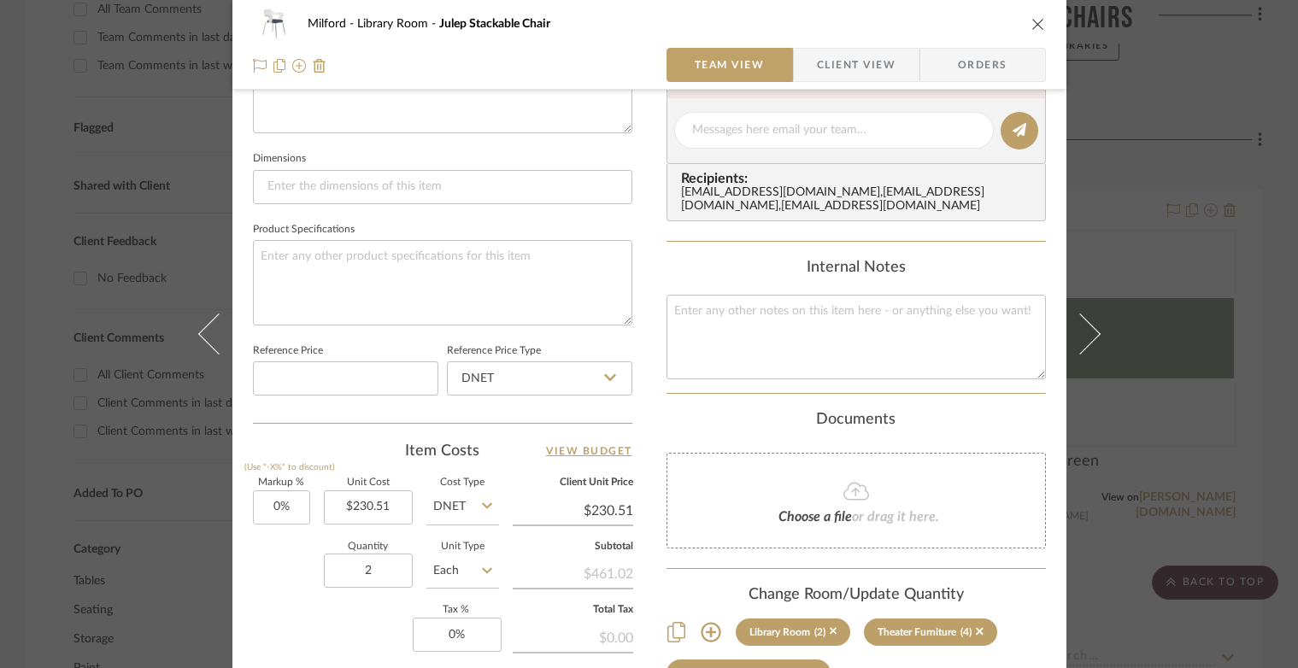
click at [1035, 29] on icon "close" at bounding box center [1038, 24] width 14 height 14
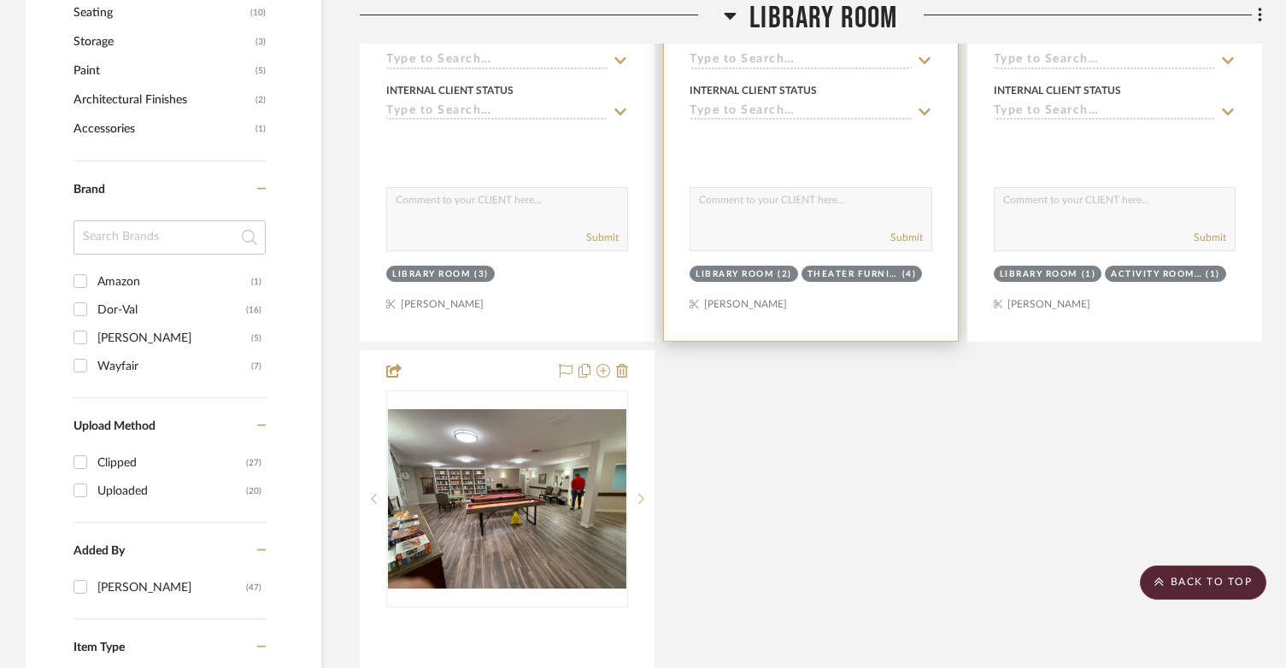
scroll to position [1111, 0]
